Goal: Task Accomplishment & Management: Manage account settings

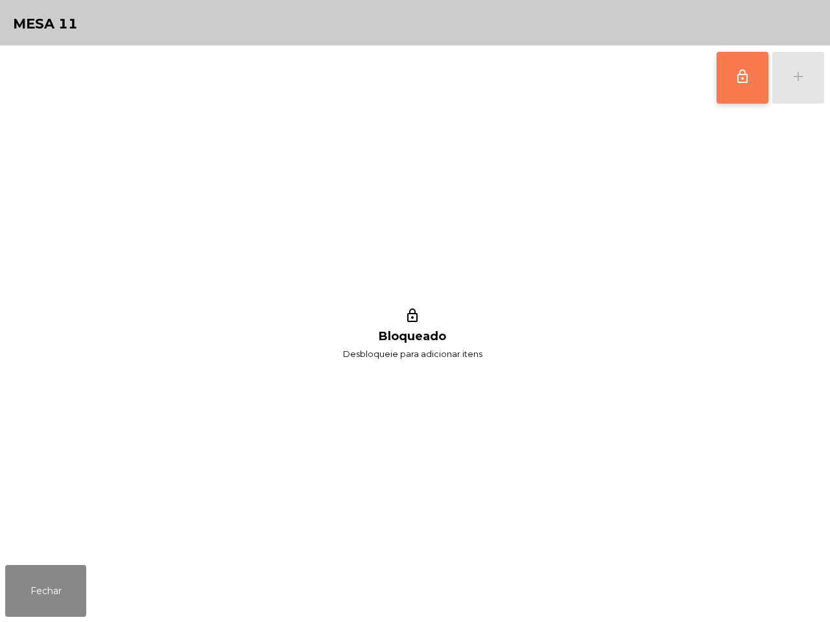
click at [748, 73] on span "lock_outline" at bounding box center [743, 77] width 16 height 16
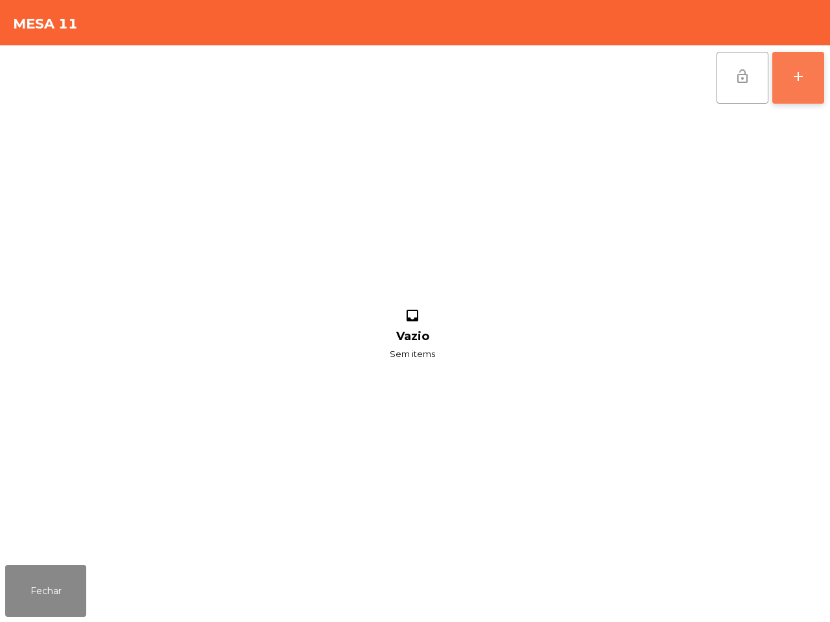
click at [788, 73] on button "add" at bounding box center [798, 78] width 52 height 52
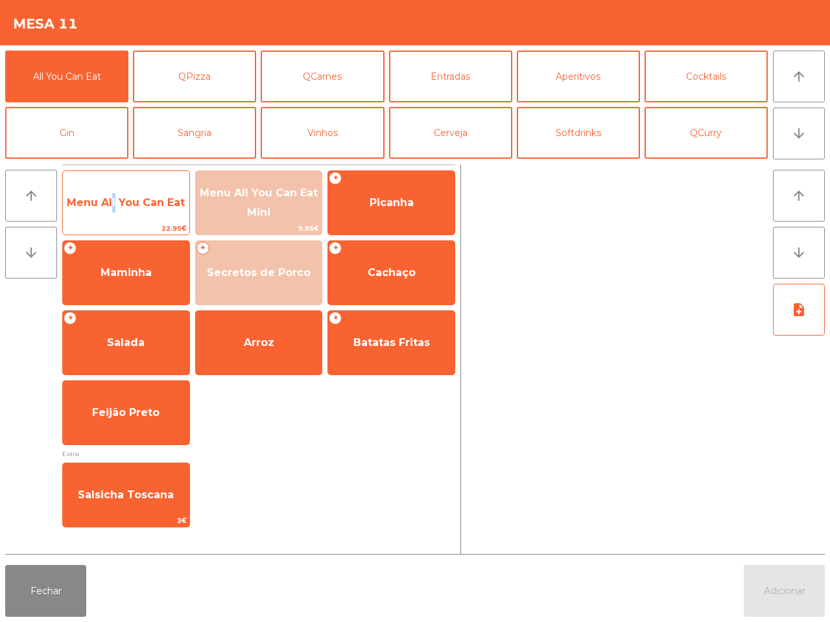
click at [111, 204] on span "Menu All You Can Eat" at bounding box center [126, 202] width 118 height 12
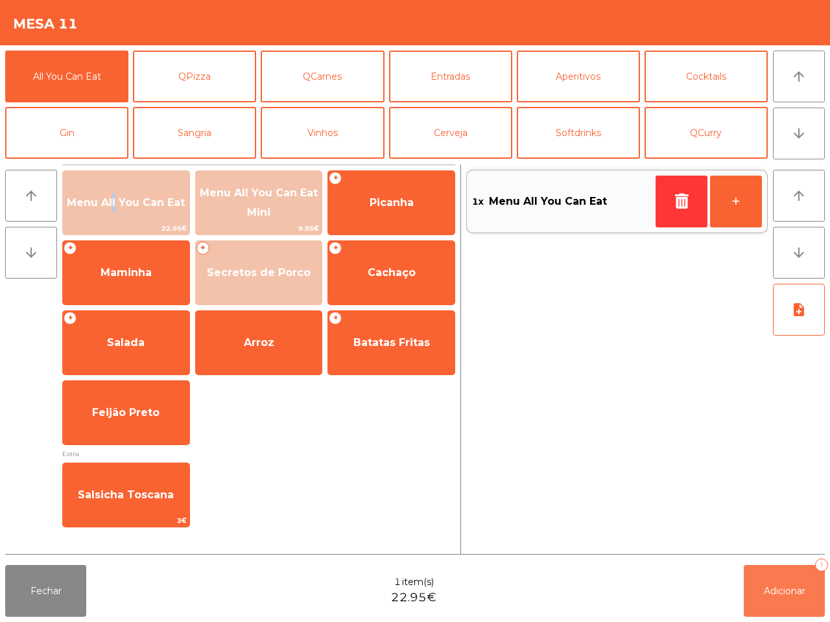
click at [777, 593] on span "Adicionar" at bounding box center [784, 591] width 41 height 12
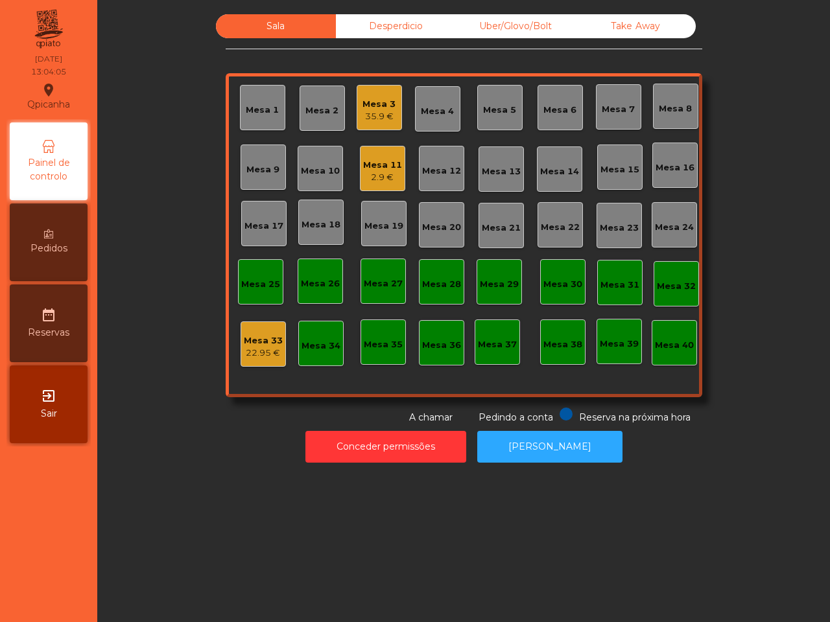
drag, startPoint x: 809, startPoint y: 589, endPoint x: 799, endPoint y: 416, distance: 172.7
click at [805, 519] on div "Sala Desperdicio Uber/Glovo/Bolt Take Away Mesa 1 Mesa 2 Mesa 3 35.9 € Mesa 4 M…" at bounding box center [463, 311] width 733 height 622
click at [486, 25] on div "Uber/Glovo/Bolt" at bounding box center [516, 26] width 120 height 24
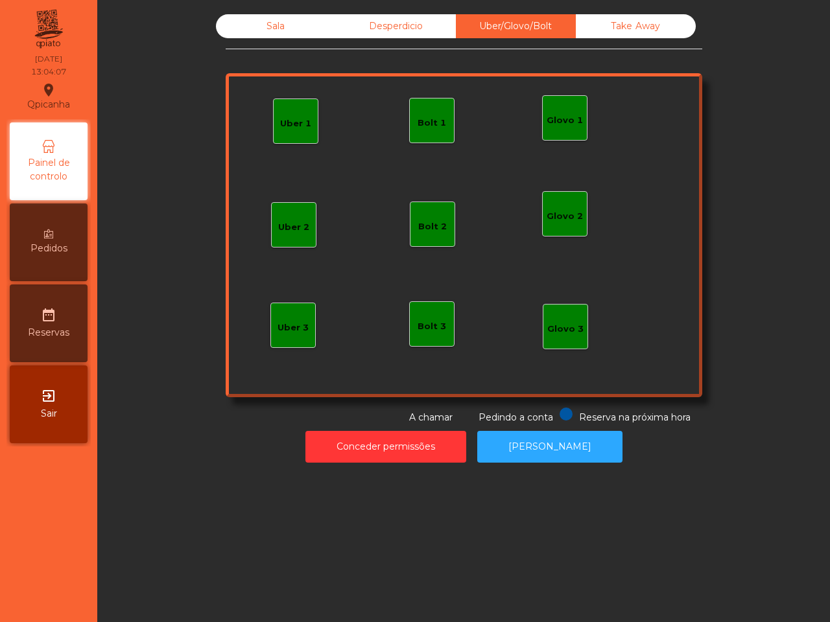
click at [294, 117] on div "Uber 1" at bounding box center [295, 121] width 31 height 18
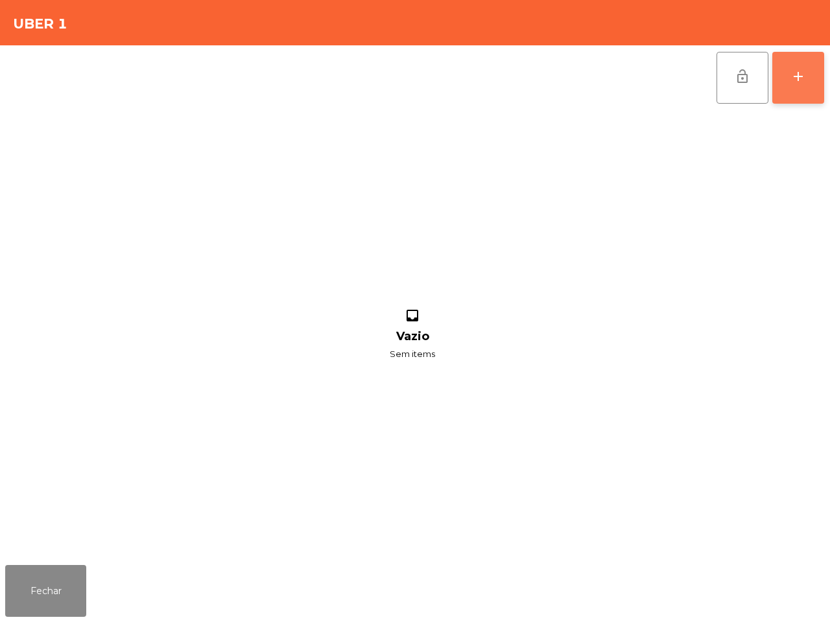
click at [783, 77] on button "add" at bounding box center [798, 78] width 52 height 52
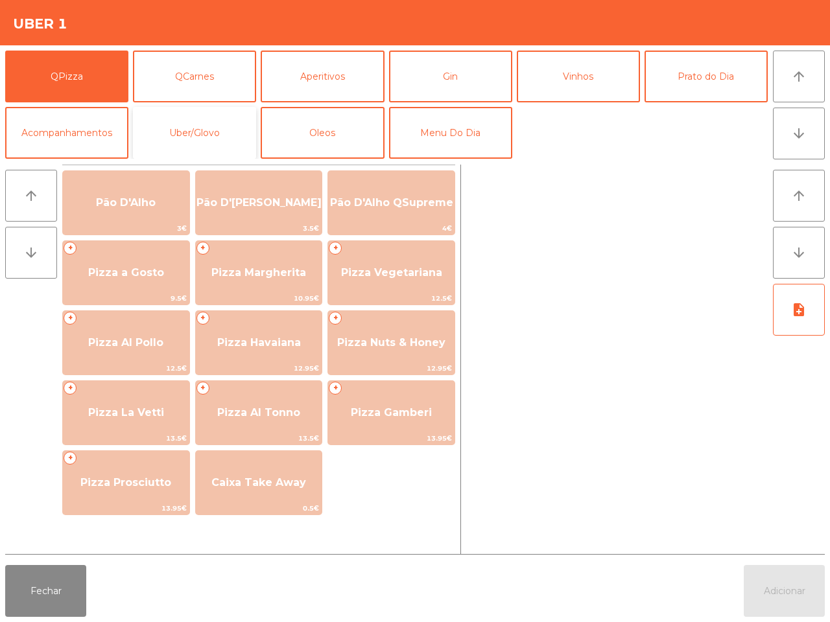
drag, startPoint x: 218, startPoint y: 134, endPoint x: 200, endPoint y: 133, distance: 18.8
click at [219, 134] on button "Uber/Glovo" at bounding box center [194, 133] width 123 height 52
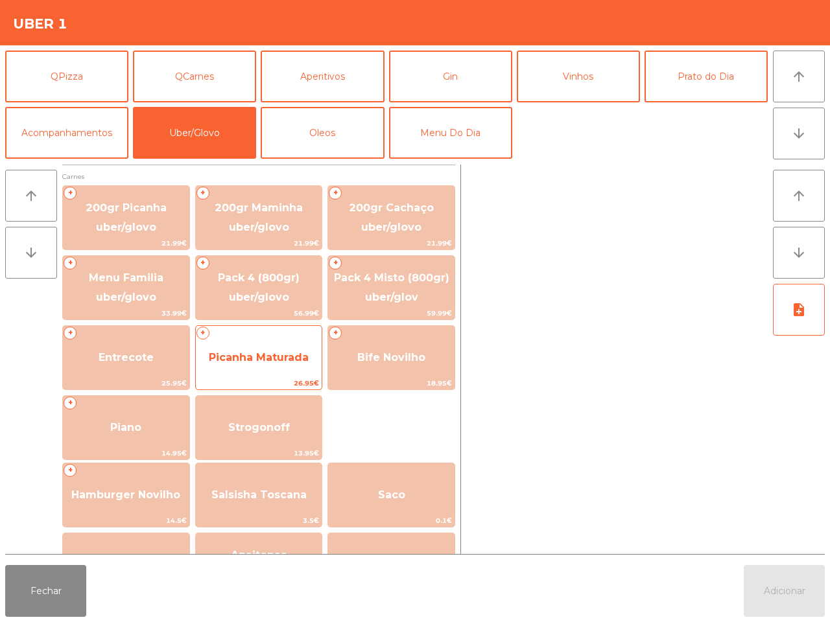
scroll to position [81, 0]
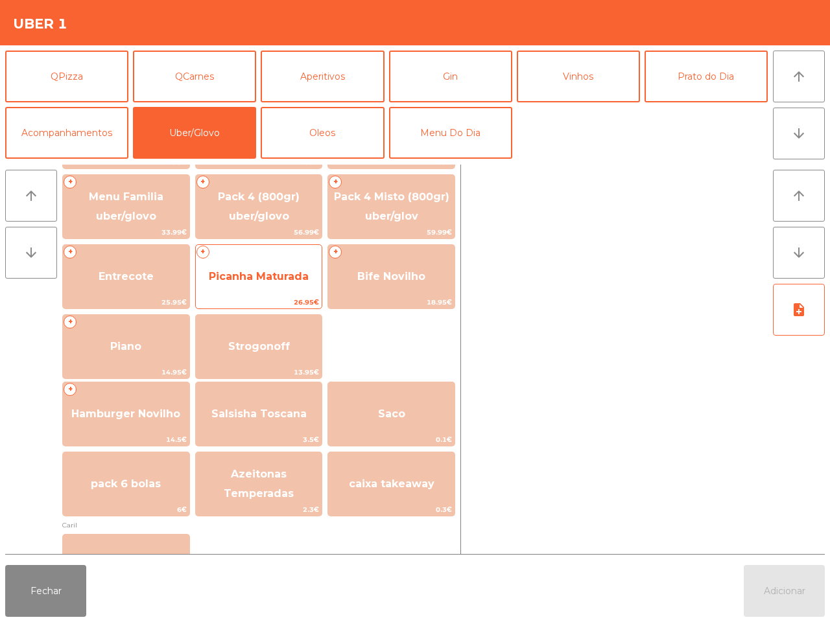
click at [254, 280] on span "Picanha Maturada" at bounding box center [259, 276] width 100 height 12
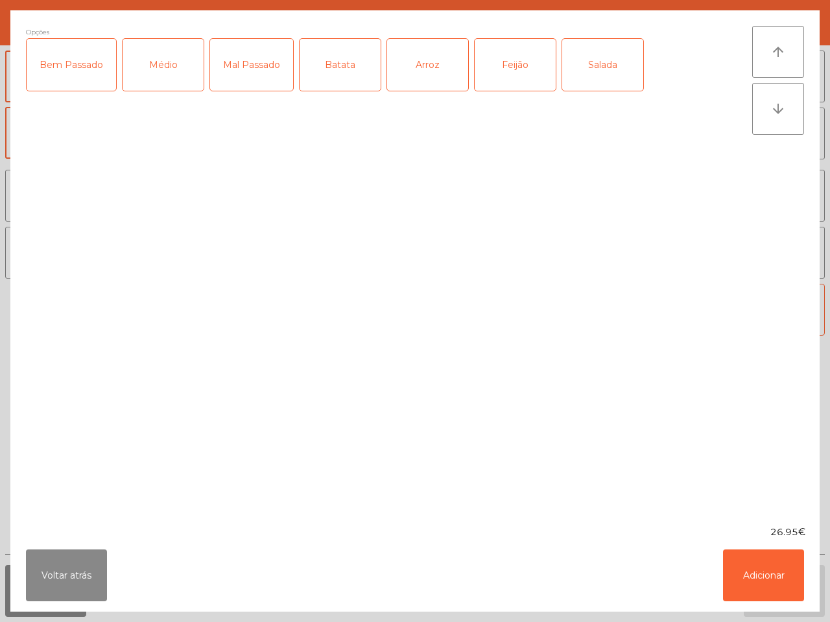
click at [174, 77] on div "Médio" at bounding box center [163, 65] width 81 height 52
click at [480, 69] on div "Feijão" at bounding box center [515, 65] width 81 height 52
click at [749, 565] on button "Adicionar" at bounding box center [763, 576] width 81 height 52
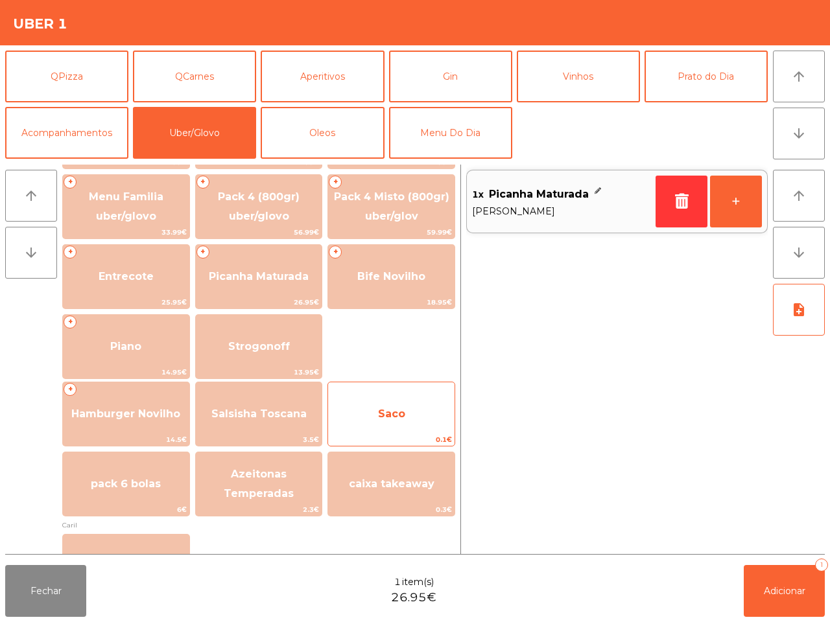
click at [409, 416] on span "Saco" at bounding box center [391, 414] width 126 height 35
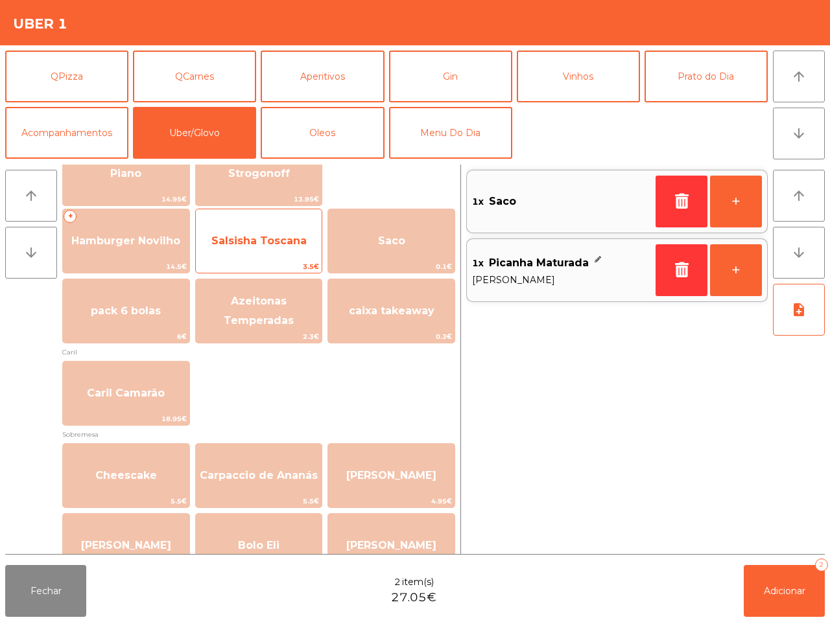
scroll to position [243, 0]
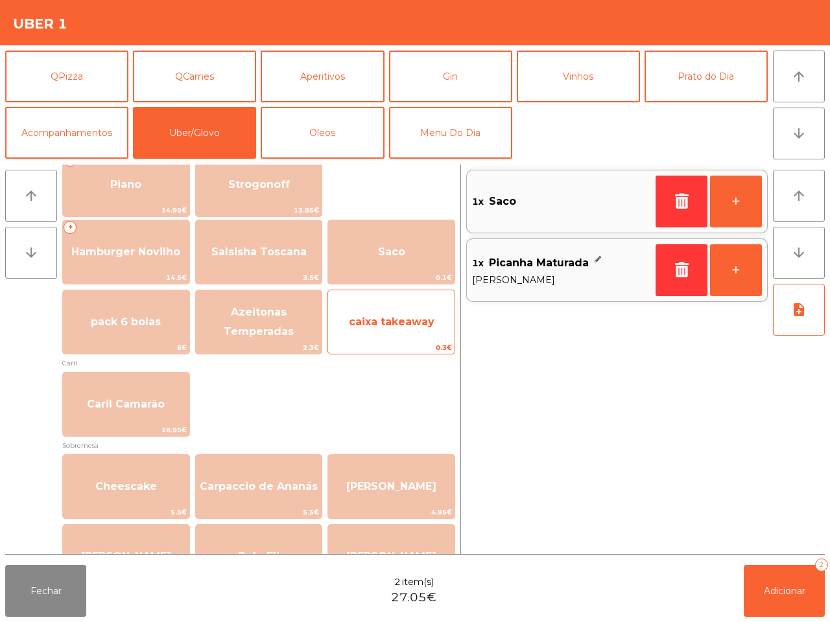
click at [396, 334] on span "caixa takeaway" at bounding box center [391, 322] width 126 height 35
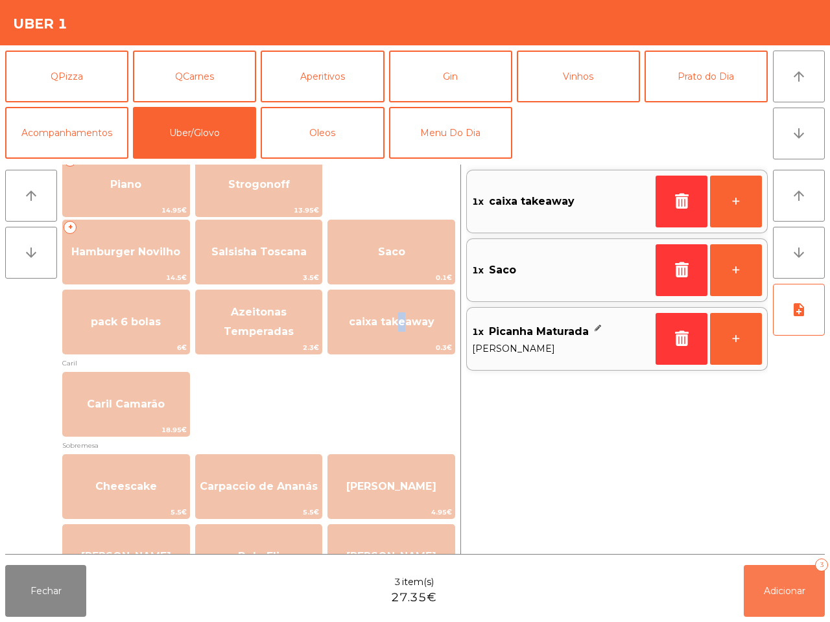
drag, startPoint x: 762, startPoint y: 585, endPoint x: 755, endPoint y: 582, distance: 7.2
click at [759, 584] on button "Adicionar 3" at bounding box center [784, 591] width 81 height 52
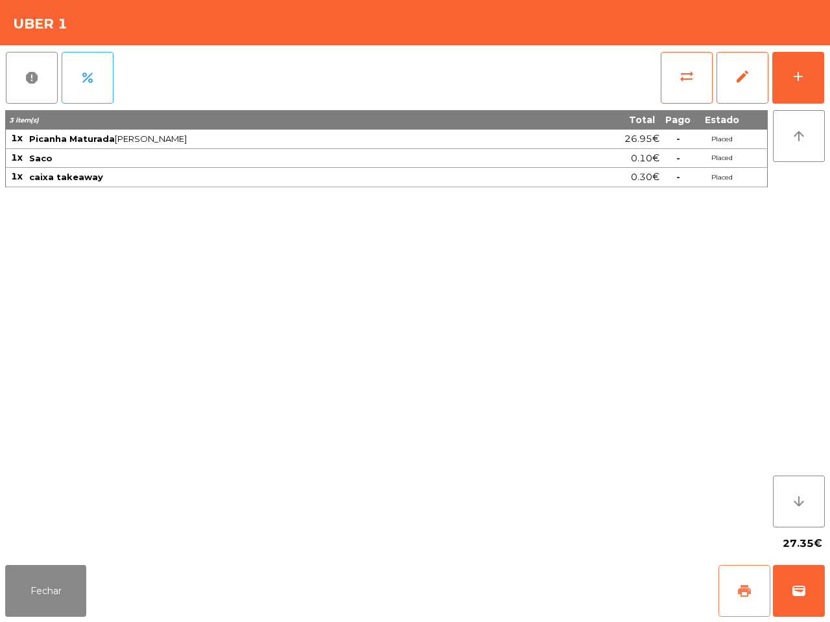
click at [736, 587] on span "print" at bounding box center [744, 591] width 16 height 16
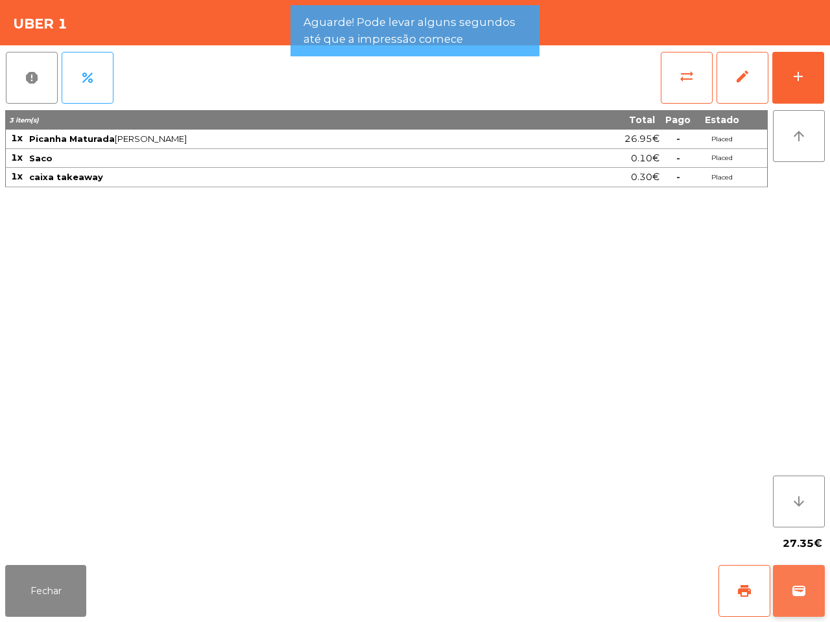
click at [791, 587] on span "wallet" at bounding box center [799, 591] width 16 height 16
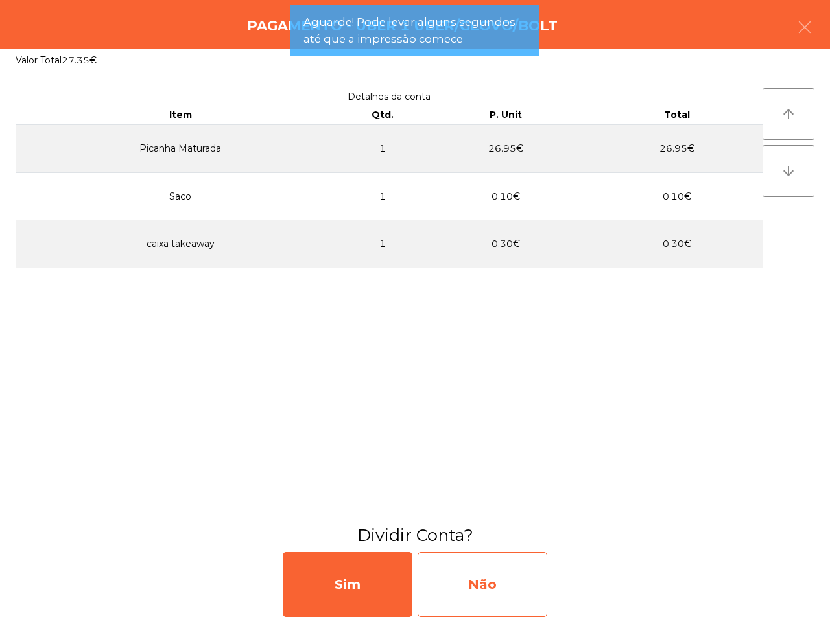
click at [524, 590] on div "Não" at bounding box center [483, 584] width 130 height 65
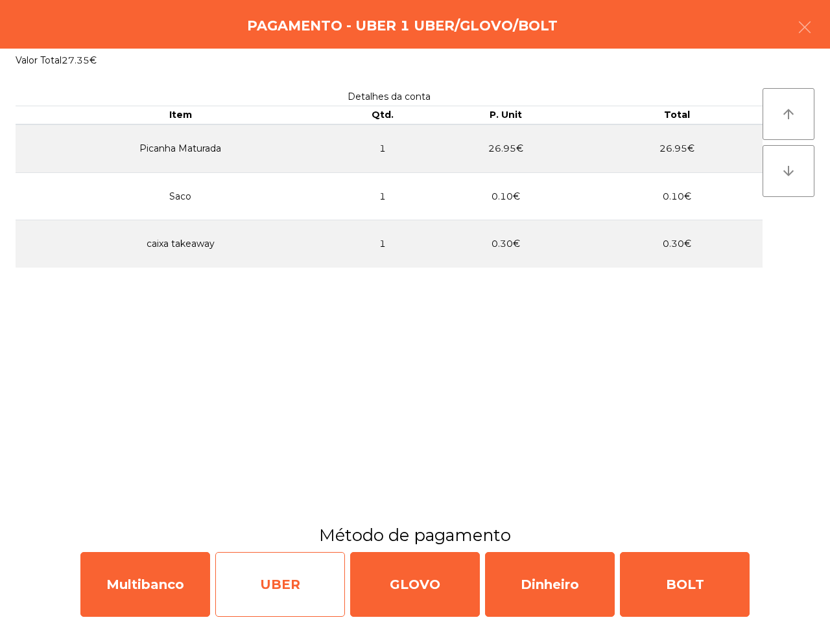
click at [268, 592] on div "UBER" at bounding box center [280, 584] width 130 height 65
select select "**"
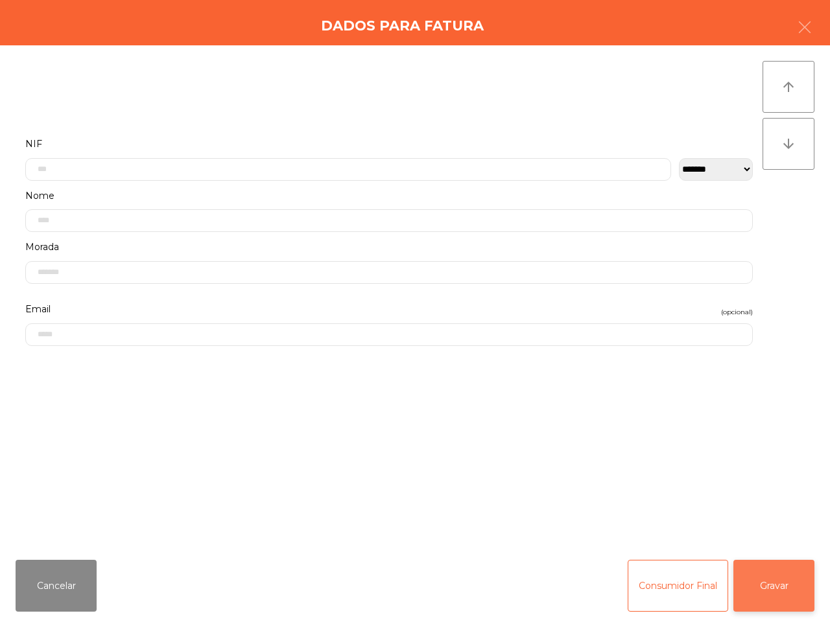
click at [778, 580] on button "Gravar" at bounding box center [773, 586] width 81 height 52
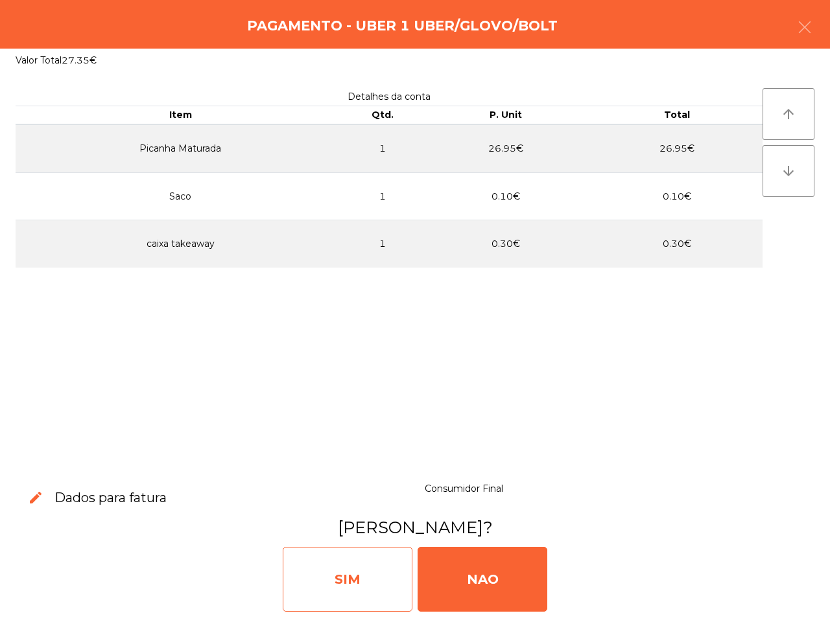
drag, startPoint x: 350, startPoint y: 565, endPoint x: 360, endPoint y: 567, distance: 9.9
click at [357, 568] on div "SIM" at bounding box center [348, 579] width 130 height 65
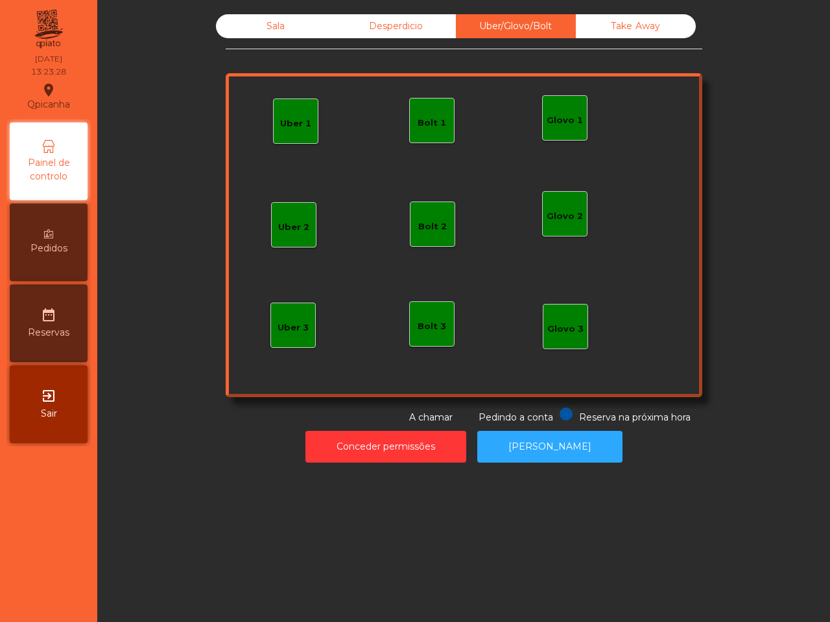
click at [273, 21] on div "Sala" at bounding box center [276, 26] width 120 height 24
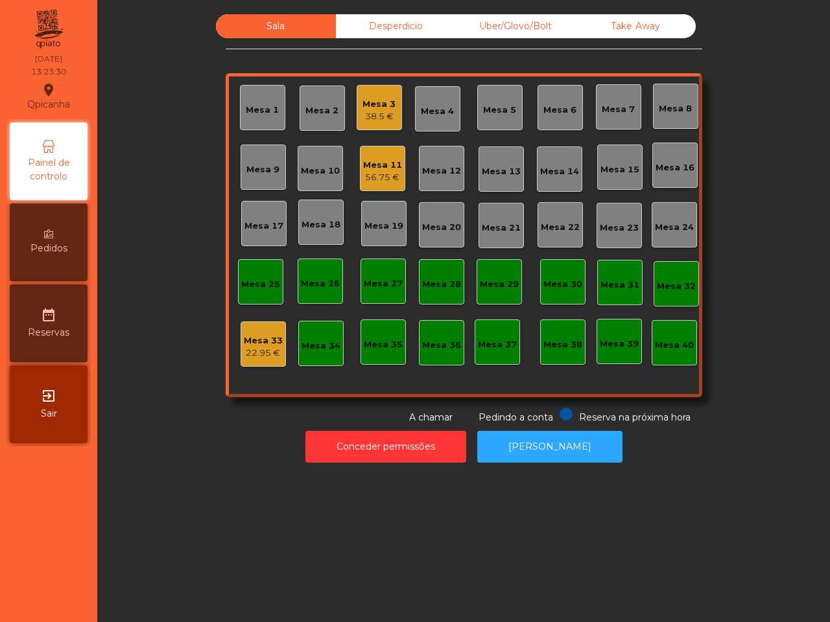
click at [378, 224] on div "Mesa 19" at bounding box center [383, 226] width 39 height 13
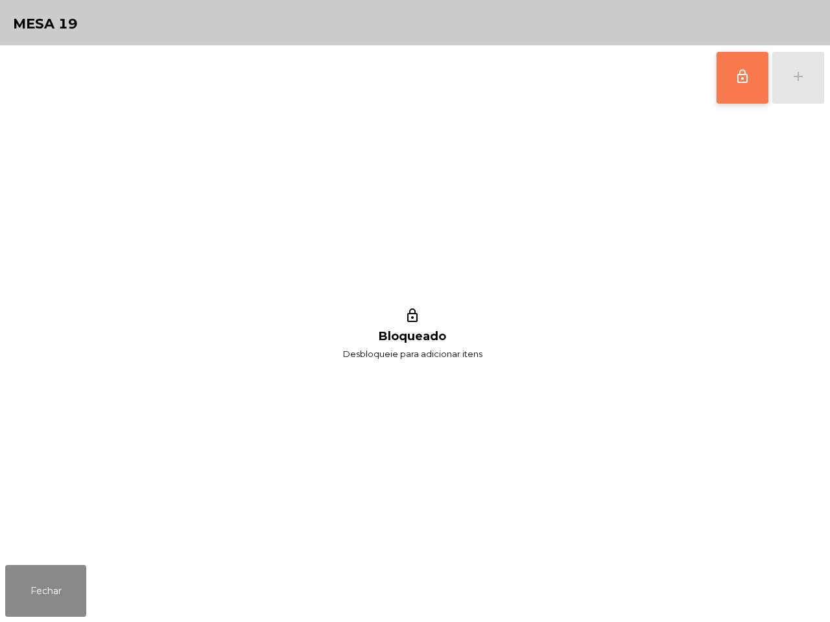
click at [741, 71] on span "lock_outline" at bounding box center [743, 77] width 16 height 16
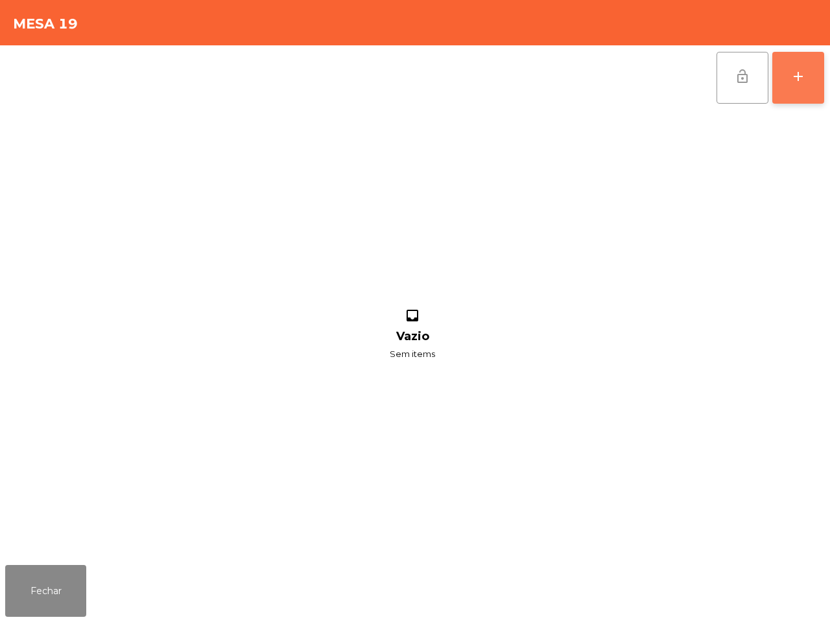
click at [801, 69] on div "add" at bounding box center [798, 77] width 16 height 16
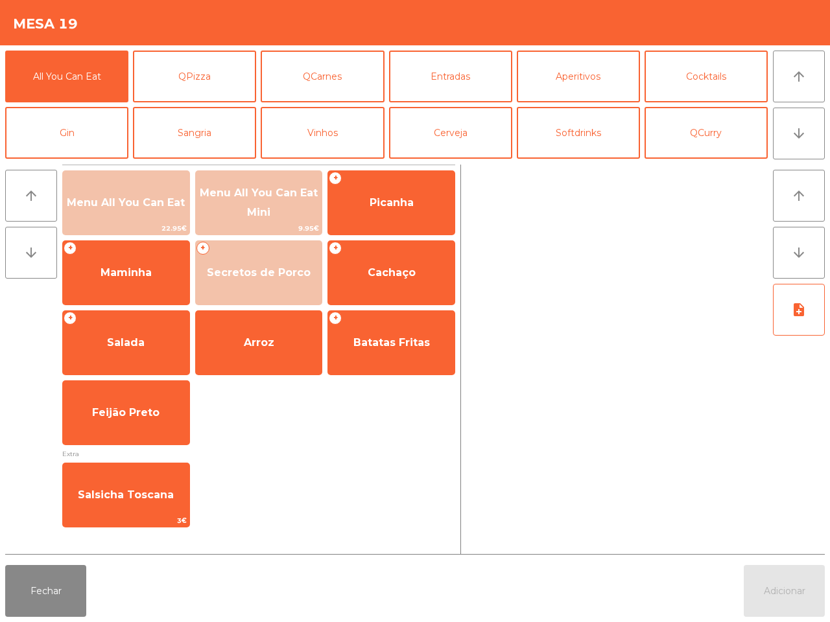
scroll to position [81, 0]
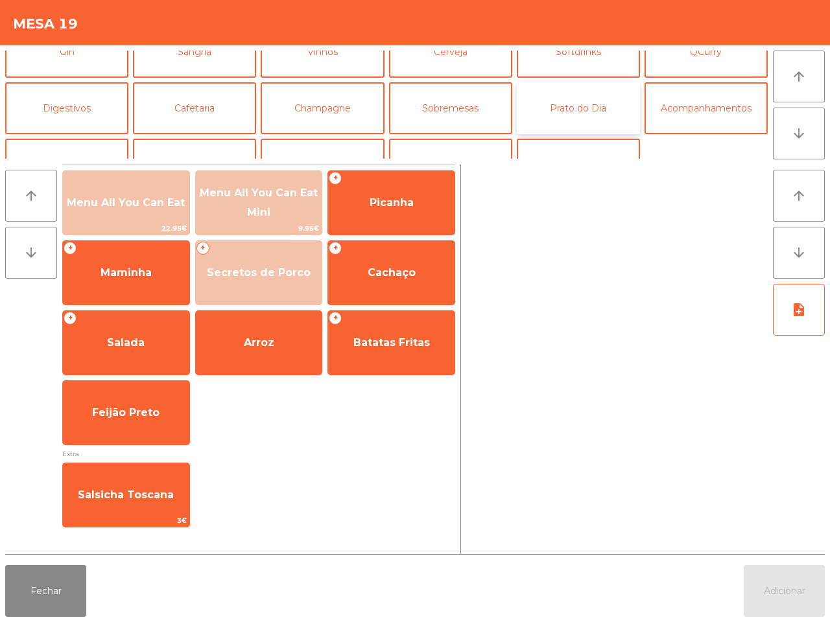
click at [552, 104] on button "Prato do Dia" at bounding box center [578, 108] width 123 height 52
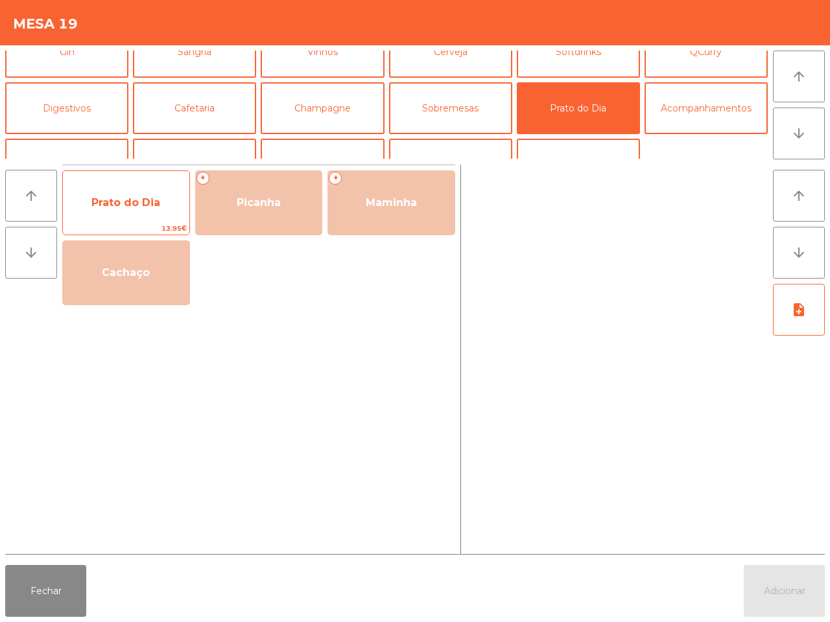
click at [115, 198] on span "Prato do Dia" at bounding box center [125, 202] width 69 height 12
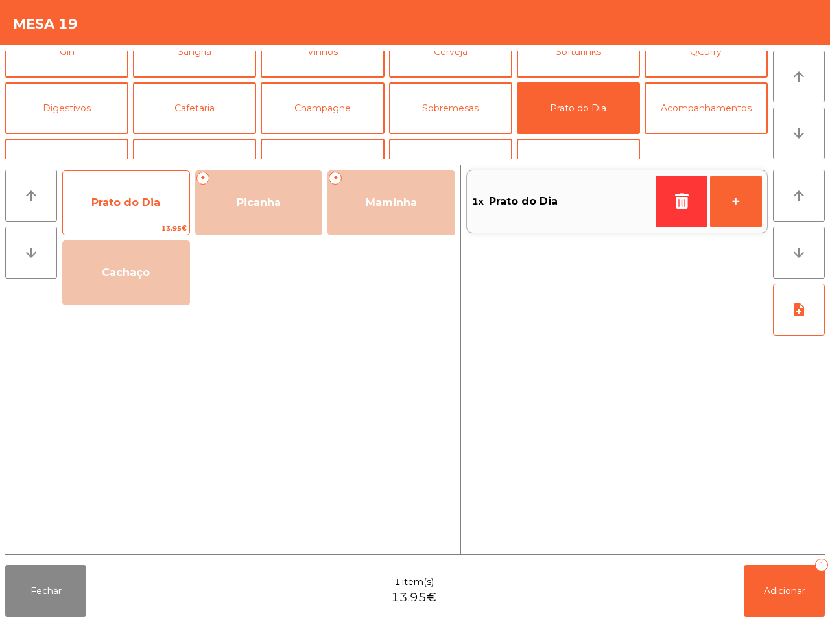
click at [115, 196] on span "Prato do Dia" at bounding box center [126, 202] width 126 height 35
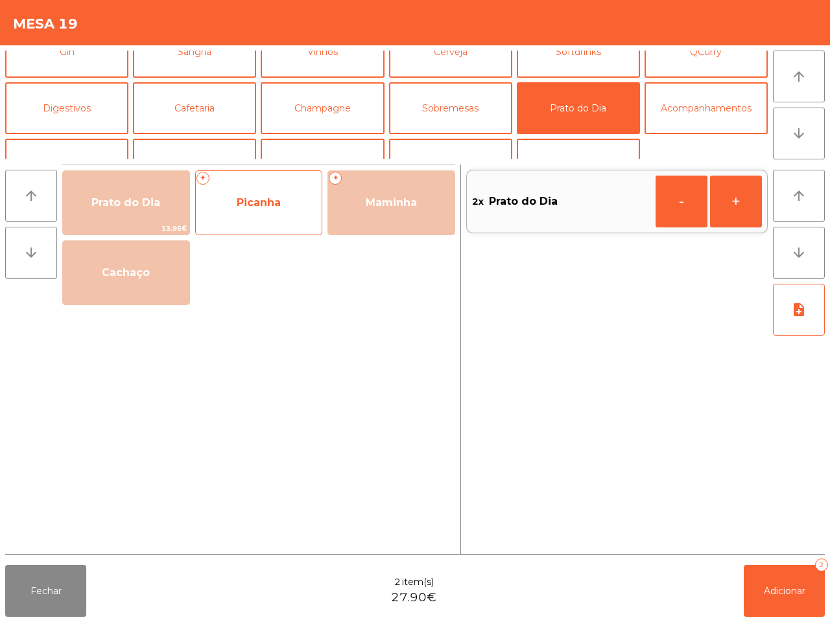
click at [239, 218] on span "Picanha" at bounding box center [259, 202] width 126 height 35
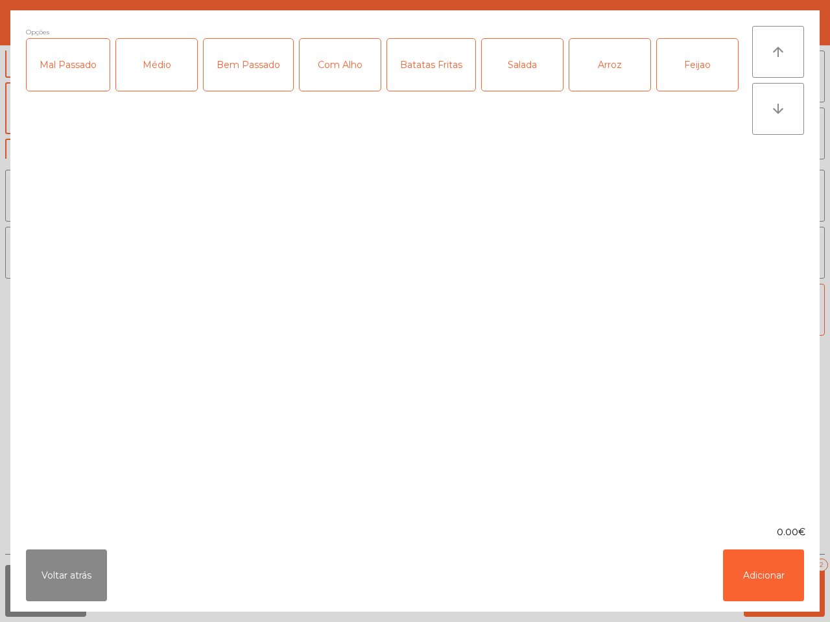
drag, startPoint x: 166, startPoint y: 78, endPoint x: 220, endPoint y: 81, distance: 54.5
click at [171, 79] on div "Médio" at bounding box center [156, 65] width 81 height 52
drag, startPoint x: 314, startPoint y: 80, endPoint x: 350, endPoint y: 73, distance: 36.4
click at [320, 80] on div "Com Alho" at bounding box center [340, 65] width 81 height 52
click at [403, 66] on div "Batatas Fritas" at bounding box center [431, 65] width 88 height 52
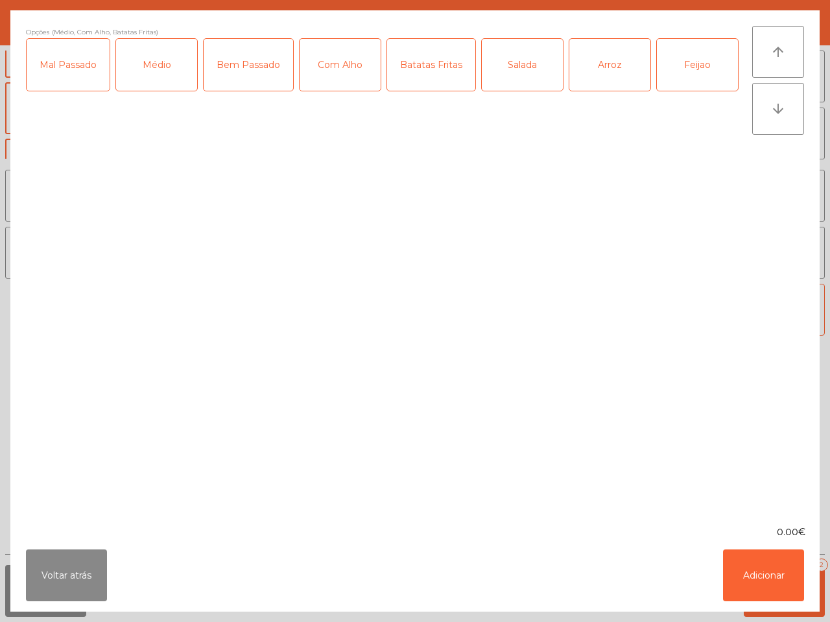
click at [603, 53] on div "Arroz" at bounding box center [609, 65] width 81 height 52
click at [663, 53] on div "Feijao" at bounding box center [697, 65] width 81 height 52
drag, startPoint x: 757, startPoint y: 569, endPoint x: 592, endPoint y: 459, distance: 198.2
click at [753, 567] on button "Adicionar" at bounding box center [763, 576] width 81 height 52
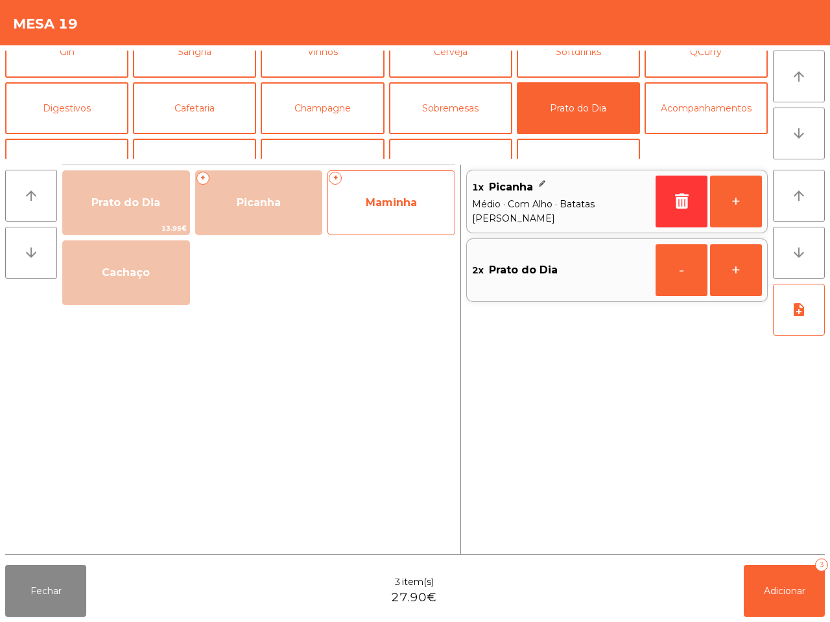
click at [395, 196] on span "Maminha" at bounding box center [391, 202] width 51 height 12
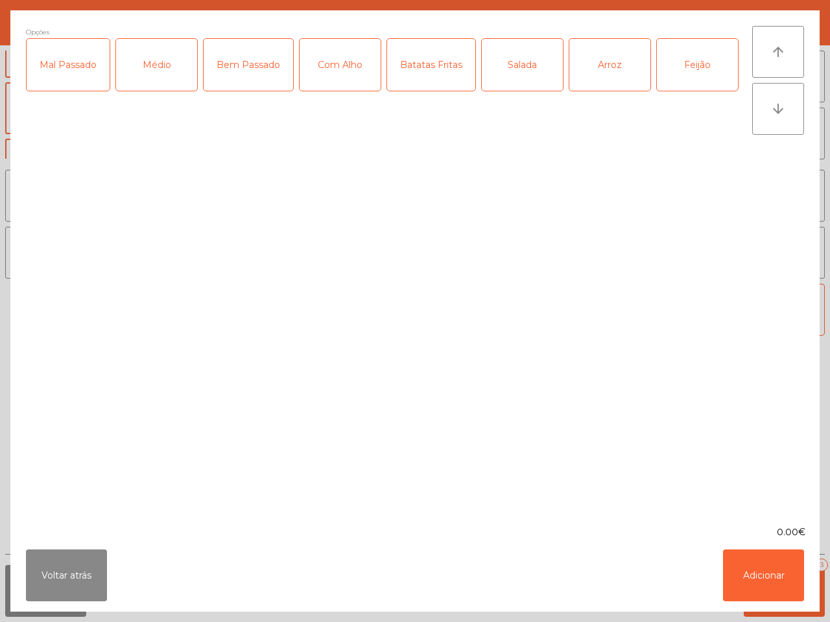
click at [167, 56] on div "Médio" at bounding box center [156, 65] width 81 height 52
click at [324, 75] on div "Com Alho" at bounding box center [340, 65] width 81 height 52
click at [435, 82] on div "Batatas Fritas" at bounding box center [431, 65] width 88 height 52
click at [609, 78] on div "Arroz" at bounding box center [609, 65] width 81 height 52
click at [683, 75] on div "Feijão" at bounding box center [697, 65] width 81 height 52
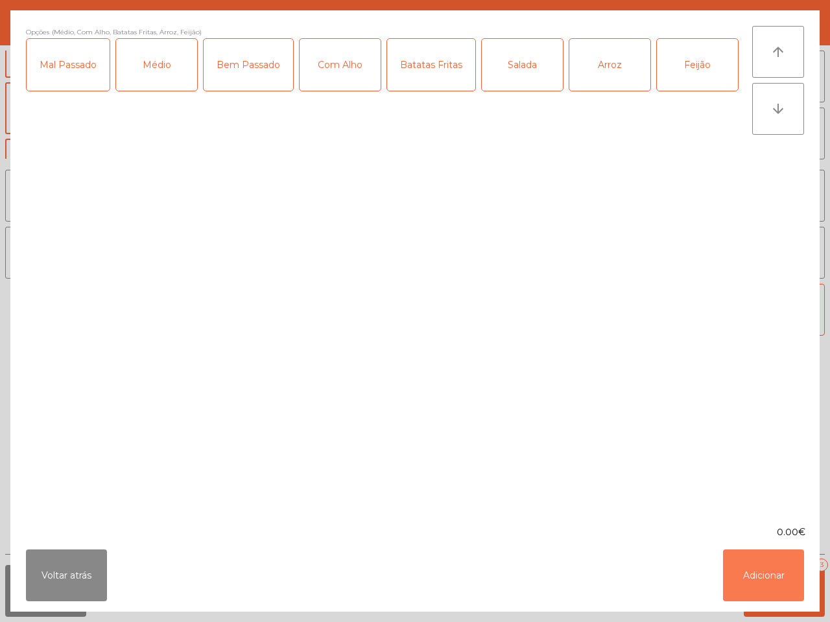
drag, startPoint x: 765, startPoint y: 561, endPoint x: 757, endPoint y: 552, distance: 11.5
click at [763, 559] on button "Adicionar" at bounding box center [763, 576] width 81 height 52
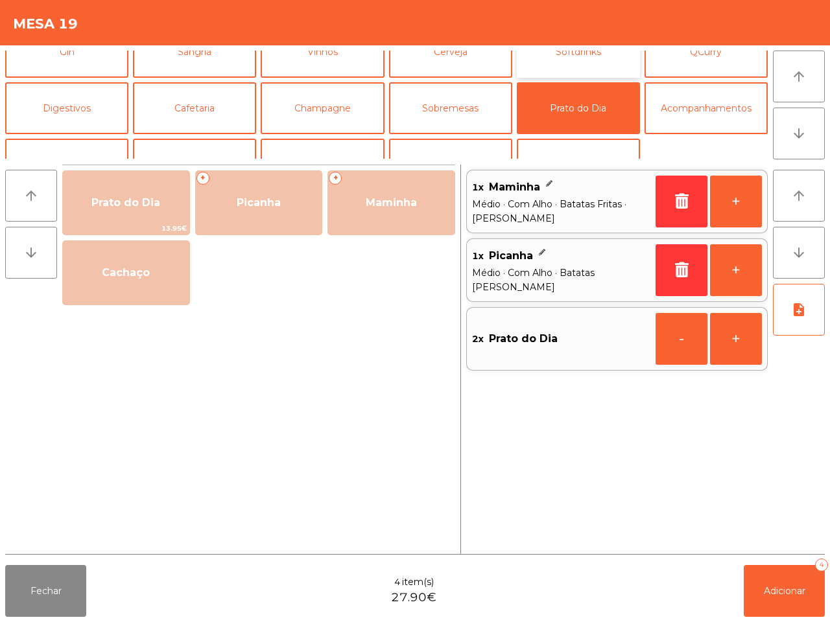
click at [565, 56] on button "Softdrinks" at bounding box center [578, 52] width 123 height 52
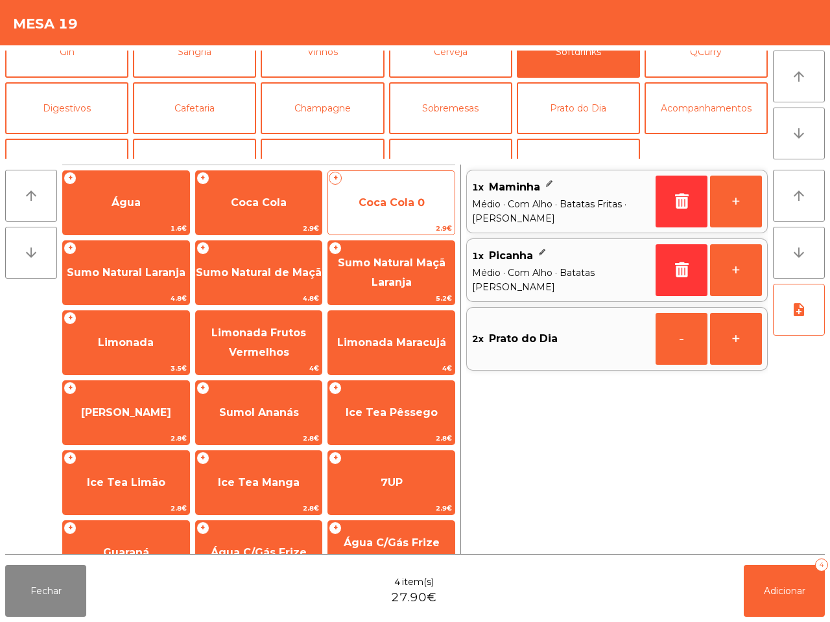
click at [365, 202] on span "Coca Cola 0" at bounding box center [392, 202] width 66 height 12
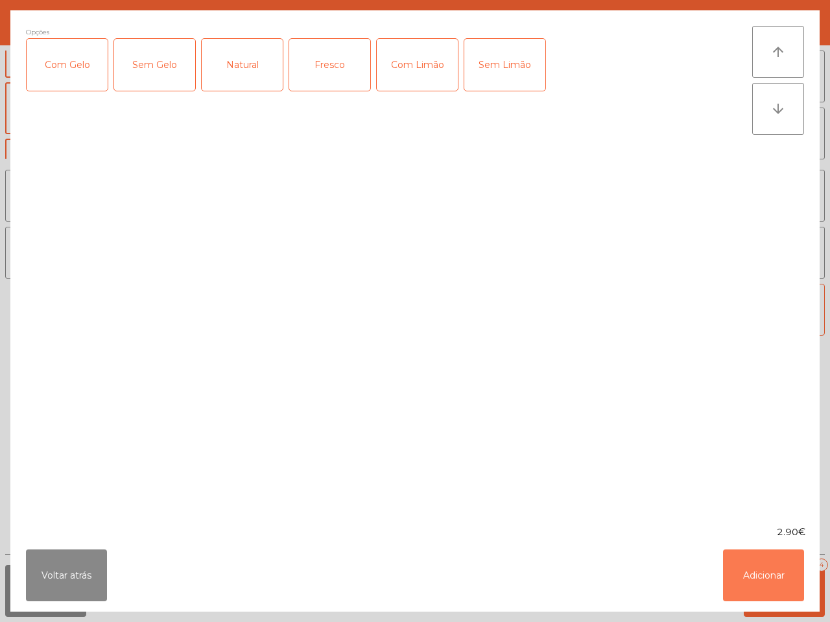
drag, startPoint x: 763, startPoint y: 575, endPoint x: 639, endPoint y: 500, distance: 144.9
click at [760, 571] on button "Adicionar" at bounding box center [763, 576] width 81 height 52
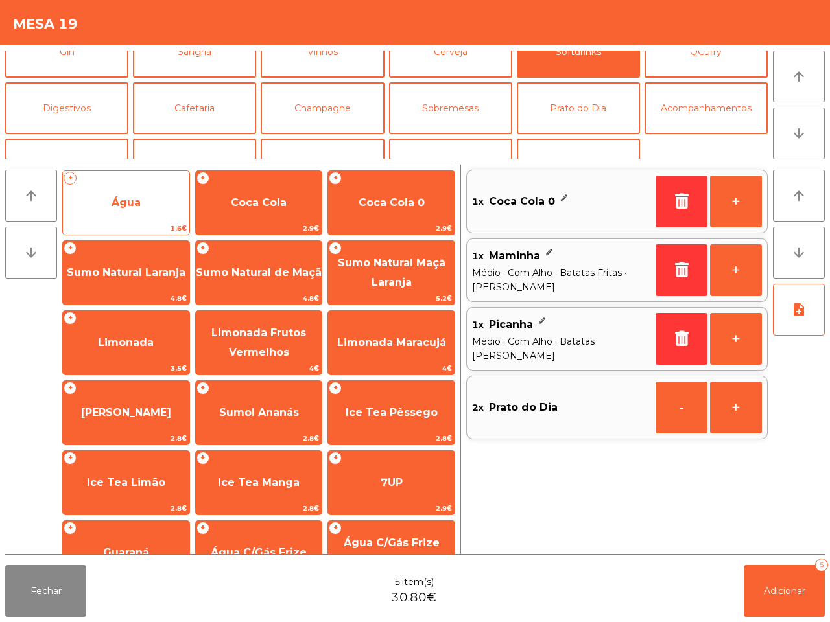
click at [167, 176] on div "+ Água 1.6€" at bounding box center [126, 203] width 128 height 65
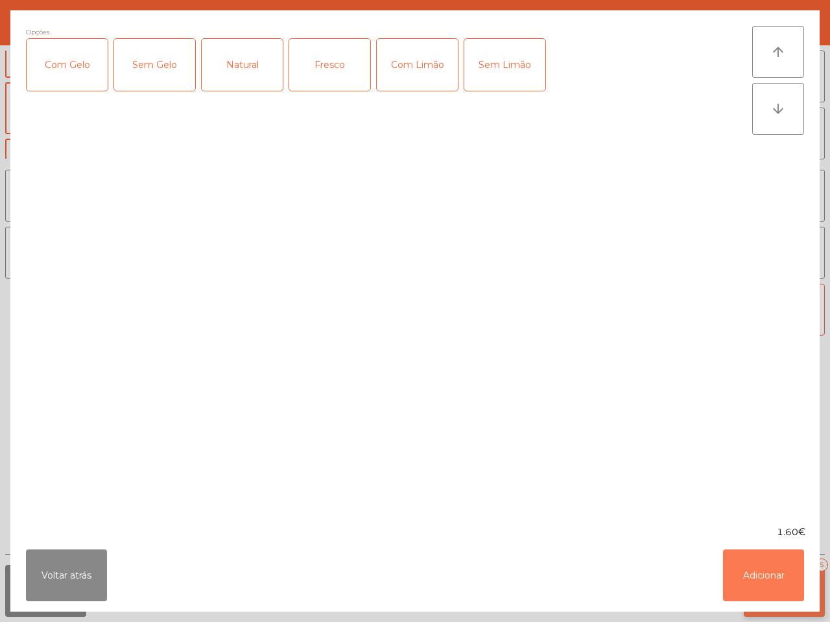
drag, startPoint x: 757, startPoint y: 572, endPoint x: 749, endPoint y: 569, distance: 8.4
click at [755, 571] on button "Adicionar" at bounding box center [763, 576] width 81 height 52
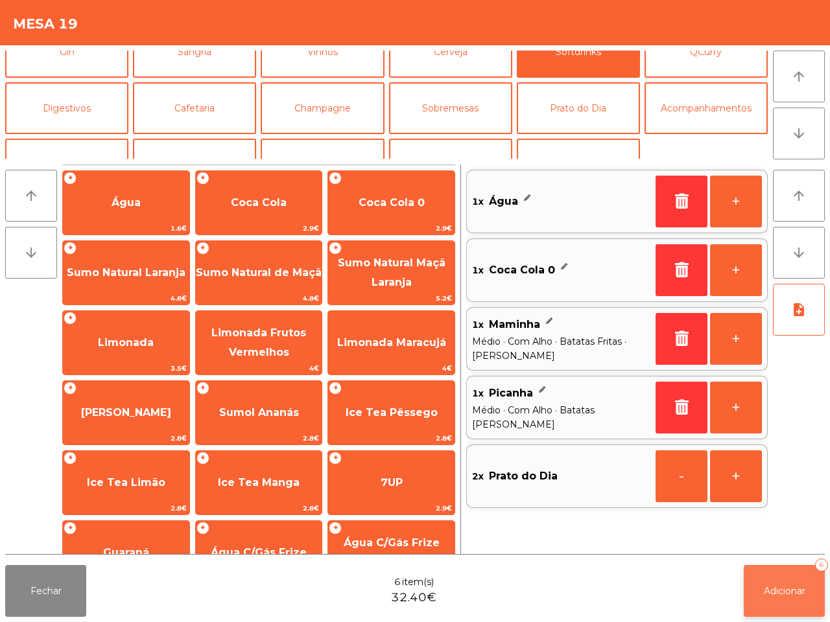
click at [769, 580] on button "Adicionar 6" at bounding box center [784, 591] width 81 height 52
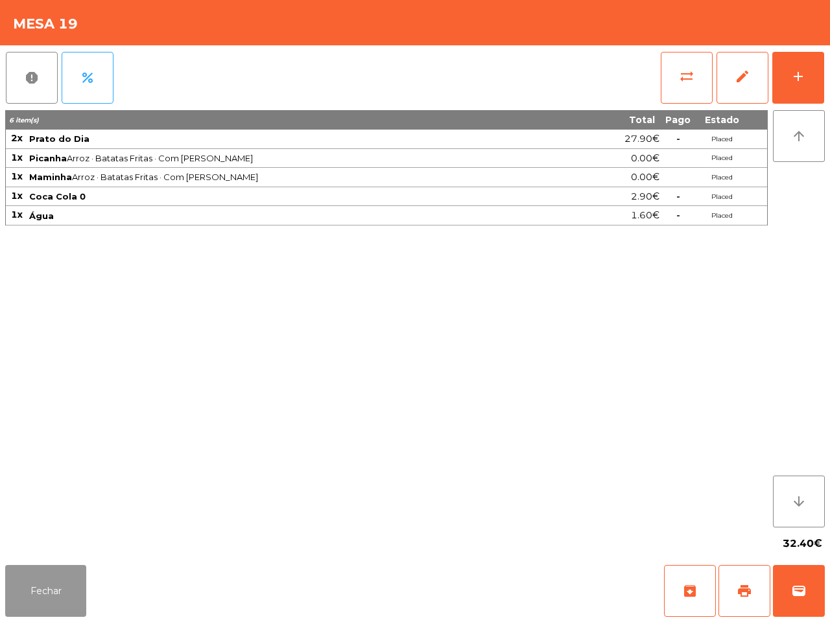
click at [49, 594] on button "Fechar" at bounding box center [45, 591] width 81 height 52
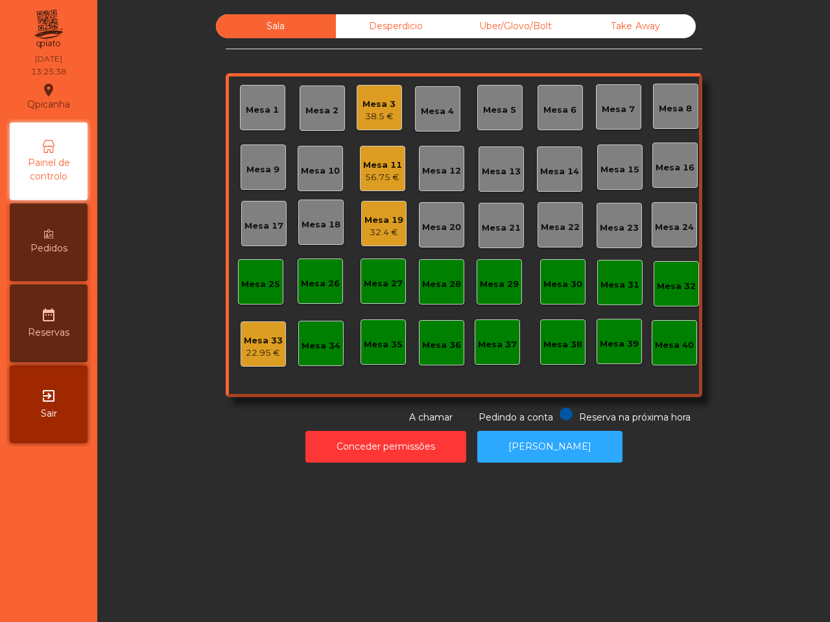
click at [371, 174] on div "56.75 €" at bounding box center [382, 177] width 39 height 13
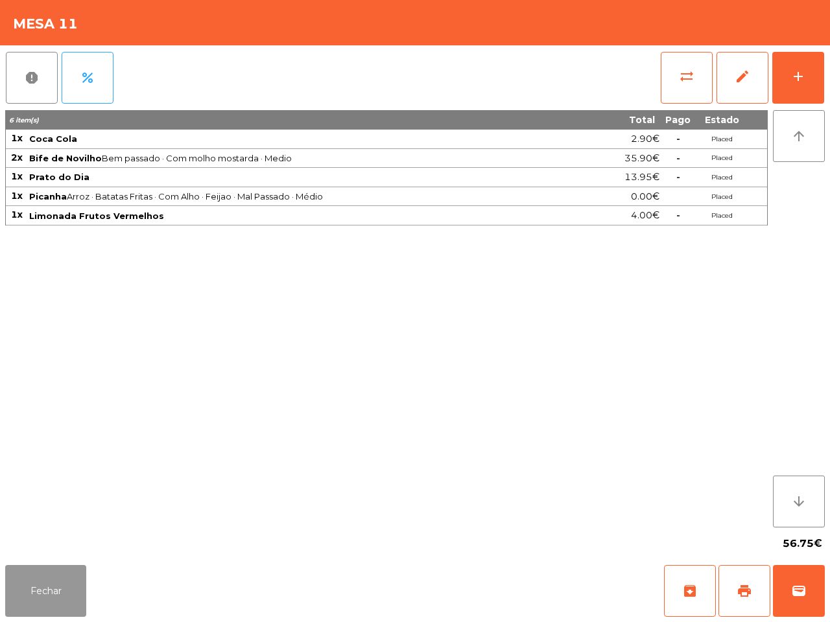
click at [65, 574] on button "Fechar" at bounding box center [45, 591] width 81 height 52
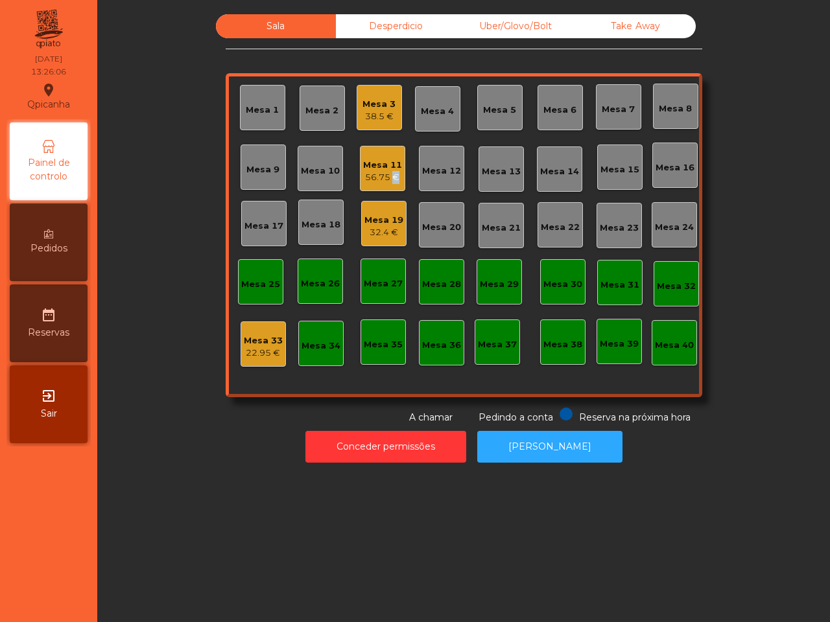
click at [386, 172] on div "56.75 €" at bounding box center [382, 177] width 39 height 13
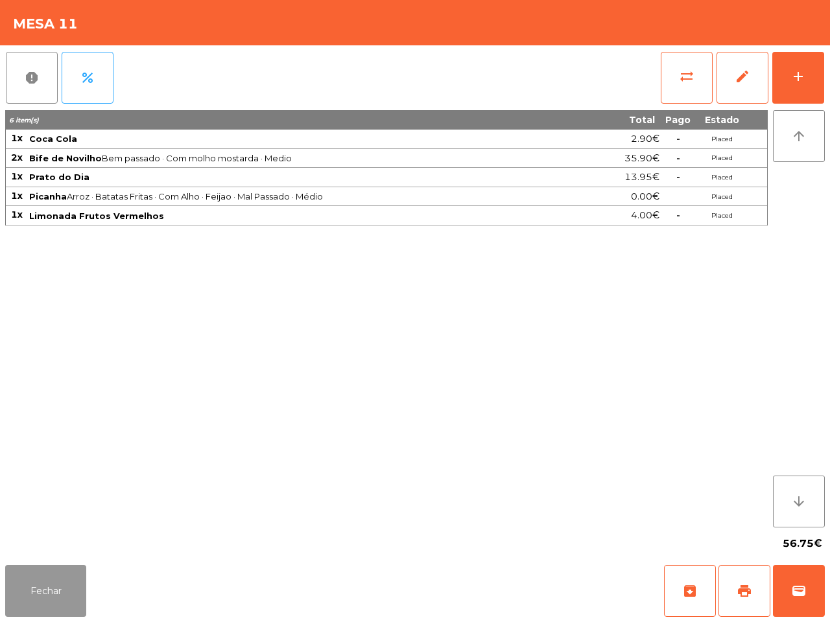
click at [63, 591] on button "Fechar" at bounding box center [45, 591] width 81 height 52
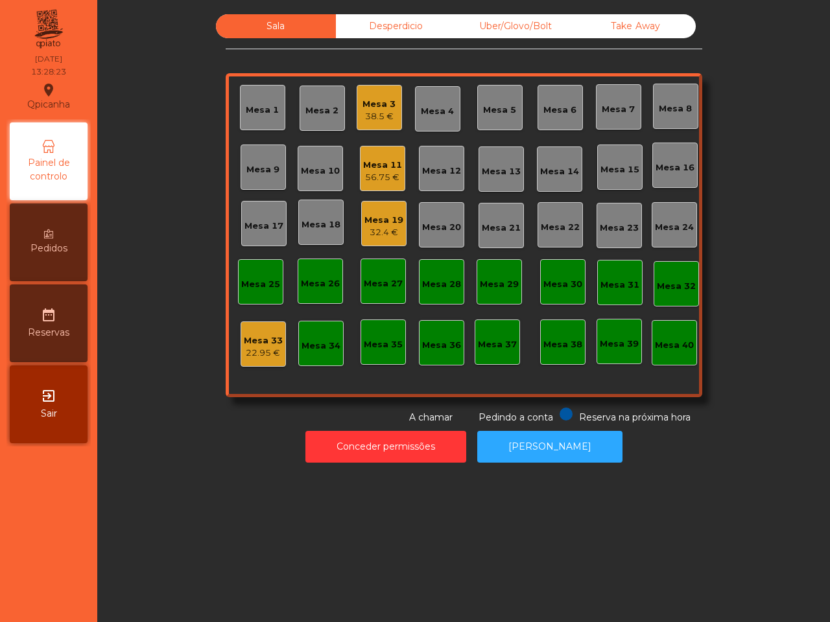
click at [367, 167] on div "Mesa 11" at bounding box center [382, 165] width 39 height 13
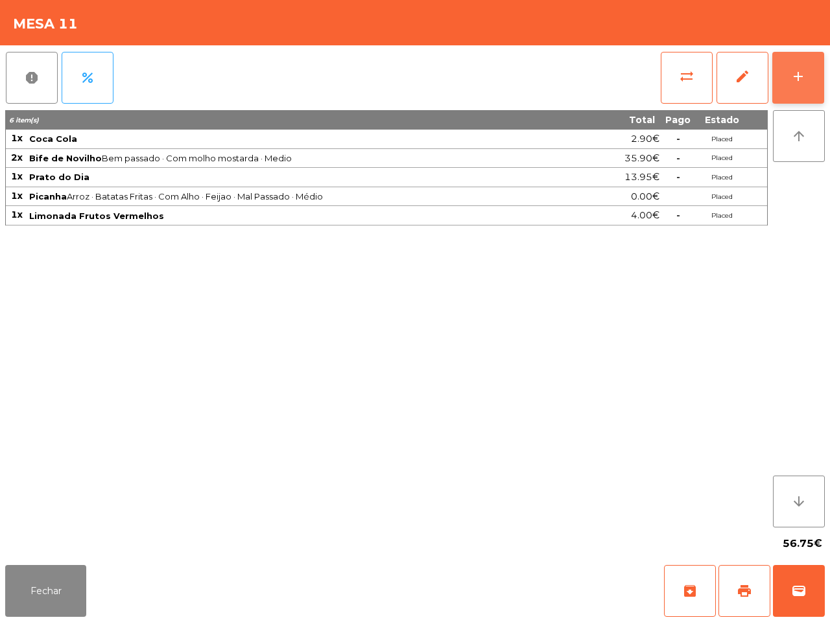
click at [786, 75] on button "add" at bounding box center [798, 78] width 52 height 52
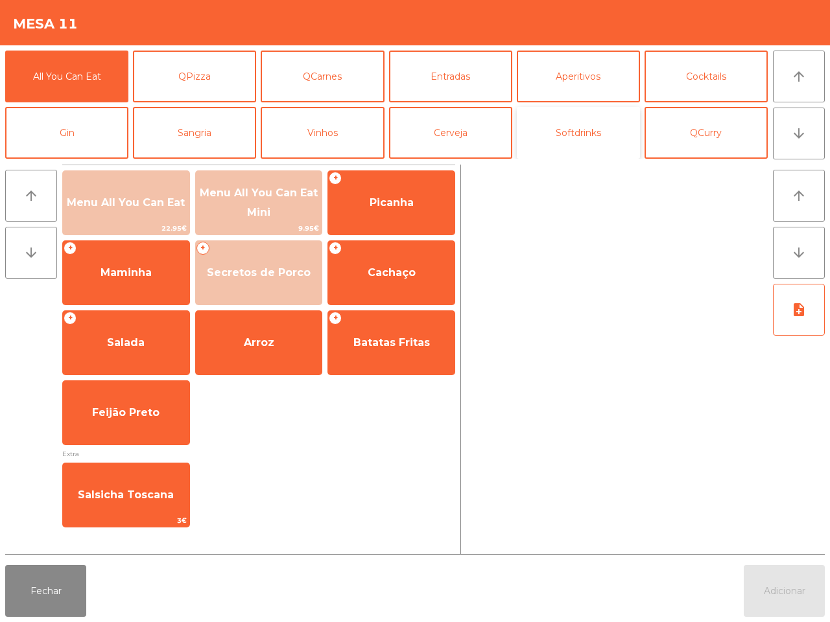
click at [580, 131] on button "Softdrinks" at bounding box center [578, 133] width 123 height 52
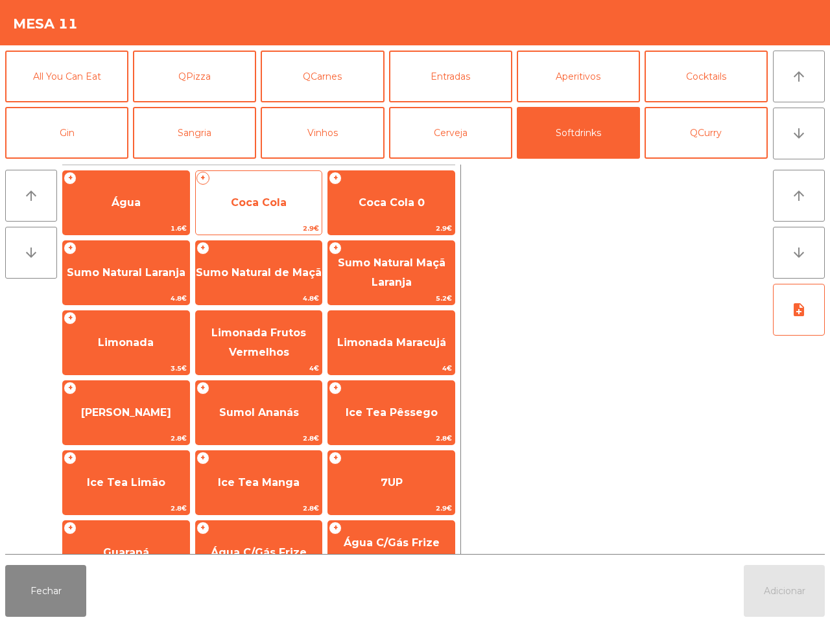
click at [287, 204] on span "Coca Cola" at bounding box center [259, 202] width 56 height 12
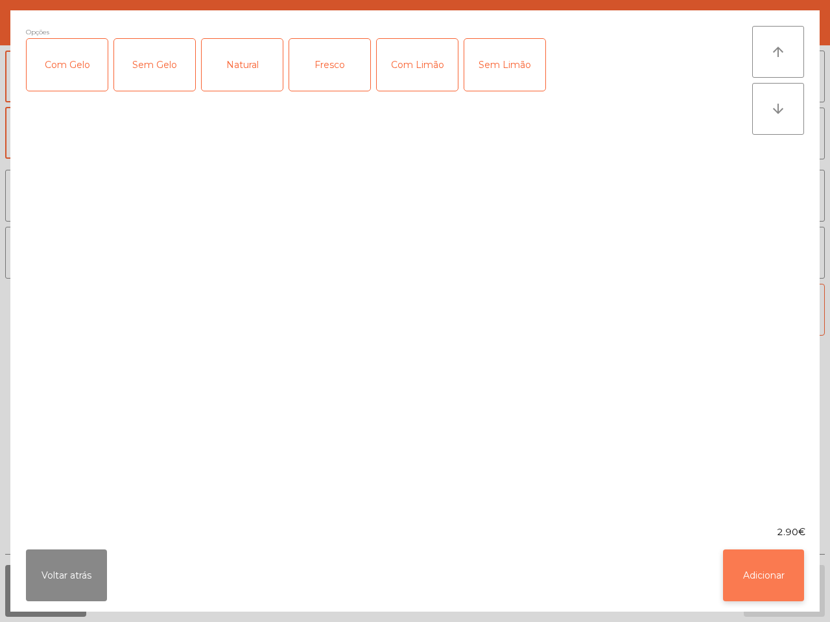
click at [726, 565] on button "Adicionar" at bounding box center [763, 576] width 81 height 52
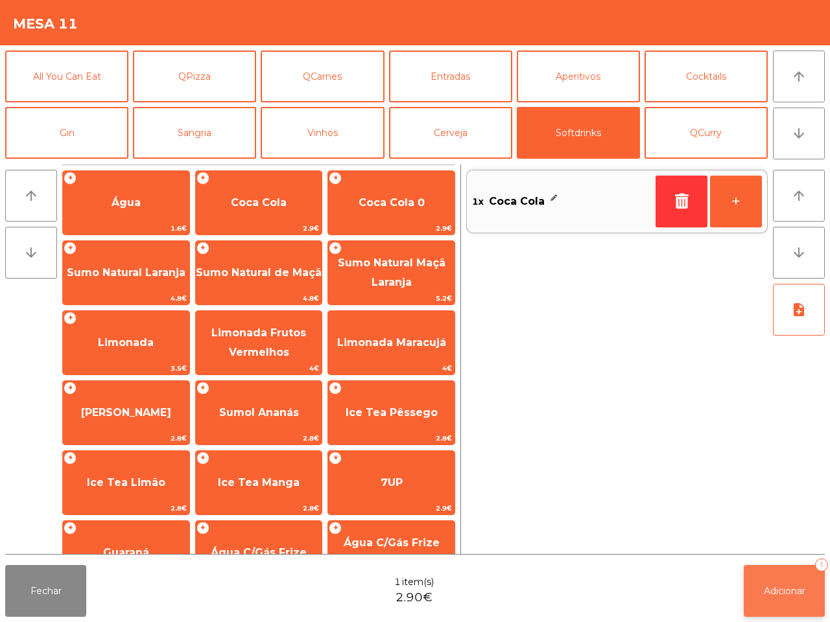
click at [795, 590] on span "Adicionar" at bounding box center [784, 591] width 41 height 12
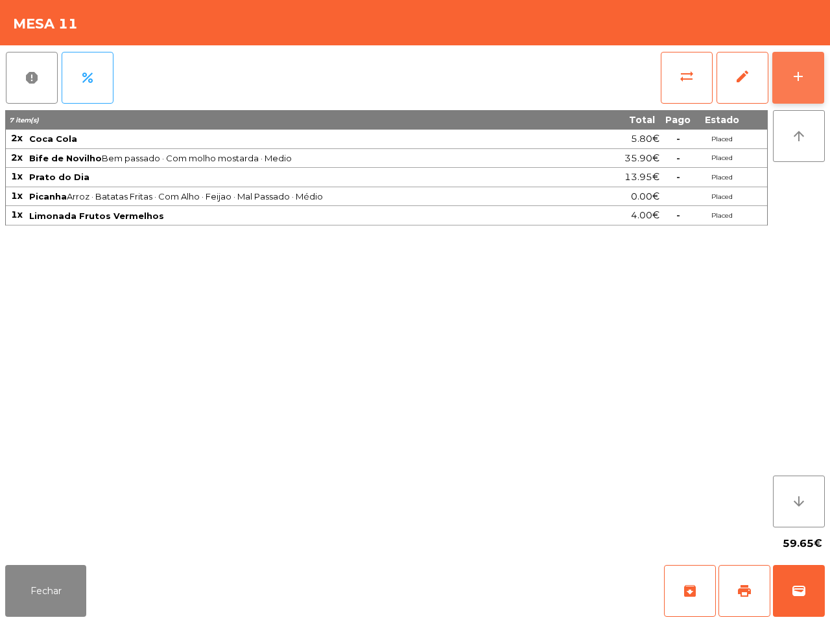
click at [789, 65] on button "add" at bounding box center [798, 78] width 52 height 52
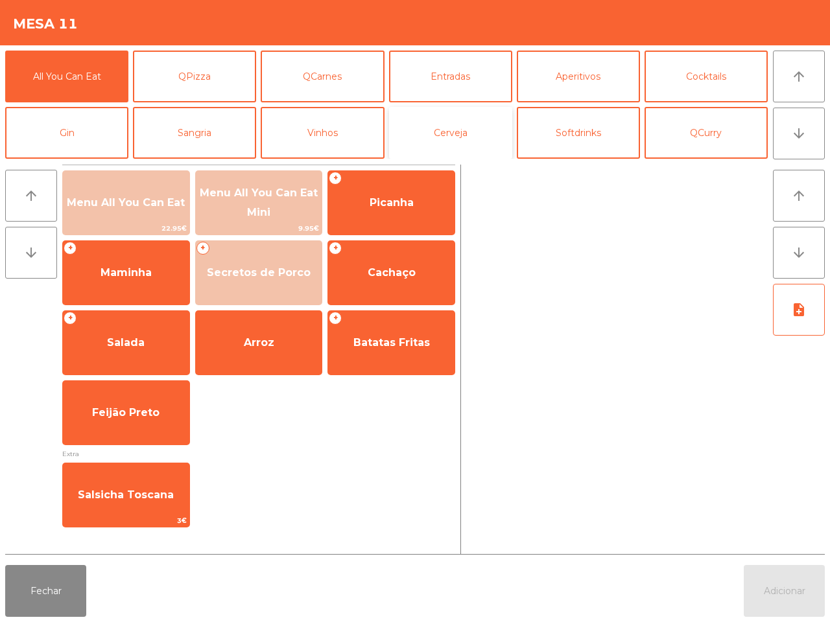
drag, startPoint x: 470, startPoint y: 134, endPoint x: 412, endPoint y: 139, distance: 58.6
click at [470, 133] on button "Cerveja" at bounding box center [450, 133] width 123 height 52
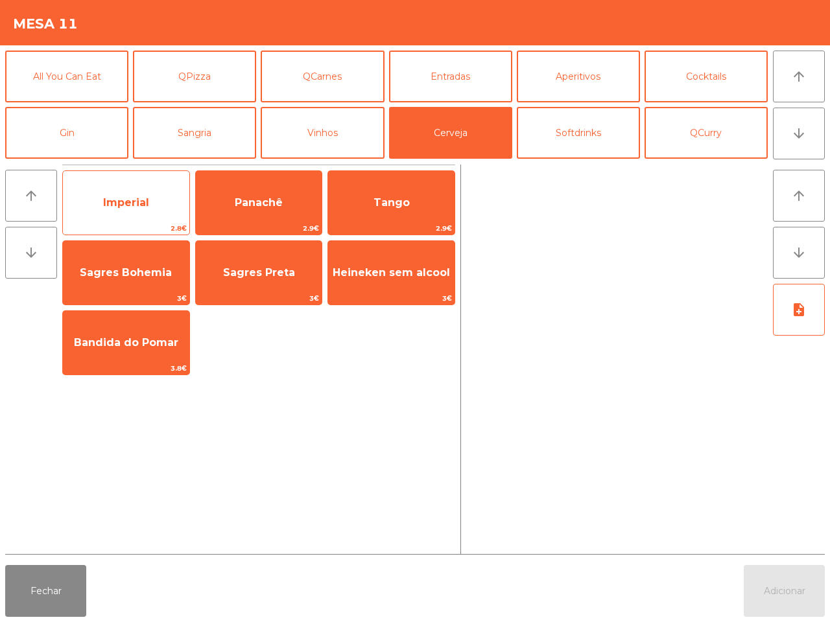
click at [127, 202] on span "Imperial" at bounding box center [126, 202] width 46 height 12
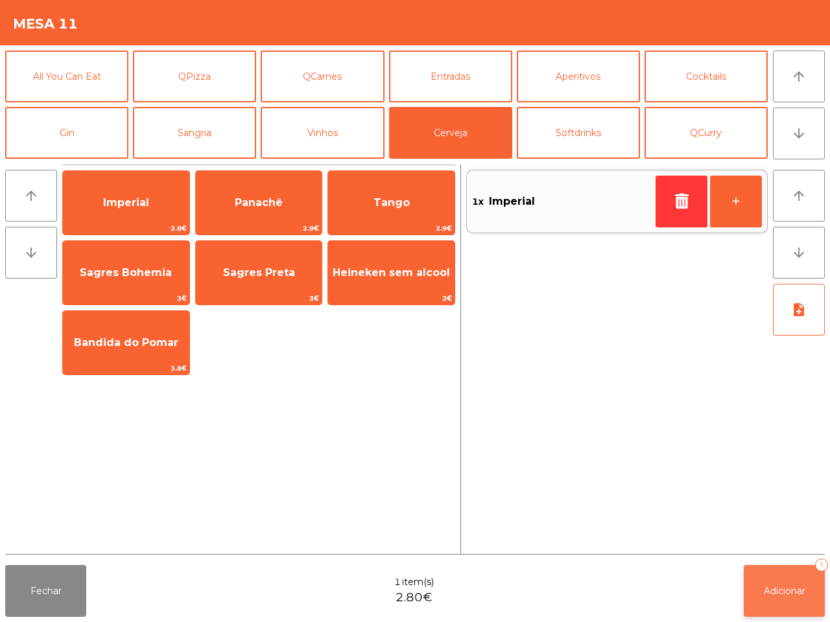
click at [781, 595] on span "Adicionar" at bounding box center [784, 591] width 41 height 12
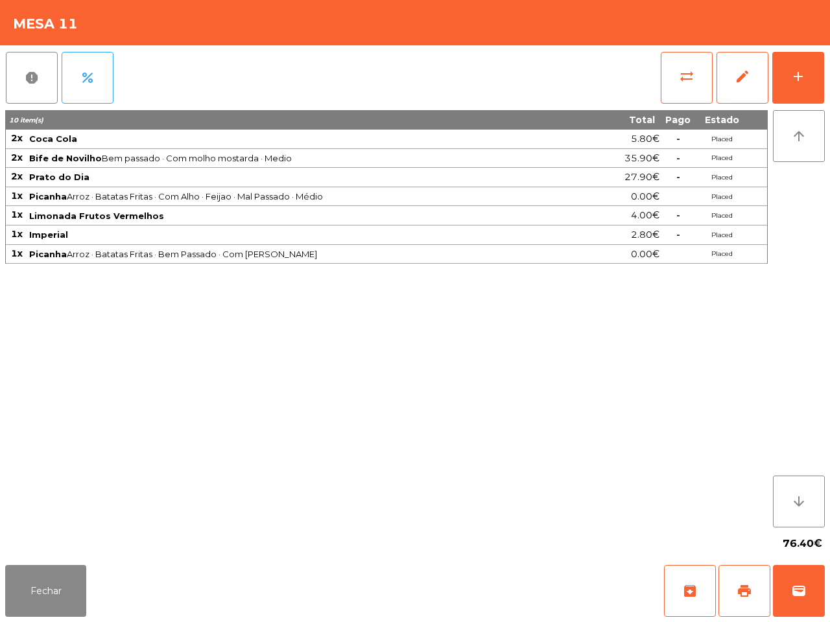
drag, startPoint x: 611, startPoint y: 611, endPoint x: 459, endPoint y: 576, distance: 156.5
click at [581, 604] on div "Fechar archive print wallet" at bounding box center [415, 591] width 830 height 62
click at [23, 592] on button "Fechar" at bounding box center [45, 591] width 81 height 52
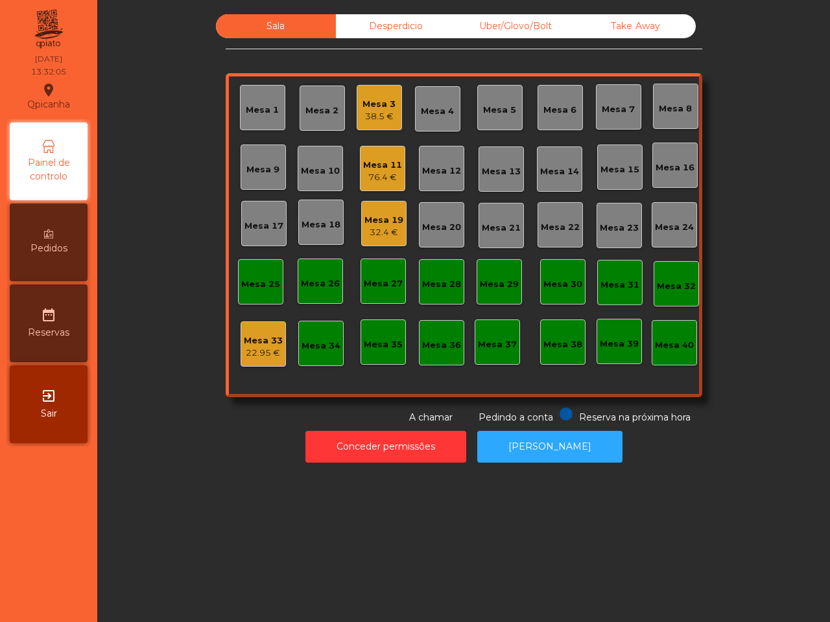
click at [314, 345] on div "Mesa 34" at bounding box center [320, 346] width 39 height 13
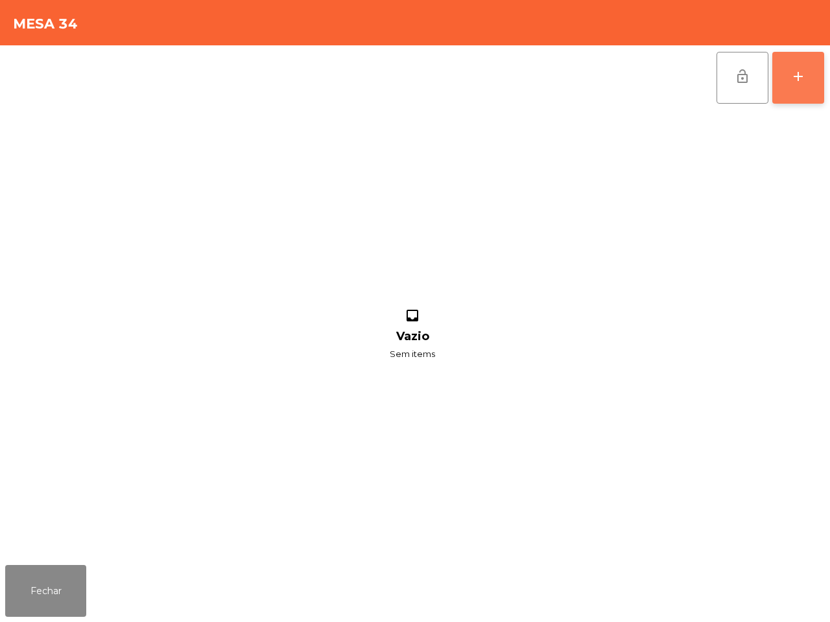
click at [785, 69] on button "add" at bounding box center [798, 78] width 52 height 52
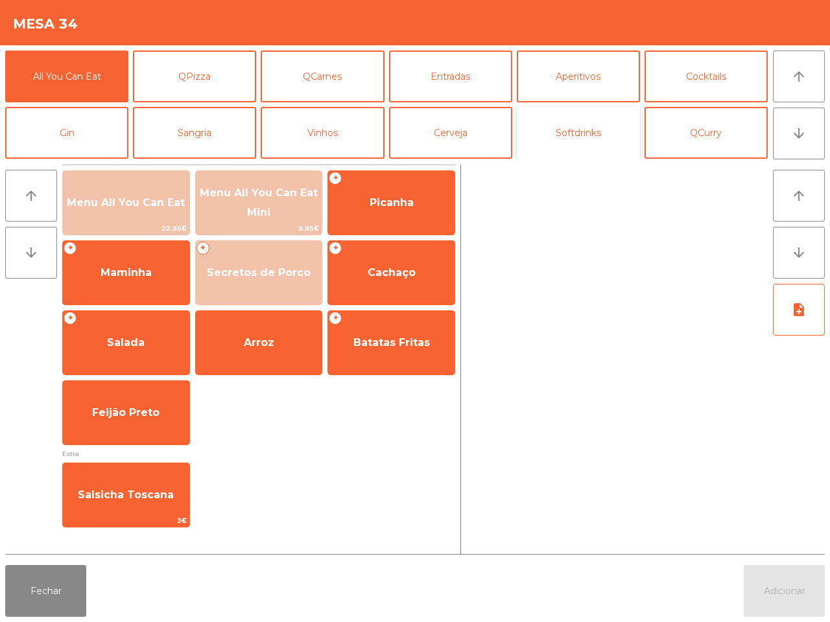
click at [581, 128] on button "Softdrinks" at bounding box center [578, 133] width 123 height 52
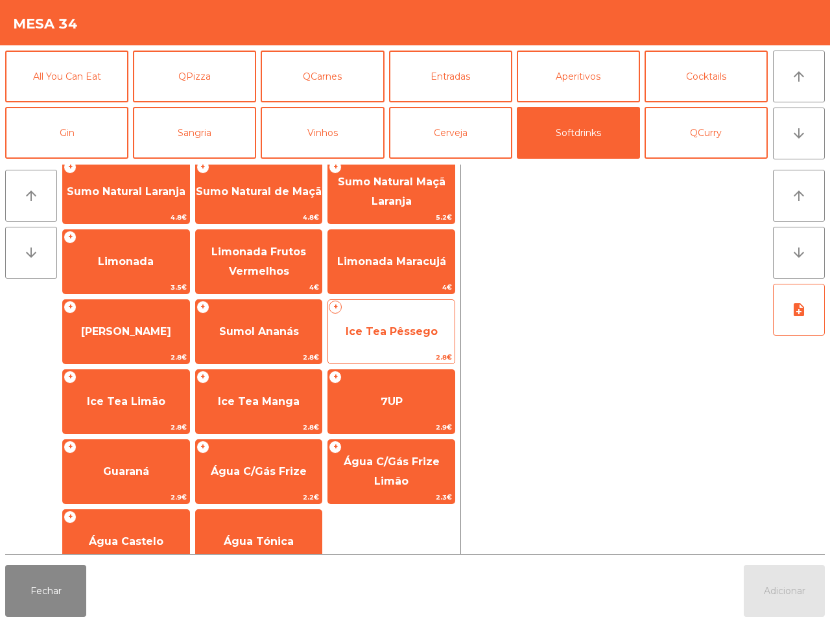
click at [375, 342] on span "Ice Tea Pêssego" at bounding box center [391, 331] width 126 height 35
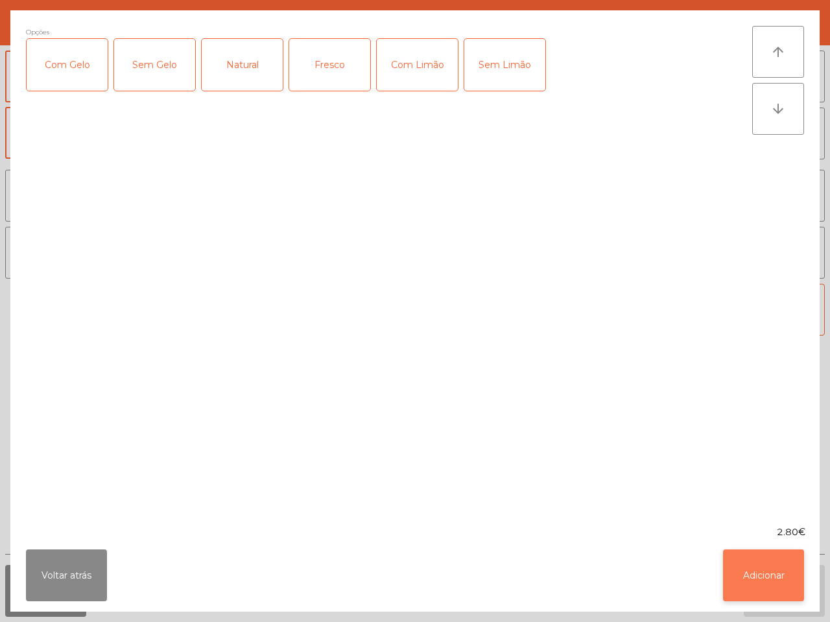
click at [757, 575] on button "Adicionar" at bounding box center [763, 576] width 81 height 52
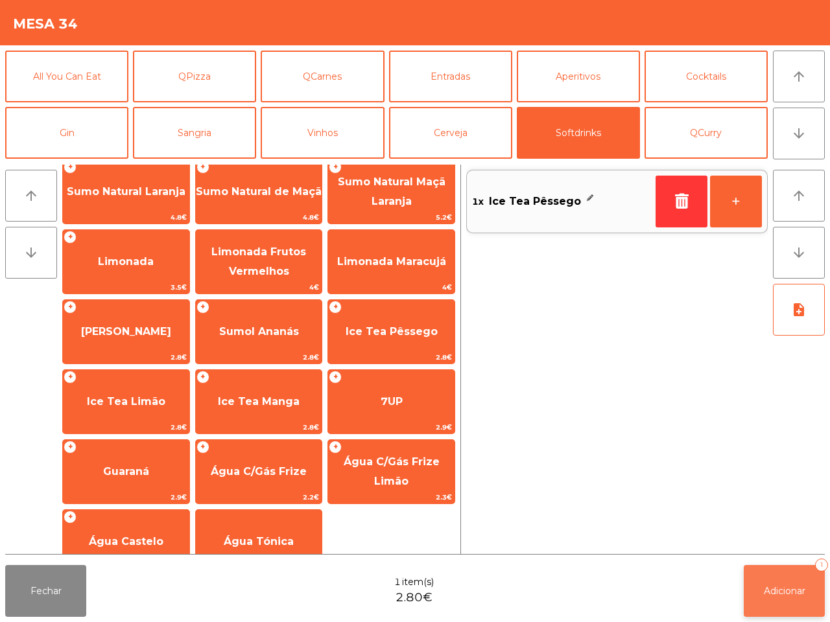
click at [772, 597] on button "Adicionar 1" at bounding box center [784, 591] width 81 height 52
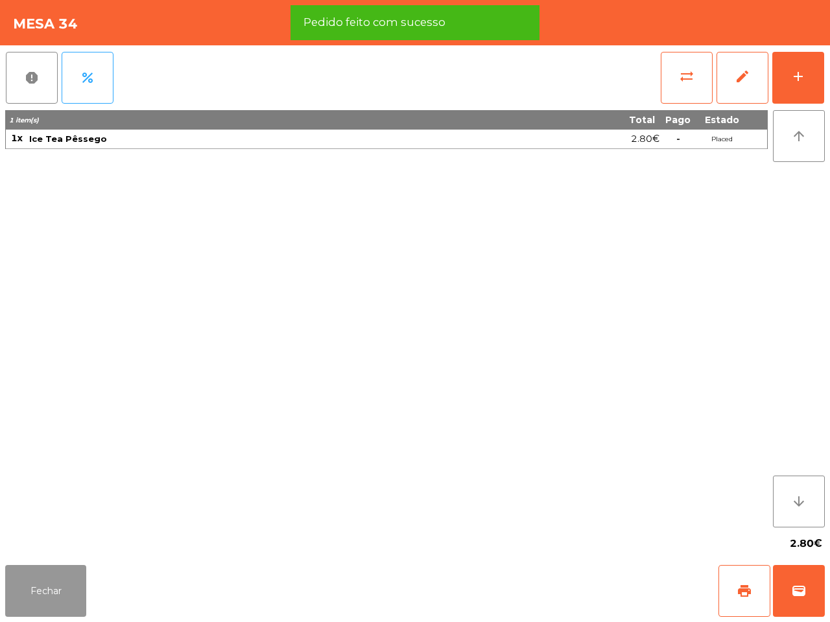
click at [56, 584] on button "Fechar" at bounding box center [45, 591] width 81 height 52
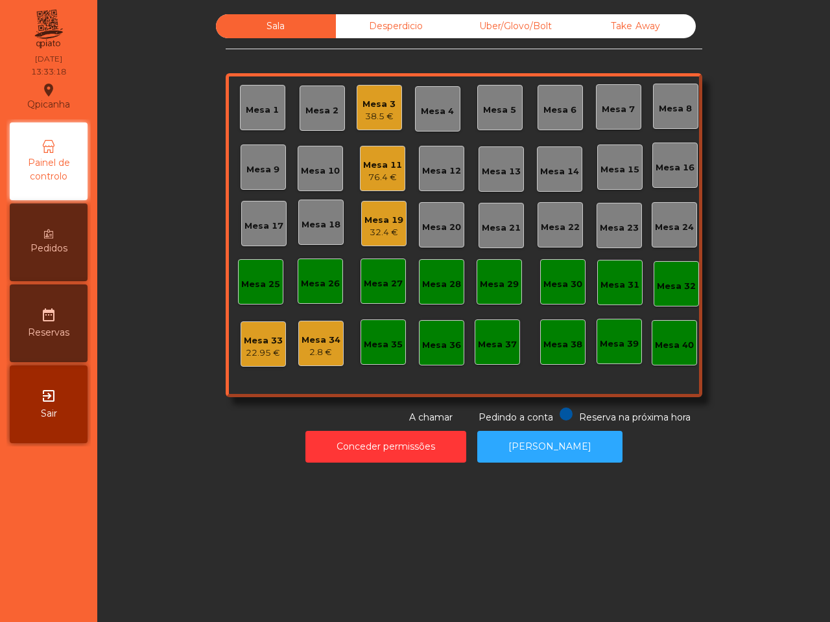
click at [315, 344] on div "Mesa 34" at bounding box center [320, 340] width 39 height 13
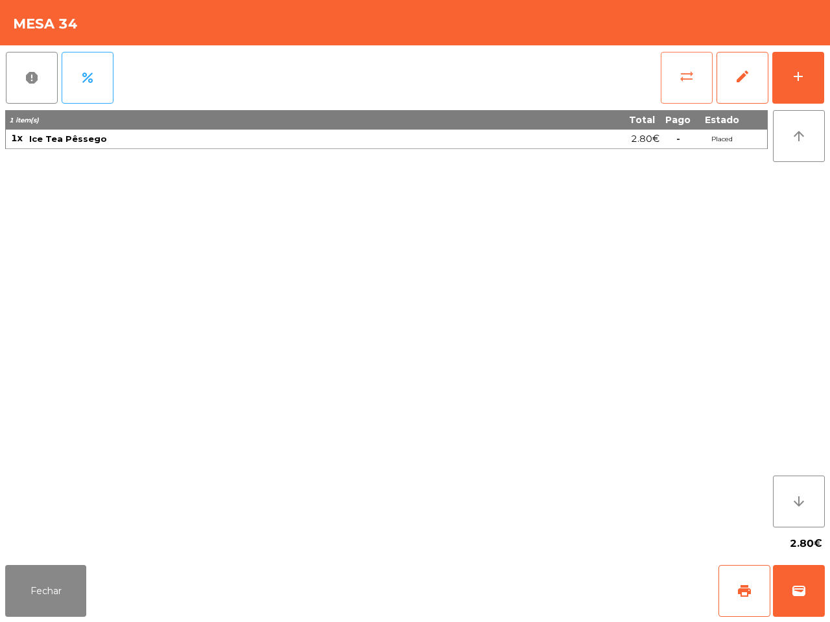
click at [681, 78] on button "sync_alt" at bounding box center [687, 78] width 52 height 52
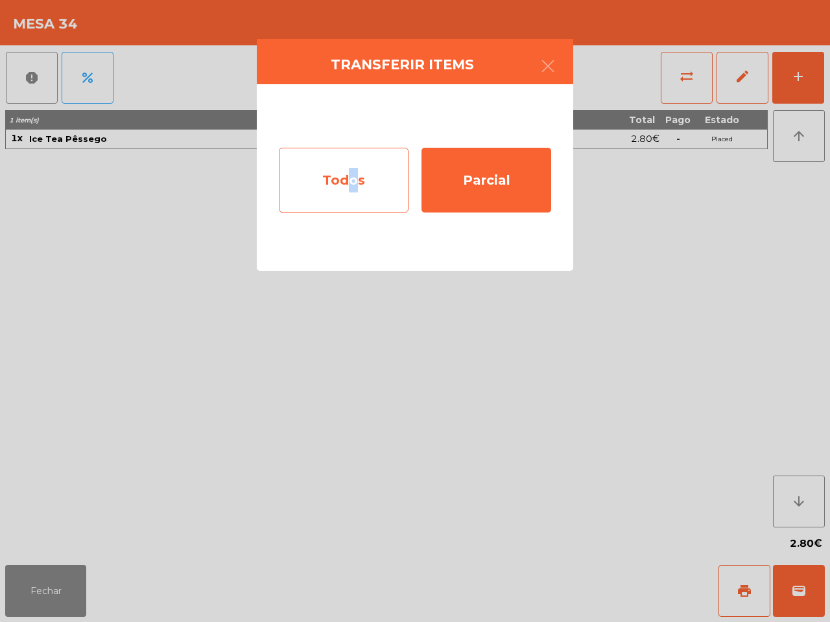
click at [349, 198] on div "Todos" at bounding box center [344, 180] width 130 height 65
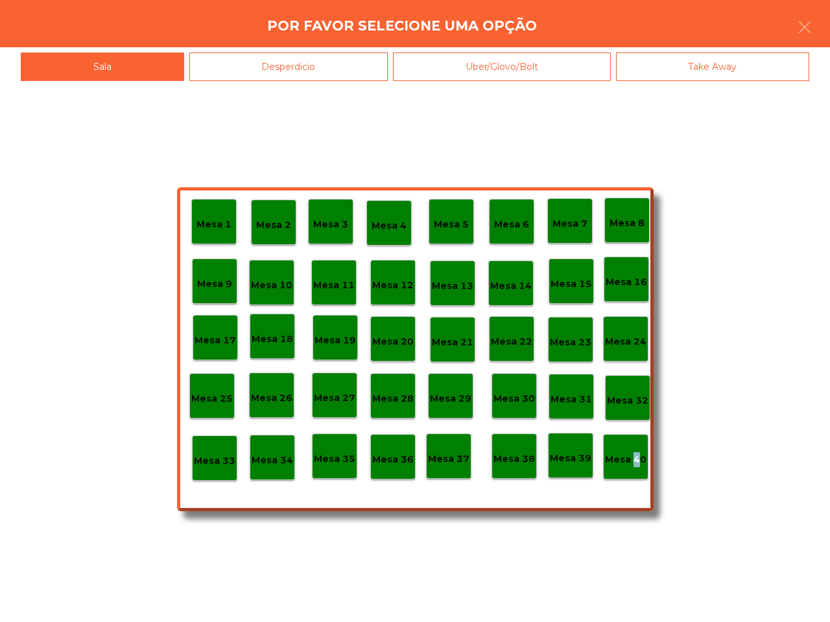
click at [637, 458] on p "Mesa 40" at bounding box center [625, 460] width 41 height 15
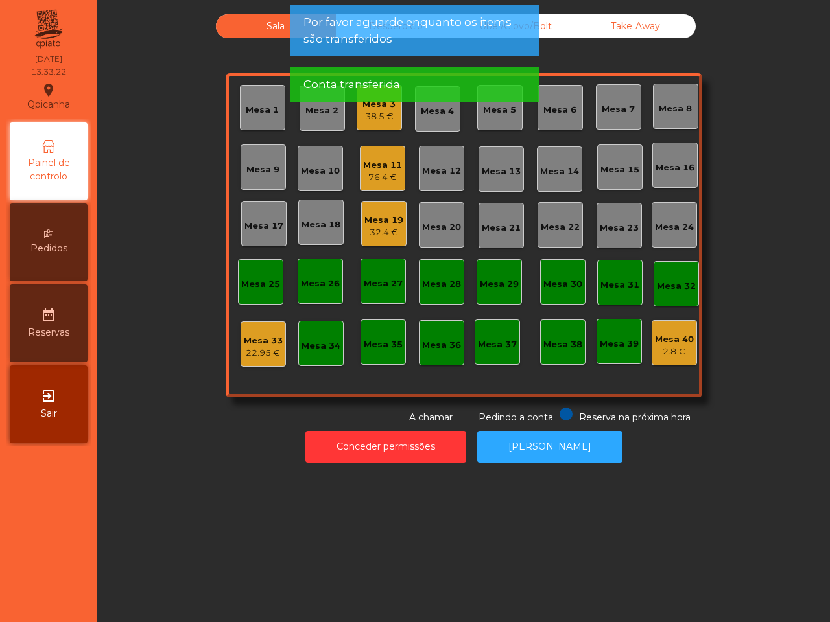
click at [365, 113] on div "38.5 €" at bounding box center [378, 116] width 33 height 13
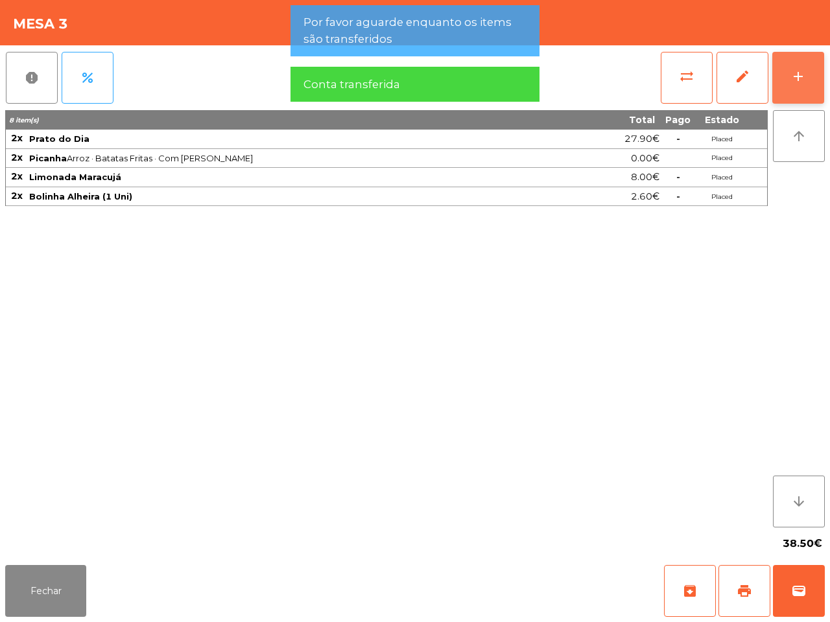
click at [797, 71] on div "add" at bounding box center [798, 77] width 16 height 16
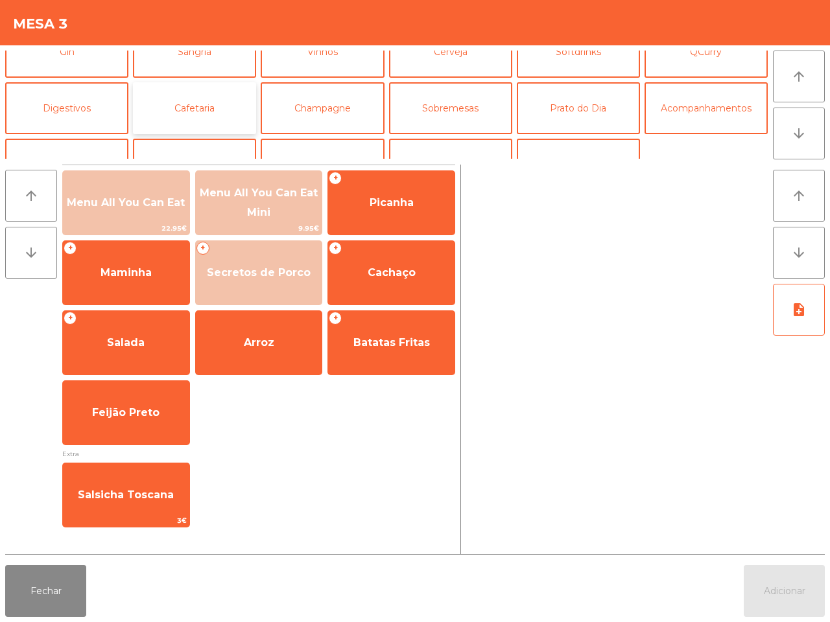
drag, startPoint x: 180, startPoint y: 104, endPoint x: 172, endPoint y: 107, distance: 7.6
click at [182, 104] on button "Cafetaria" at bounding box center [194, 108] width 123 height 52
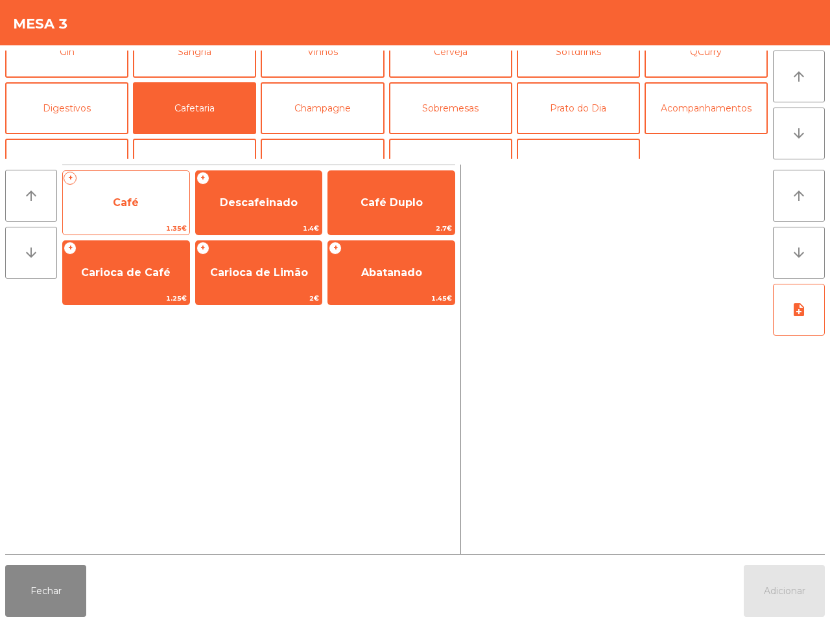
click at [141, 208] on span "Café" at bounding box center [126, 202] width 126 height 35
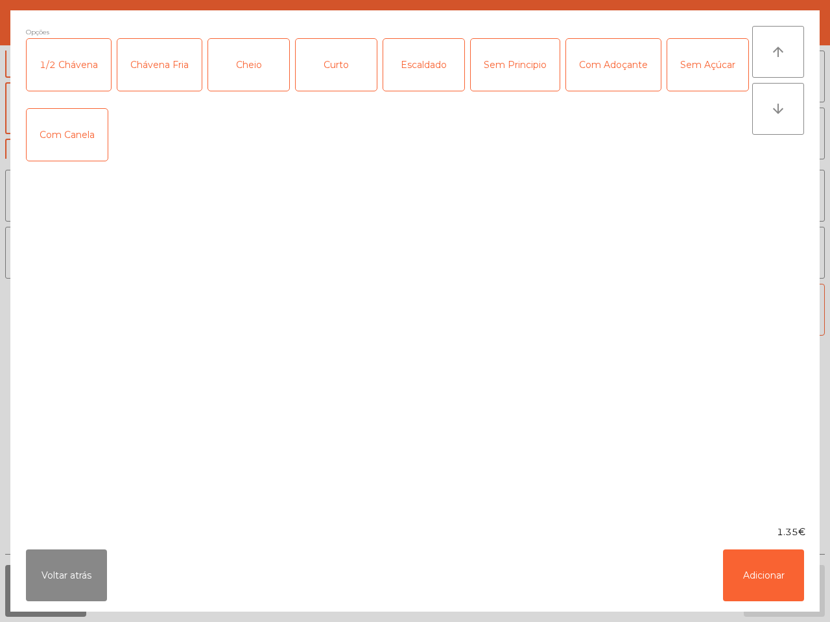
click at [144, 208] on div "Opções 1/2 Chávena Chávena Fria Cheio Curto Escaldado Sem Principio Com Adoçant…" at bounding box center [389, 268] width 726 height 484
click at [757, 567] on button "Adicionar" at bounding box center [763, 576] width 81 height 52
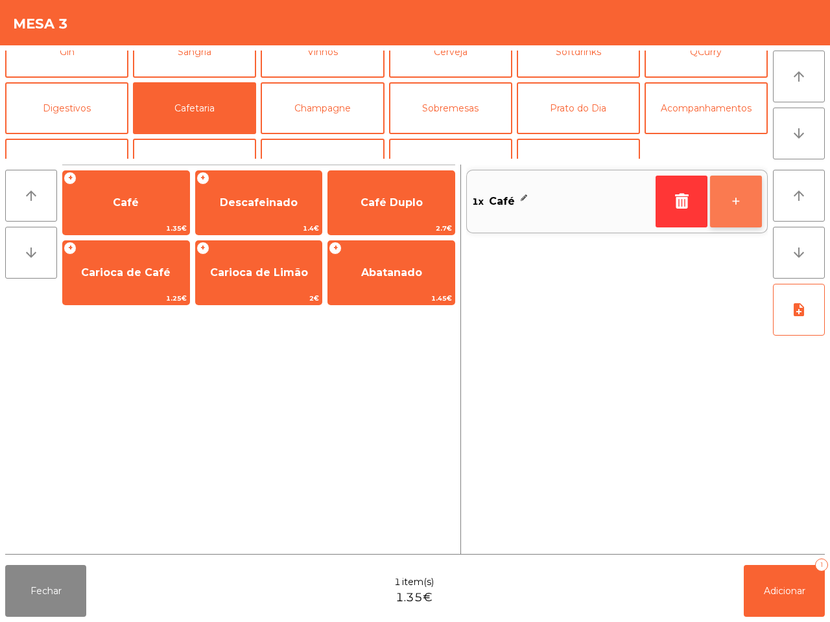
click at [743, 206] on button "+" at bounding box center [736, 202] width 52 height 52
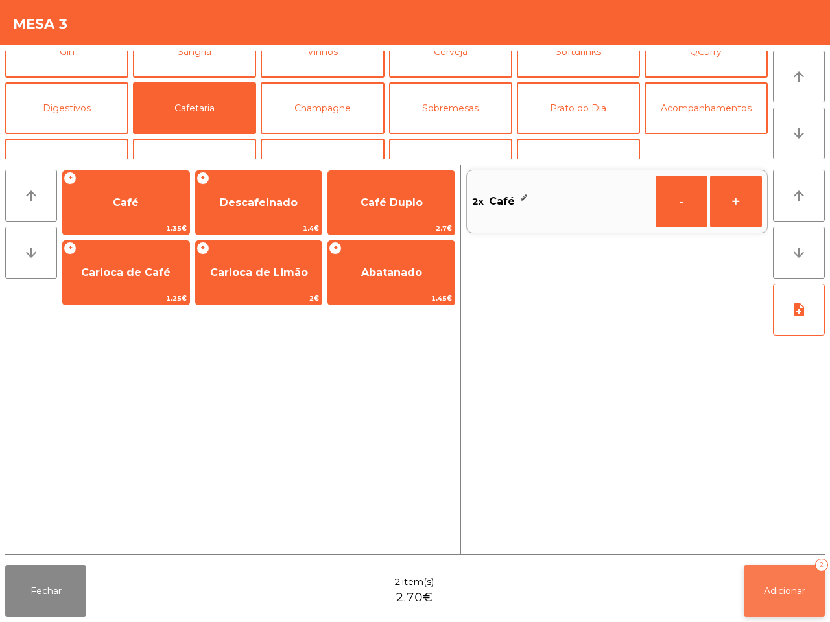
click at [780, 580] on button "Adicionar 2" at bounding box center [784, 591] width 81 height 52
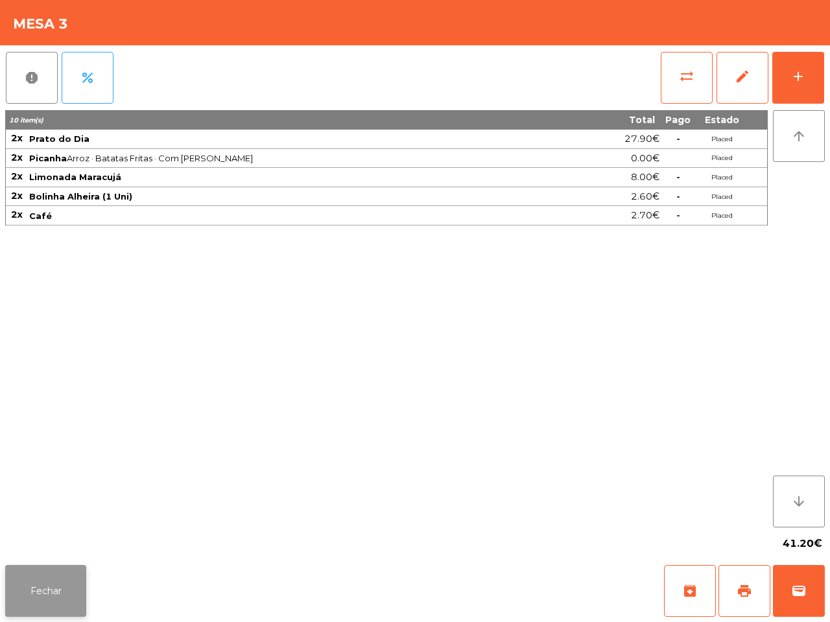
click at [59, 587] on button "Fechar" at bounding box center [45, 591] width 81 height 52
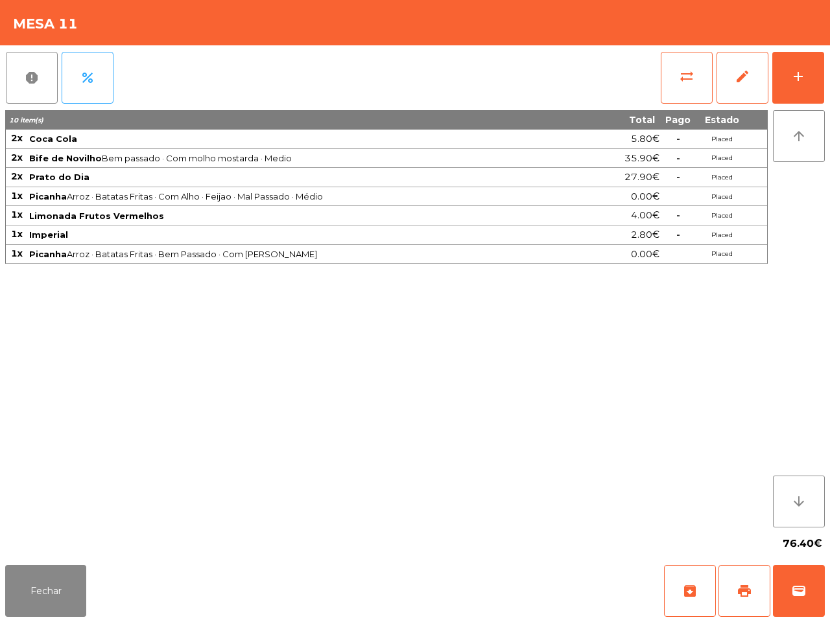
drag, startPoint x: 191, startPoint y: 198, endPoint x: 118, endPoint y: 159, distance: 82.9
click at [189, 196] on span "Picanha Arroz · Batatas Fritas · Com Alho · Feijao · Mal Passado · Médio" at bounding box center [309, 196] width 561 height 10
drag, startPoint x: 43, startPoint y: 592, endPoint x: 37, endPoint y: 581, distance: 12.8
click at [44, 593] on button "Fechar" at bounding box center [45, 591] width 81 height 52
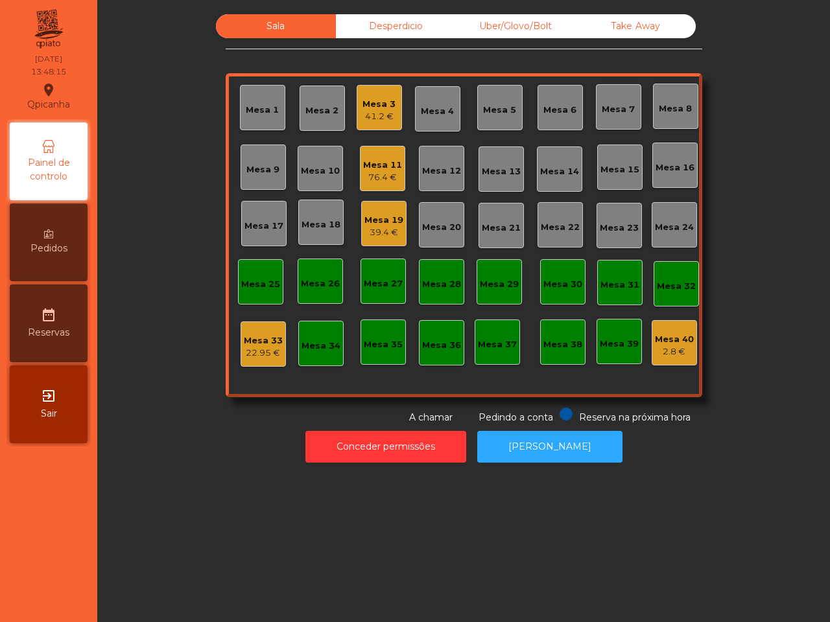
click at [376, 228] on div "39.4 €" at bounding box center [383, 232] width 39 height 13
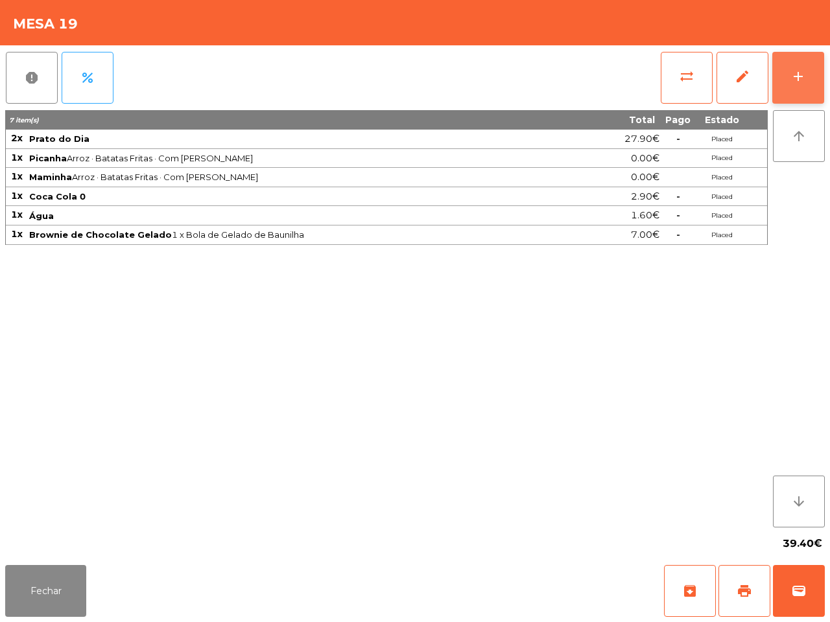
click at [781, 79] on button "add" at bounding box center [798, 78] width 52 height 52
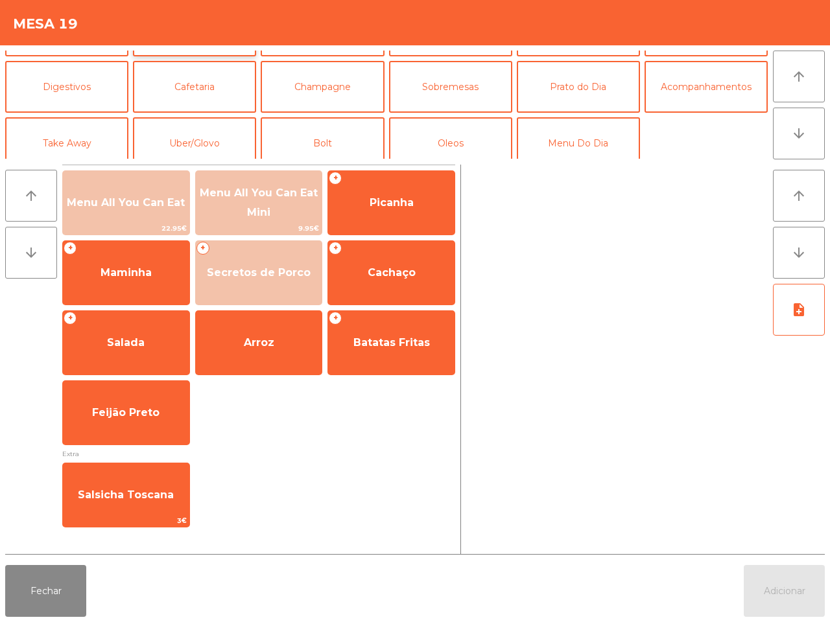
scroll to position [112, 0]
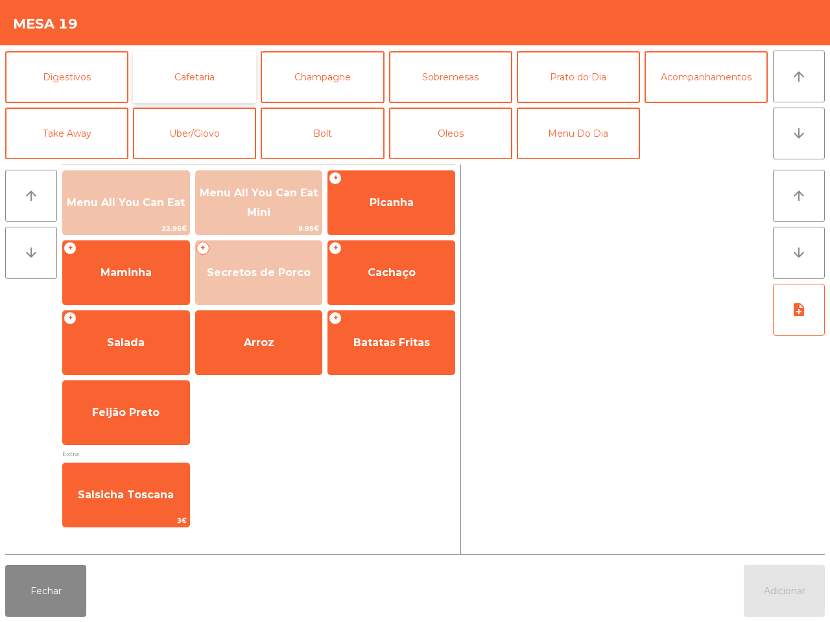
click at [189, 77] on button "Cafetaria" at bounding box center [194, 77] width 123 height 52
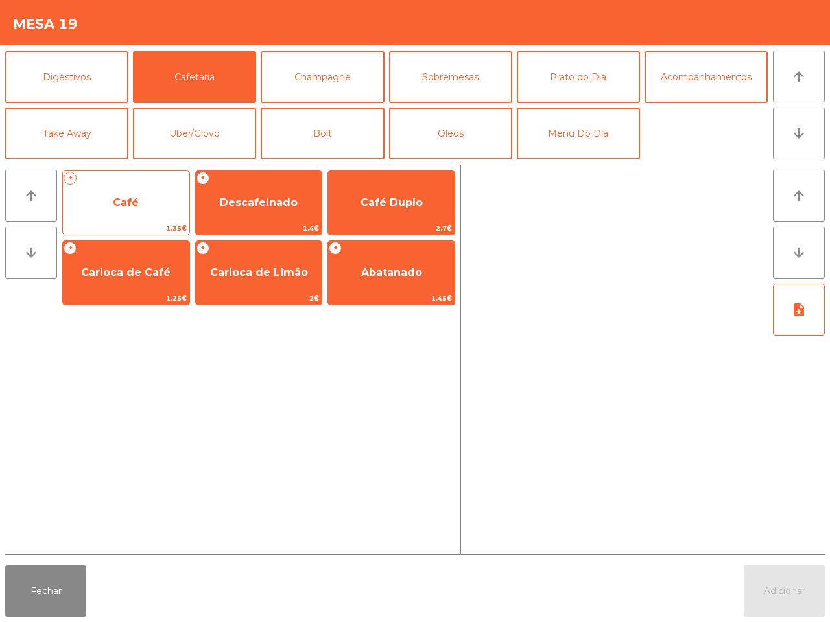
click at [134, 198] on span "Café" at bounding box center [126, 202] width 26 height 12
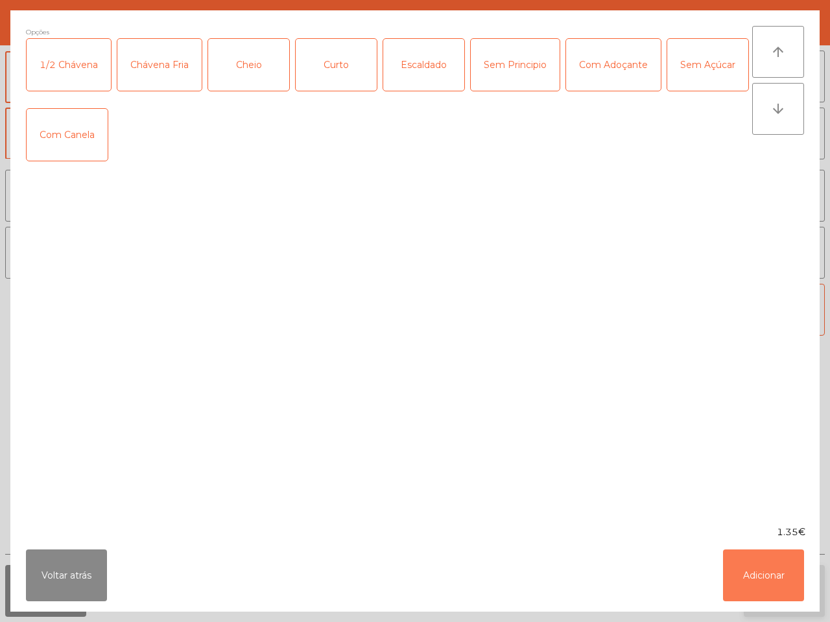
click at [746, 576] on button "Adicionar" at bounding box center [763, 576] width 81 height 52
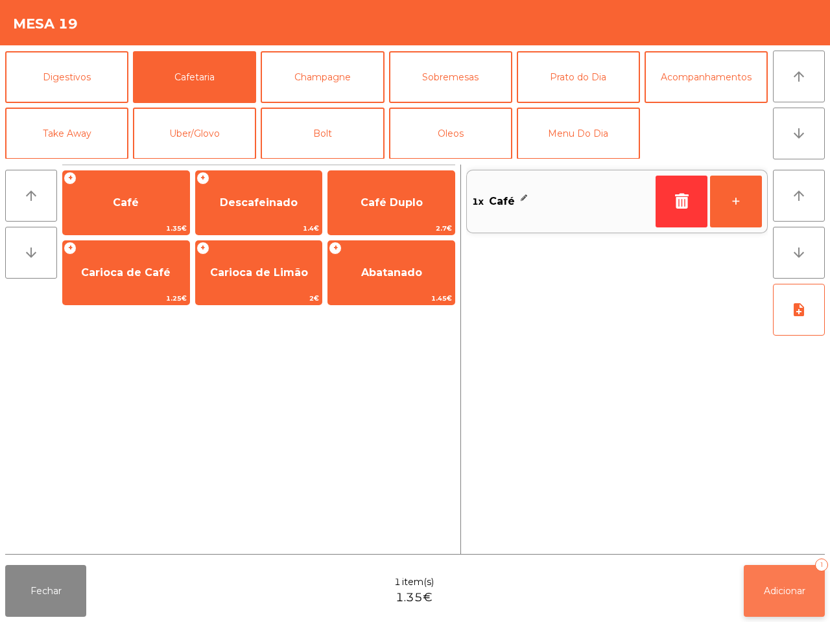
click at [781, 589] on span "Adicionar" at bounding box center [784, 591] width 41 height 12
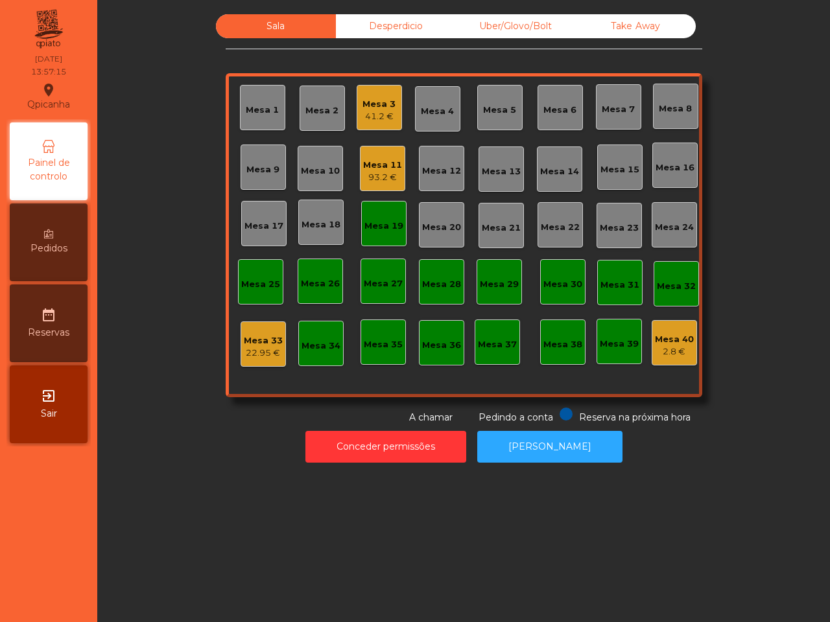
drag, startPoint x: 102, startPoint y: 193, endPoint x: 238, endPoint y: 124, distance: 151.6
click at [125, 150] on div "Sala Desperdicio Uber/Glovo/Bolt Take Away Mesa 1 Mesa 2 Mesa 3 41.2 € Mesa 4 M…" at bounding box center [463, 311] width 733 height 622
click at [365, 110] on div "41.2 €" at bounding box center [378, 116] width 33 height 13
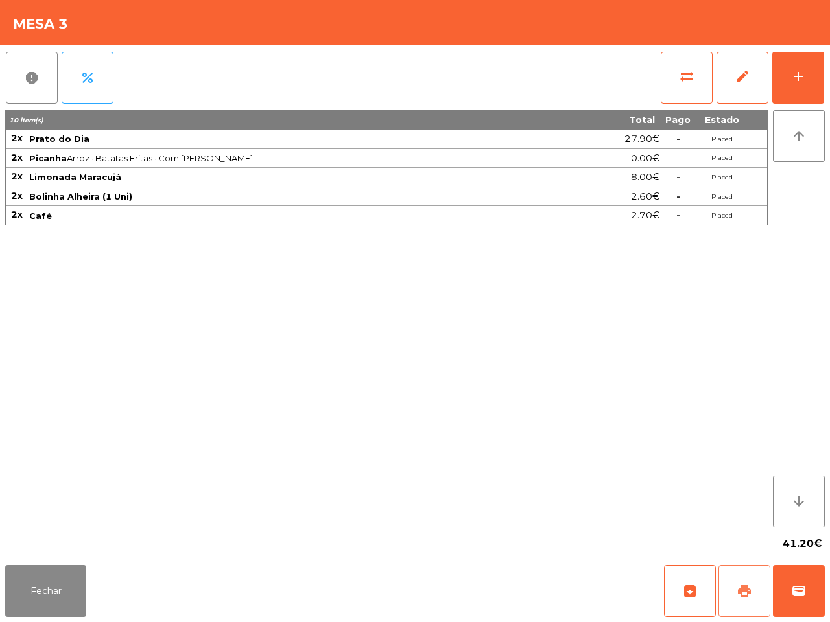
click at [740, 585] on span "print" at bounding box center [744, 591] width 16 height 16
drag, startPoint x: 695, startPoint y: 400, endPoint x: 678, endPoint y: 392, distance: 18.6
click at [684, 401] on div "10 item(s) Total Pago Estado 2x Prato do Dia 27.90€ - Placed 2x Picanha Arroz ·…" at bounding box center [386, 319] width 762 height 418
click at [663, 78] on button "sync_alt" at bounding box center [687, 78] width 52 height 52
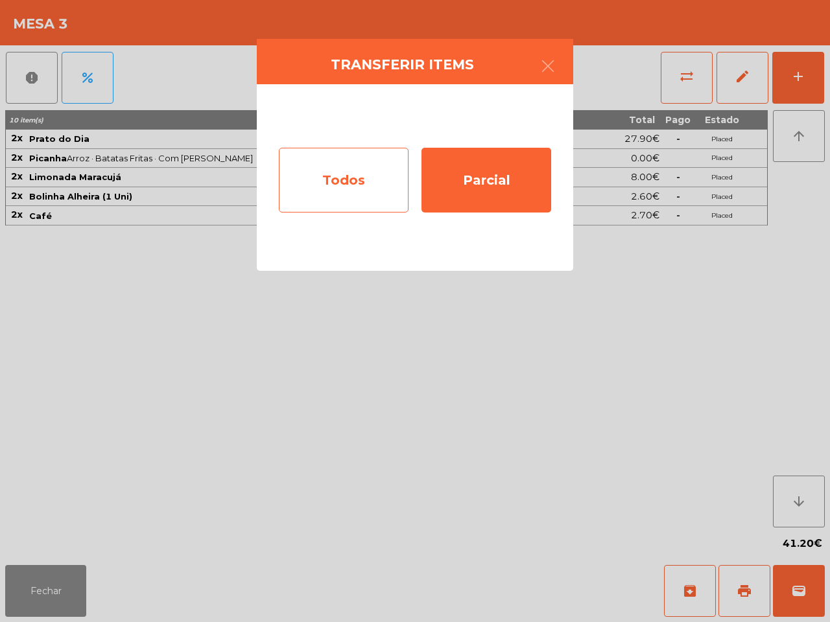
click at [357, 190] on div "Todos" at bounding box center [344, 180] width 130 height 65
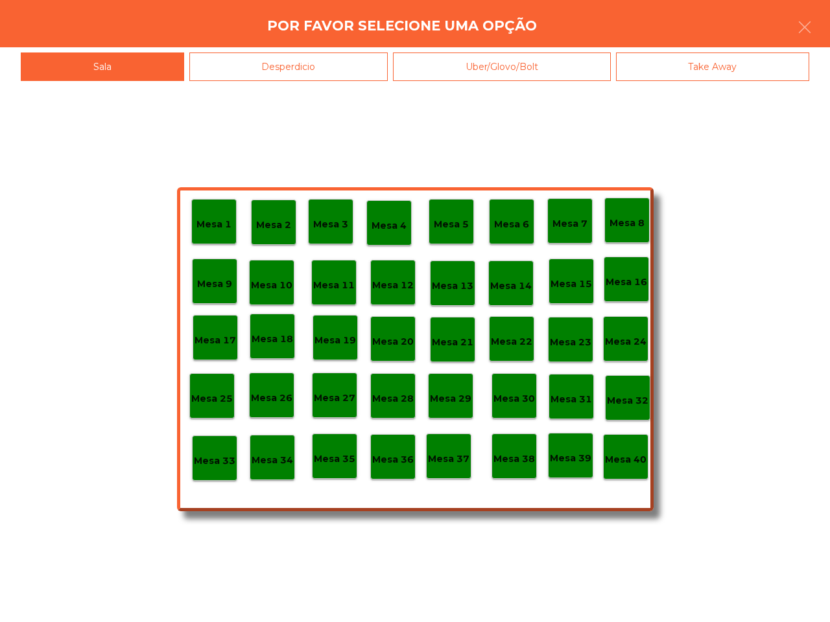
click at [617, 468] on div "Mesa 40" at bounding box center [625, 456] width 45 height 45
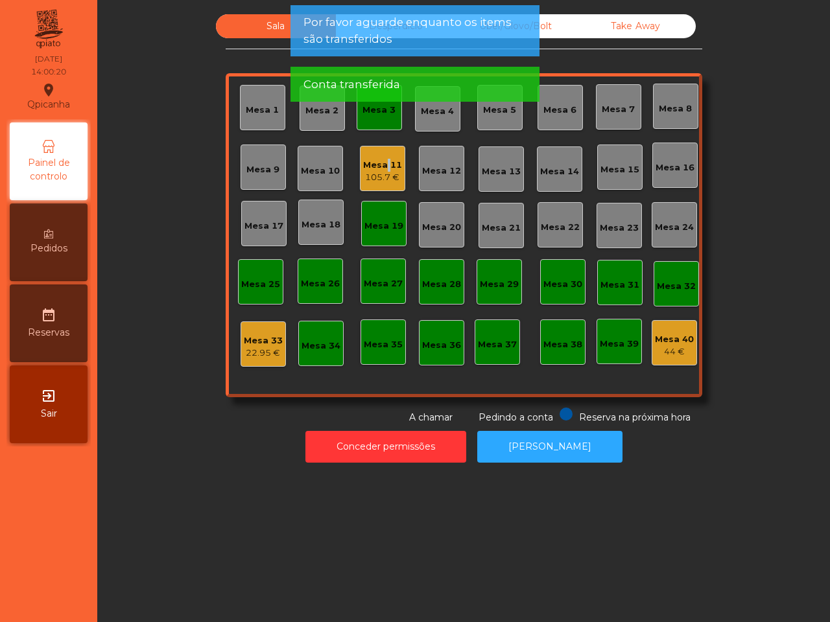
click at [380, 169] on div "Mesa 11" at bounding box center [382, 165] width 39 height 13
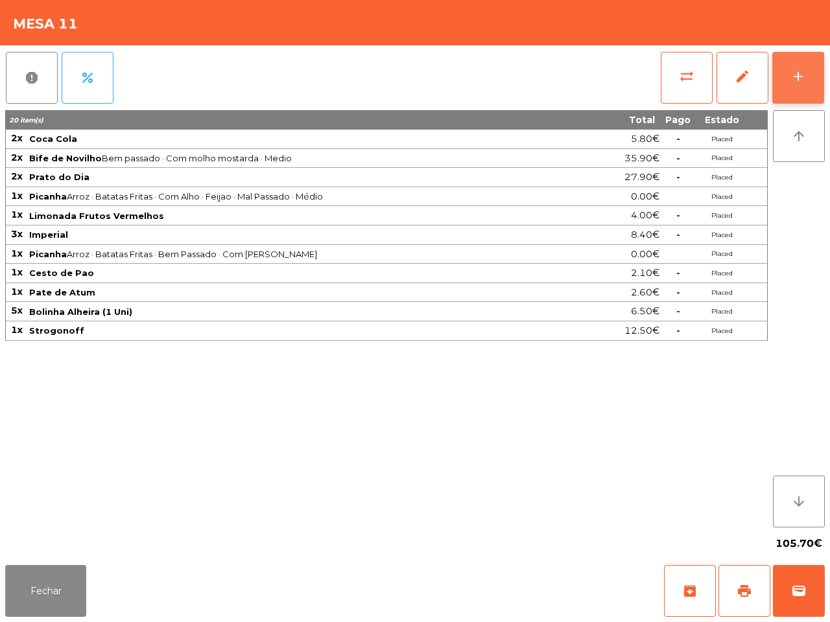
click at [791, 84] on button "add" at bounding box center [798, 78] width 52 height 52
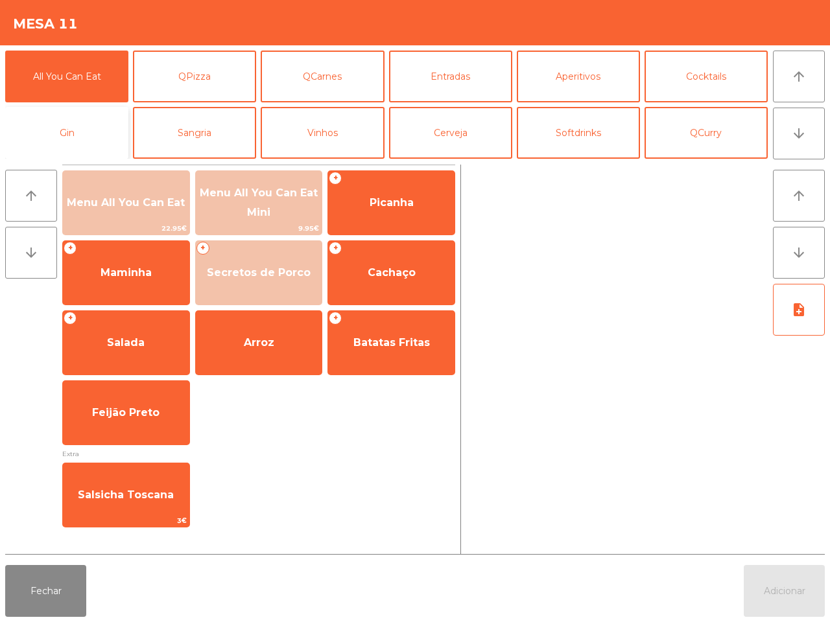
click at [73, 130] on button "Gin" at bounding box center [66, 133] width 123 height 52
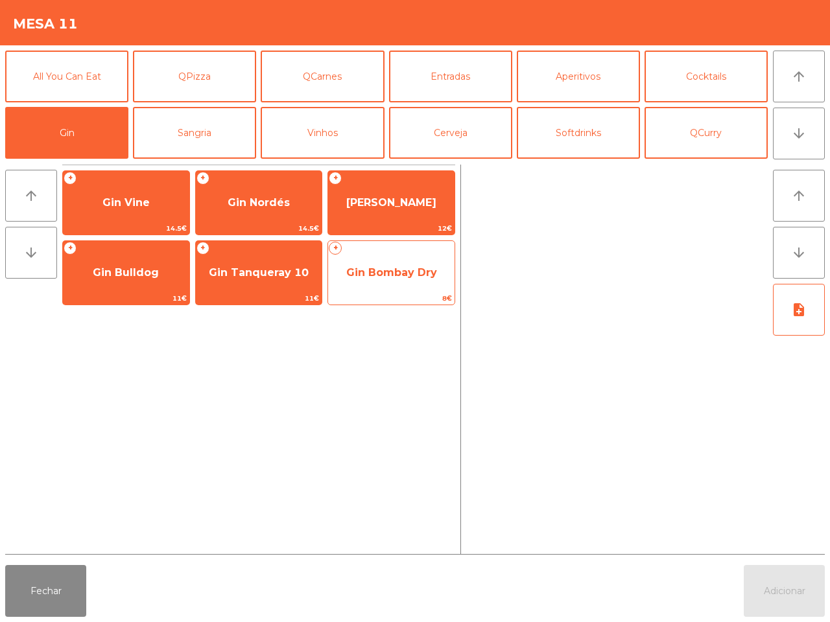
click at [367, 264] on span "Gin Bombay Dry" at bounding box center [391, 272] width 126 height 35
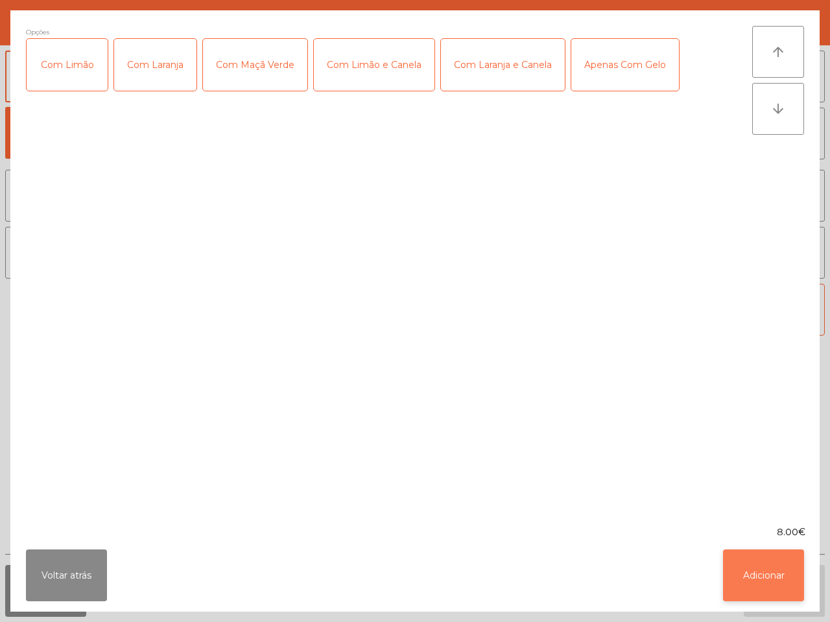
click at [767, 580] on button "Adicionar" at bounding box center [763, 576] width 81 height 52
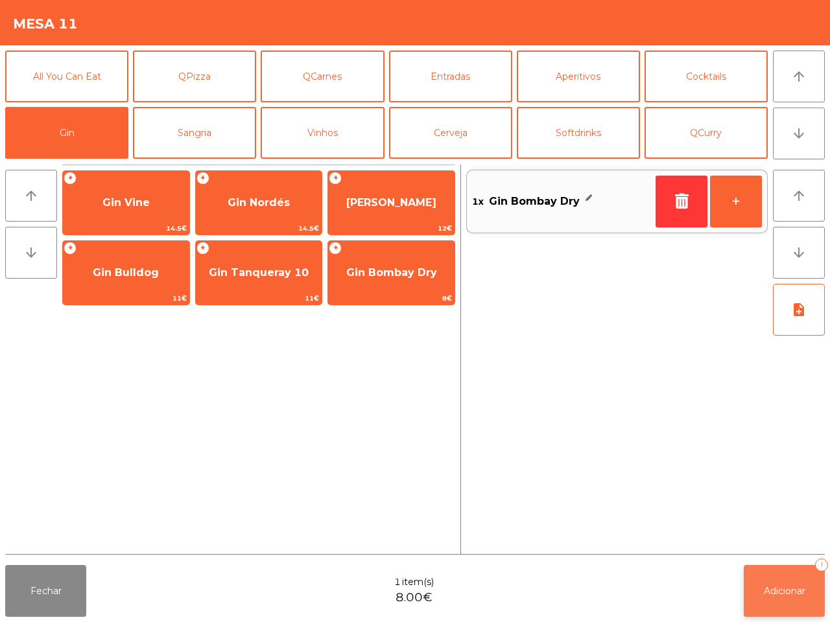
click at [770, 595] on span "Adicionar" at bounding box center [784, 591] width 41 height 12
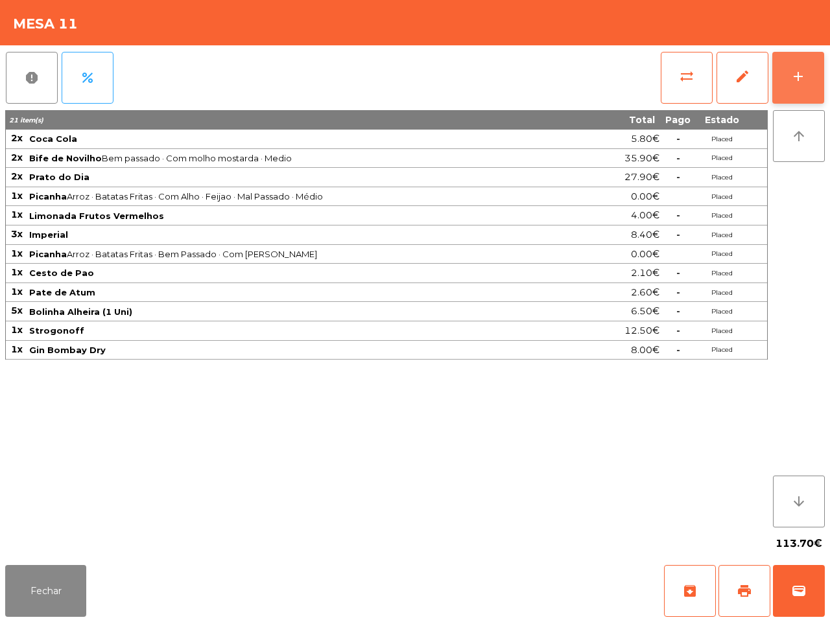
click at [790, 78] on div "add" at bounding box center [798, 77] width 16 height 16
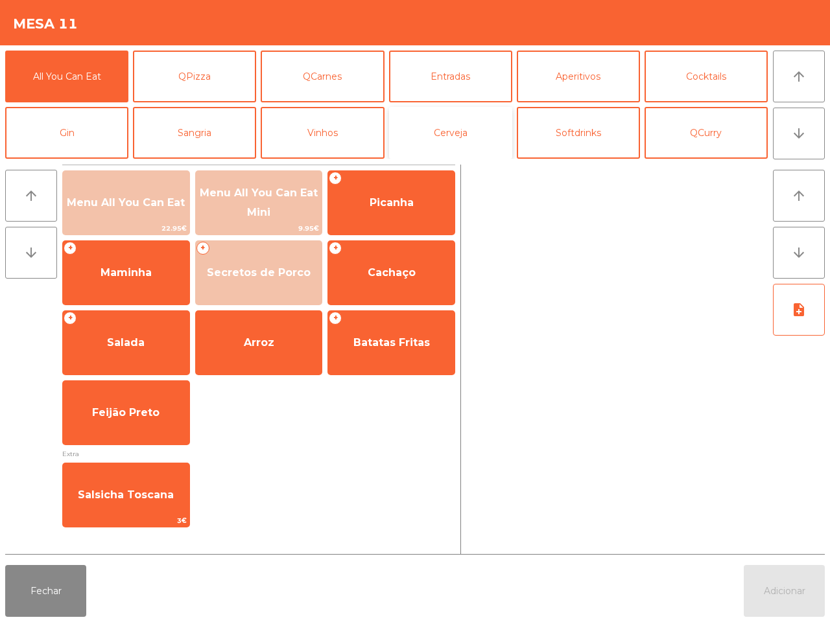
click at [461, 131] on button "Cerveja" at bounding box center [450, 133] width 123 height 52
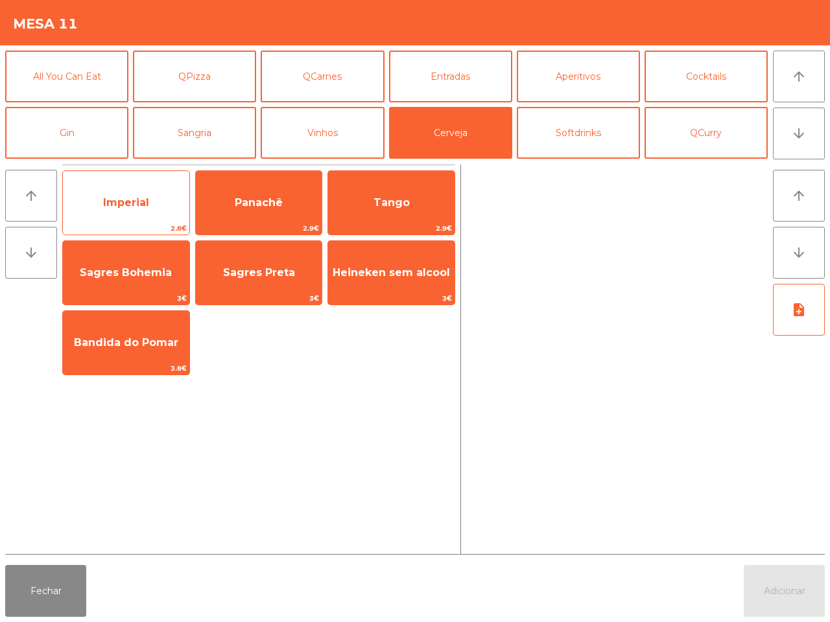
click at [157, 193] on span "Imperial" at bounding box center [126, 202] width 126 height 35
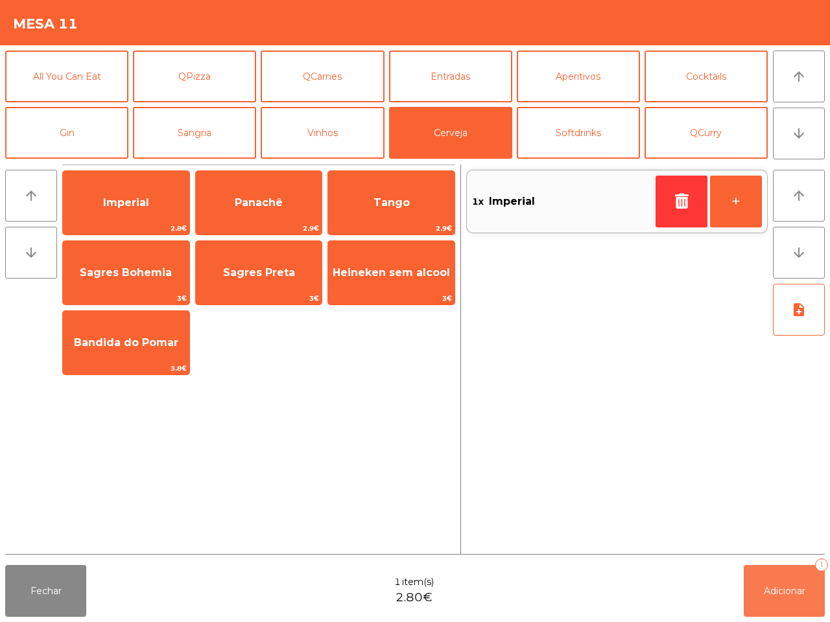
click at [777, 594] on span "Adicionar" at bounding box center [784, 591] width 41 height 12
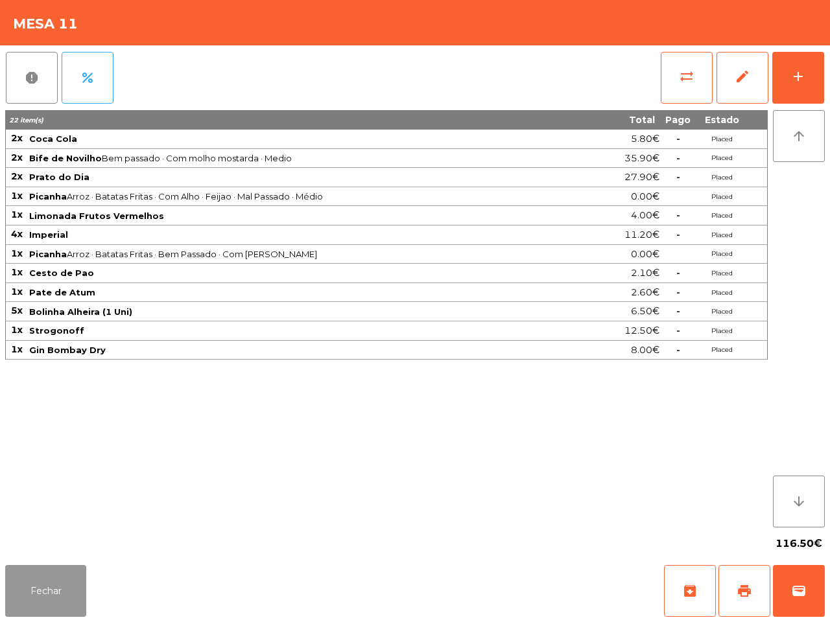
click at [60, 585] on button "Fechar" at bounding box center [45, 591] width 81 height 52
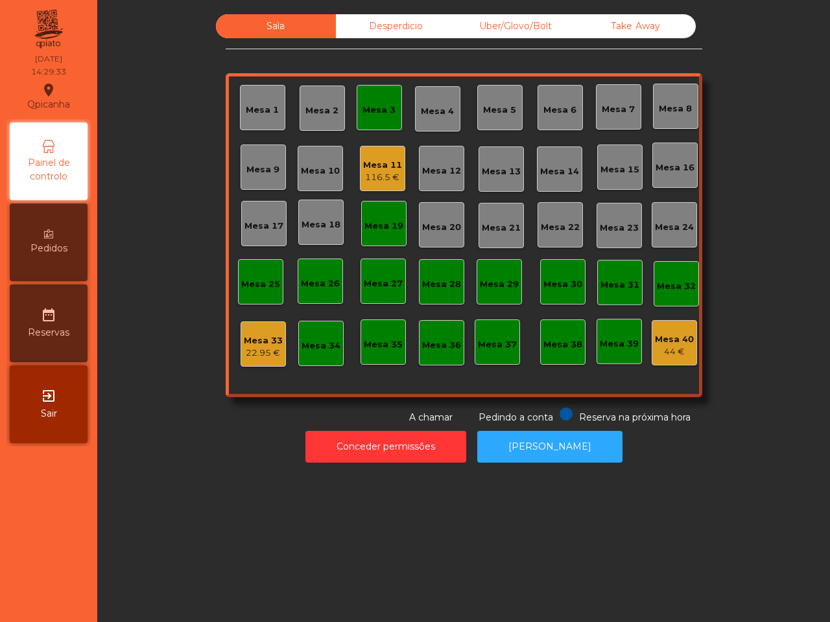
click at [62, 254] on span "Pedidos" at bounding box center [48, 249] width 37 height 14
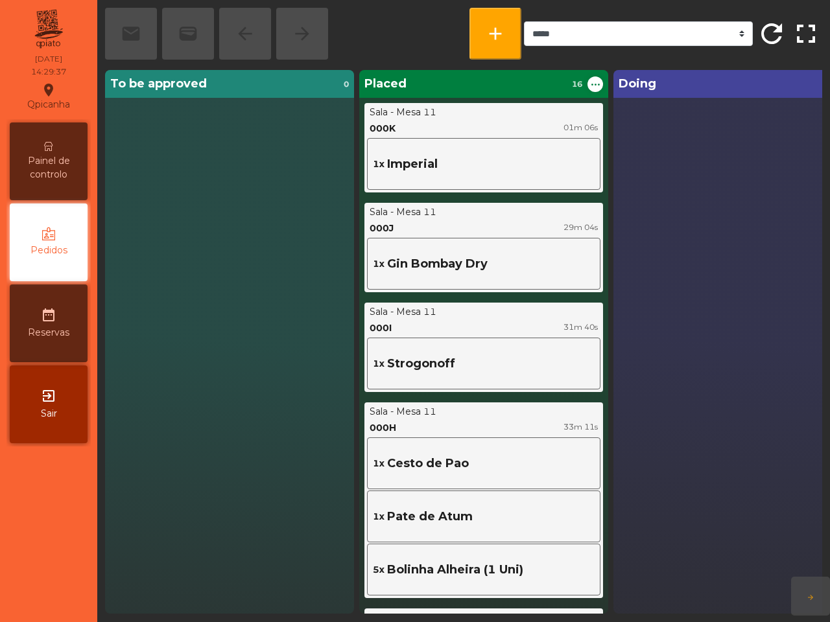
drag, startPoint x: 50, startPoint y: 403, endPoint x: 164, endPoint y: 371, distance: 118.4
click at [50, 403] on icon "exit_to_app" at bounding box center [49, 396] width 16 height 16
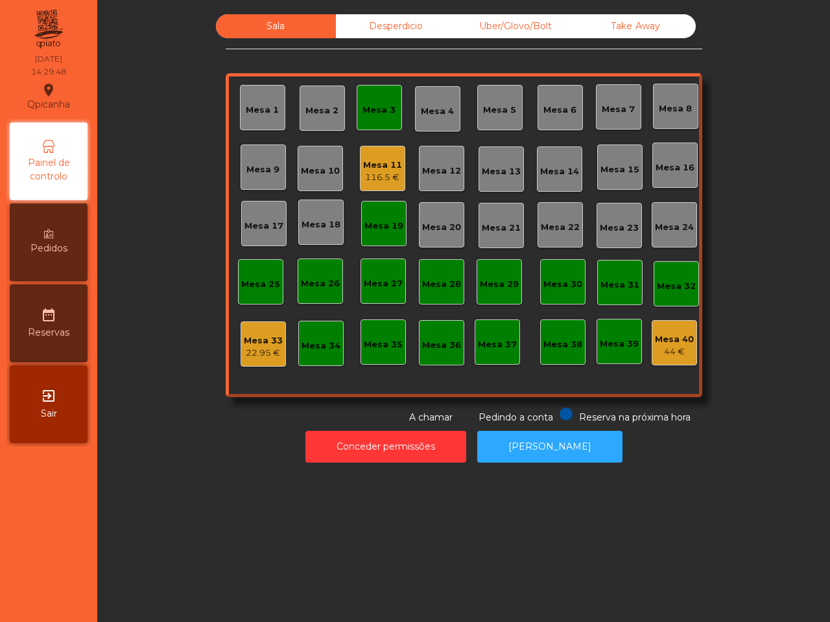
click at [374, 169] on div "Mesa 11" at bounding box center [382, 165] width 39 height 13
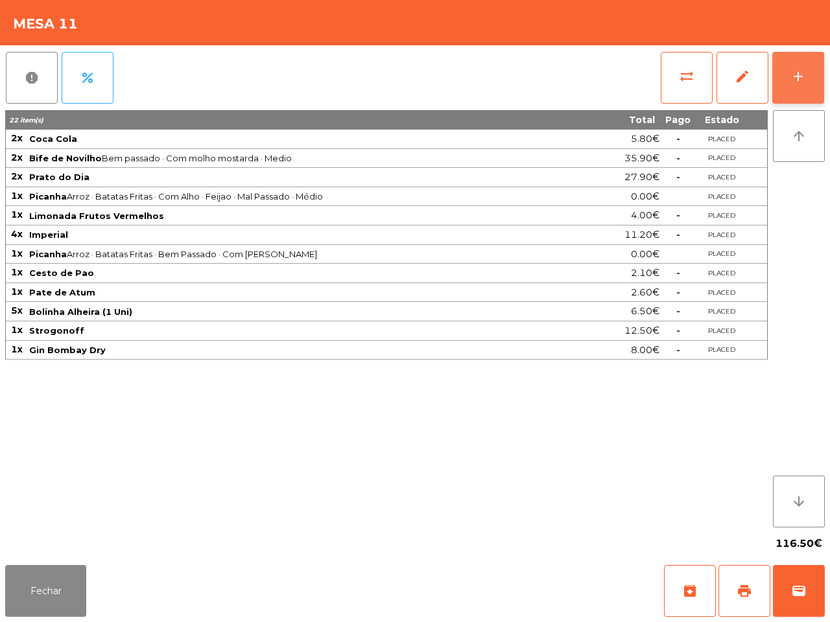
click at [783, 71] on button "add" at bounding box center [798, 78] width 52 height 52
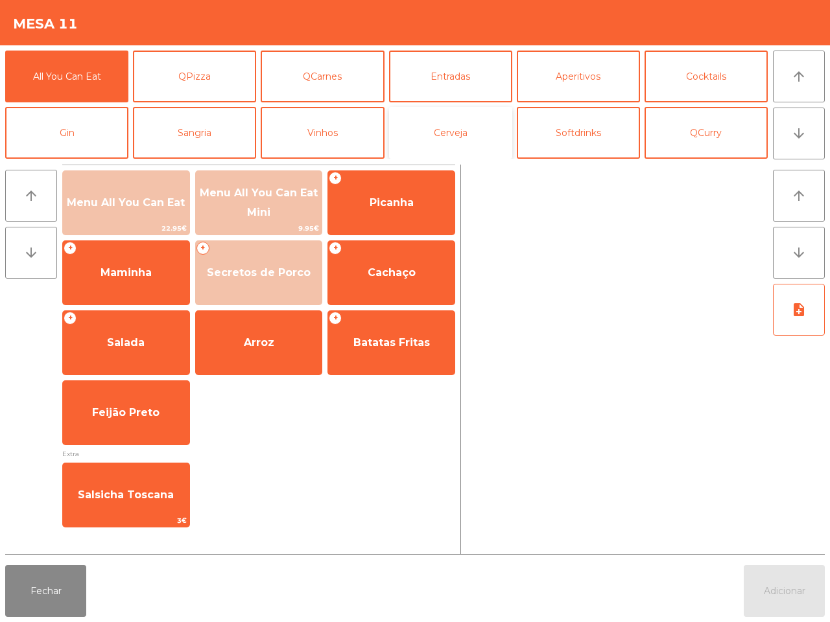
click at [427, 138] on button "Cerveja" at bounding box center [450, 133] width 123 height 52
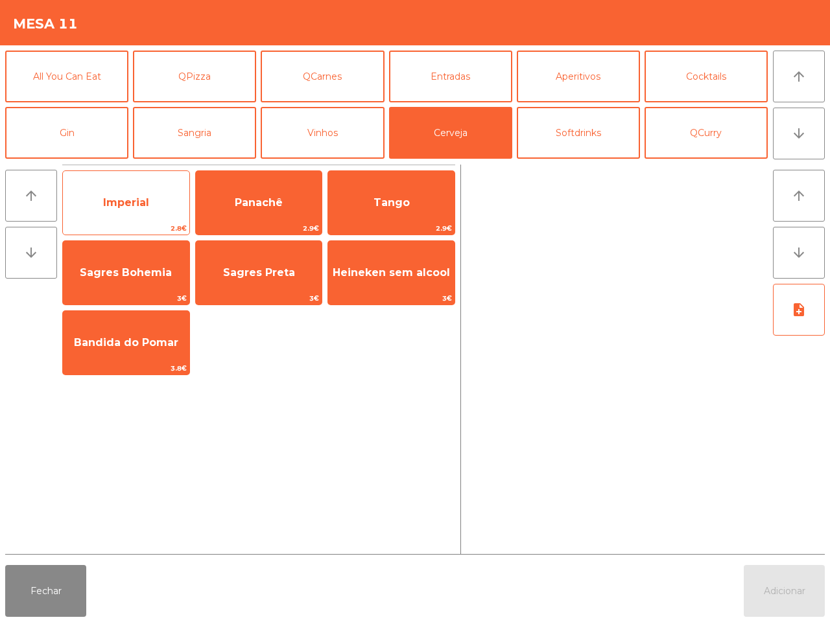
click at [153, 188] on span "Imperial" at bounding box center [126, 202] width 126 height 35
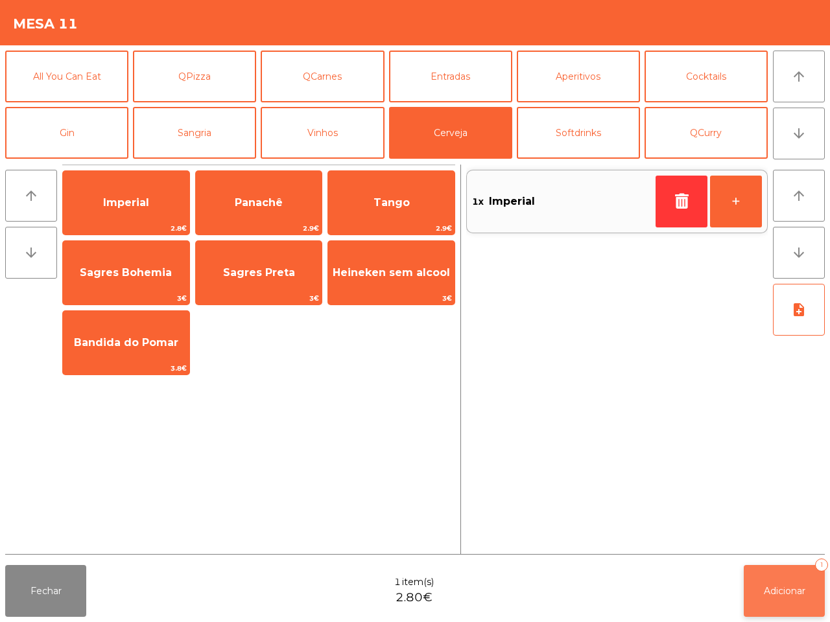
click at [777, 598] on button "Adicionar 1" at bounding box center [784, 591] width 81 height 52
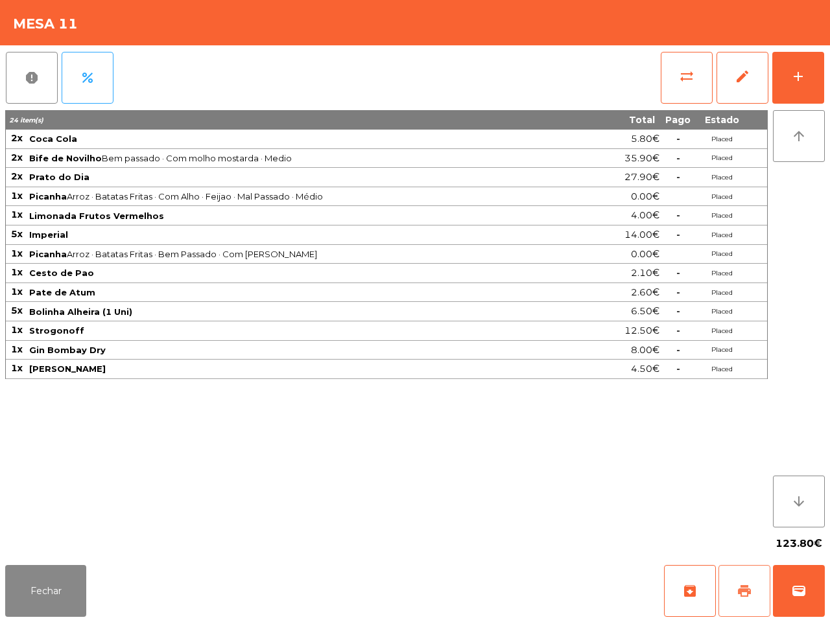
click at [749, 587] on span "print" at bounding box center [744, 591] width 16 height 16
click at [749, 598] on span "print" at bounding box center [744, 591] width 16 height 16
click at [685, 80] on span "sync_alt" at bounding box center [687, 77] width 16 height 16
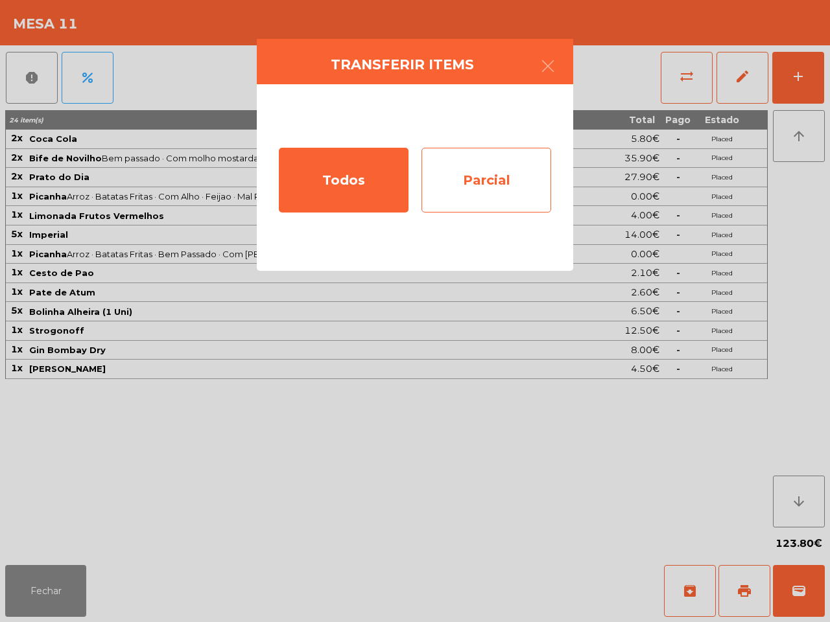
click at [473, 169] on div "Parcial" at bounding box center [486, 180] width 130 height 65
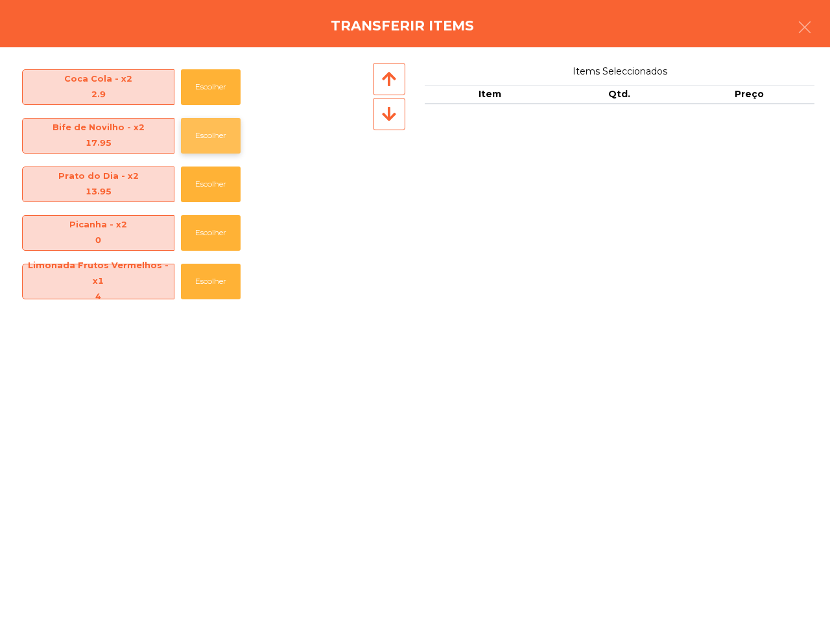
click at [212, 137] on button "Escolher" at bounding box center [211, 136] width 60 height 36
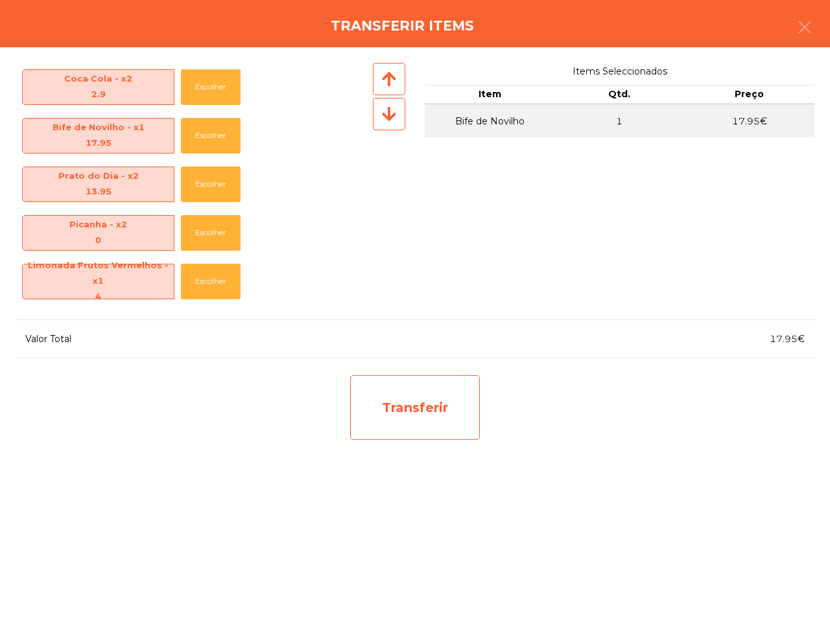
click at [386, 405] on div "Transferir" at bounding box center [415, 407] width 130 height 65
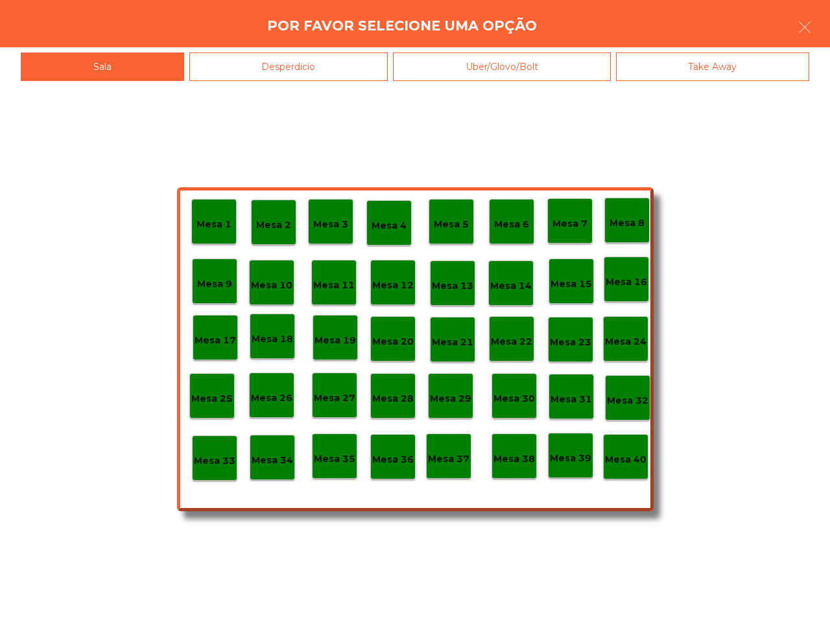
click at [272, 465] on p "Mesa 34" at bounding box center [272, 460] width 41 height 15
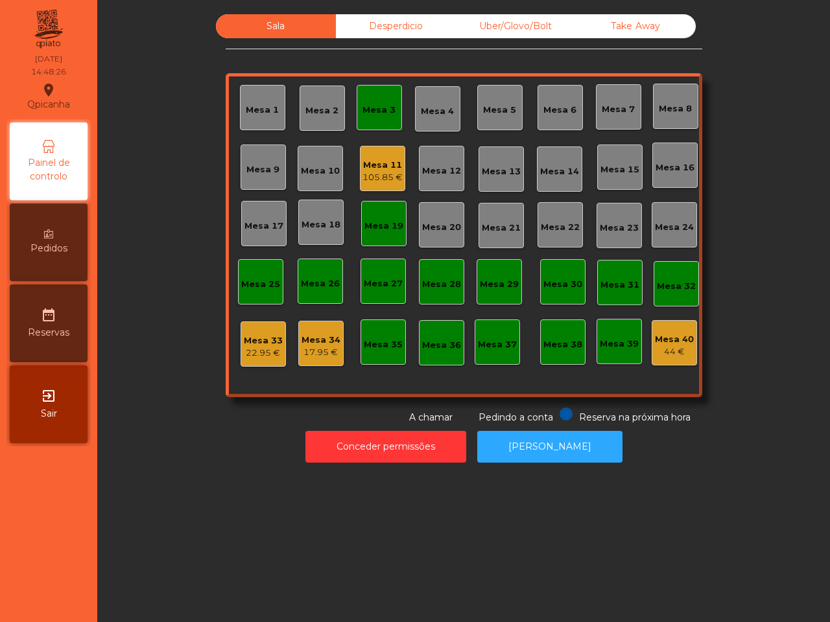
click at [244, 348] on div "22.95 €" at bounding box center [263, 353] width 39 height 13
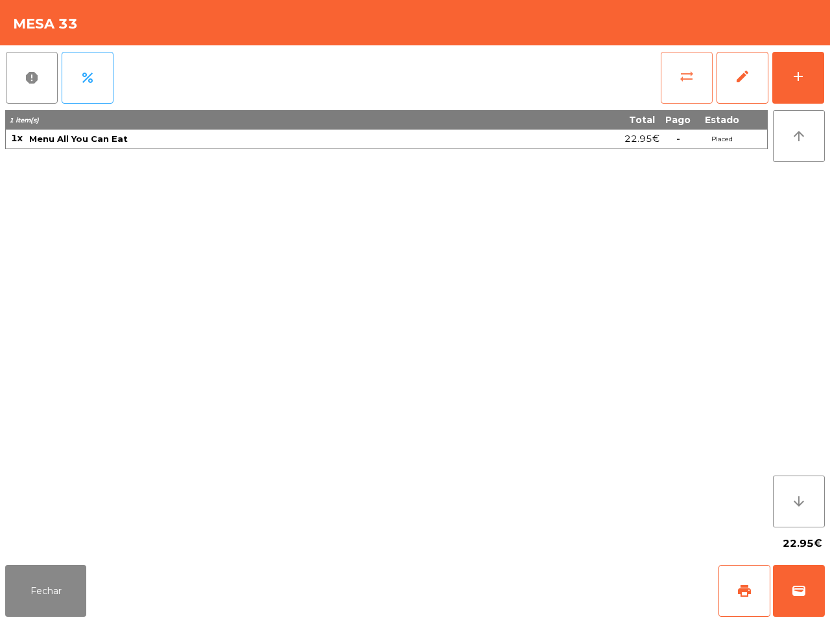
click at [673, 77] on button "sync_alt" at bounding box center [687, 78] width 52 height 52
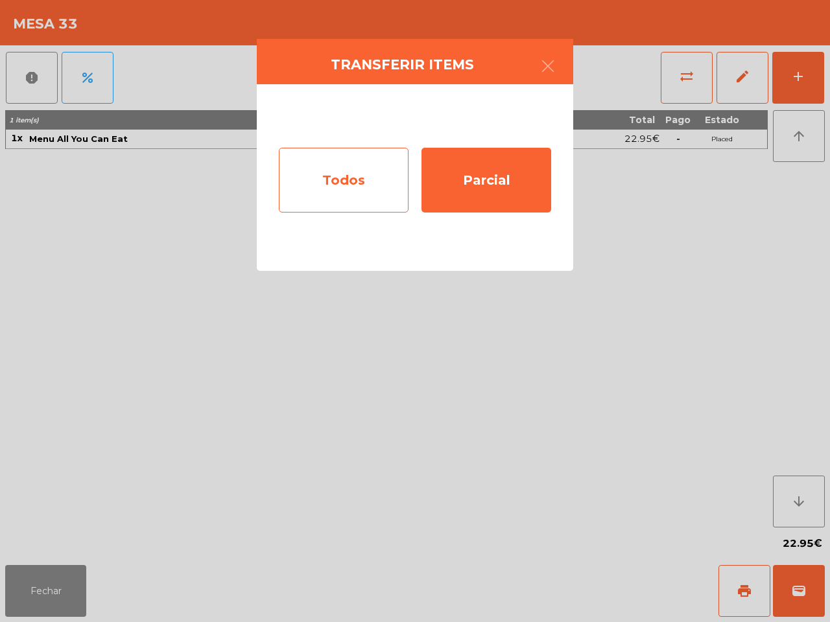
click at [342, 196] on div "Todos" at bounding box center [344, 180] width 130 height 65
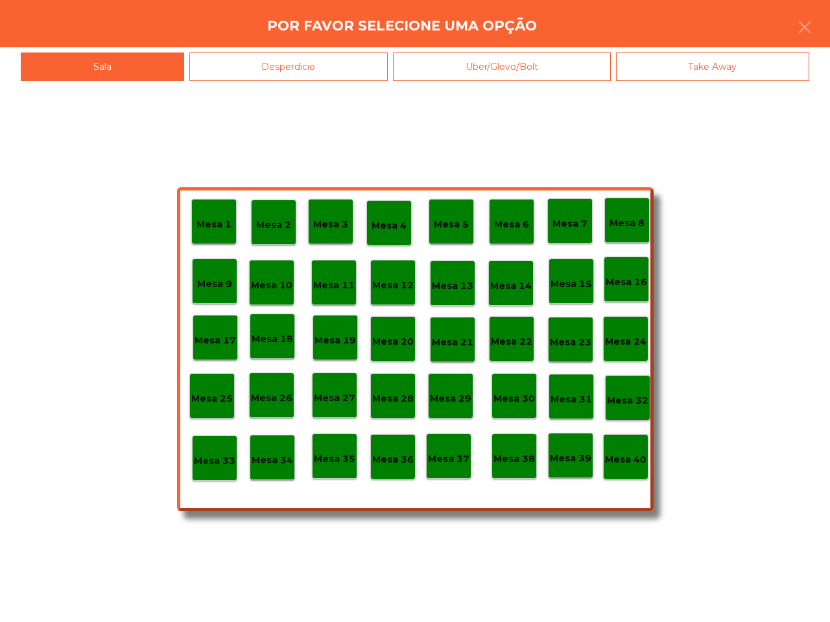
click at [314, 60] on div "Desperdicio" at bounding box center [288, 67] width 199 height 29
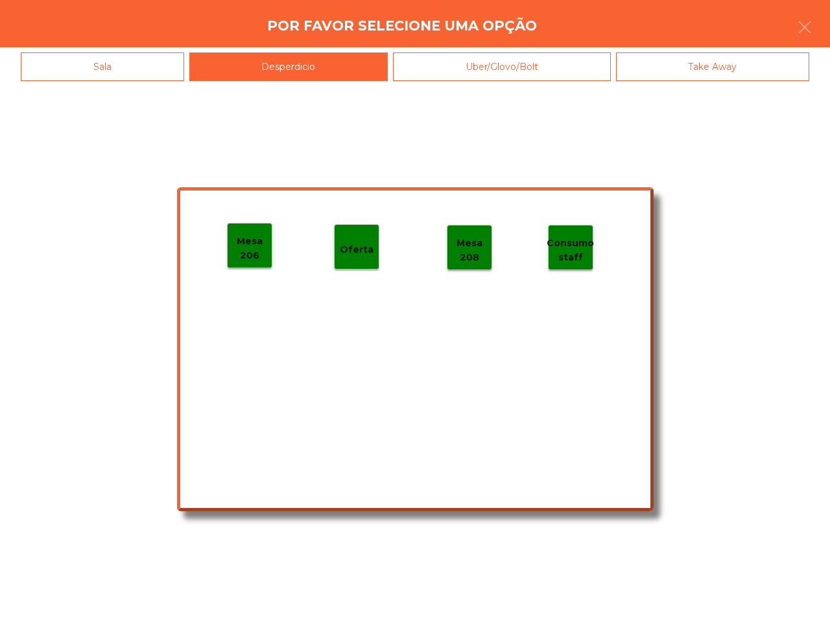
click at [257, 248] on p "Mesa 206" at bounding box center [250, 248] width 44 height 29
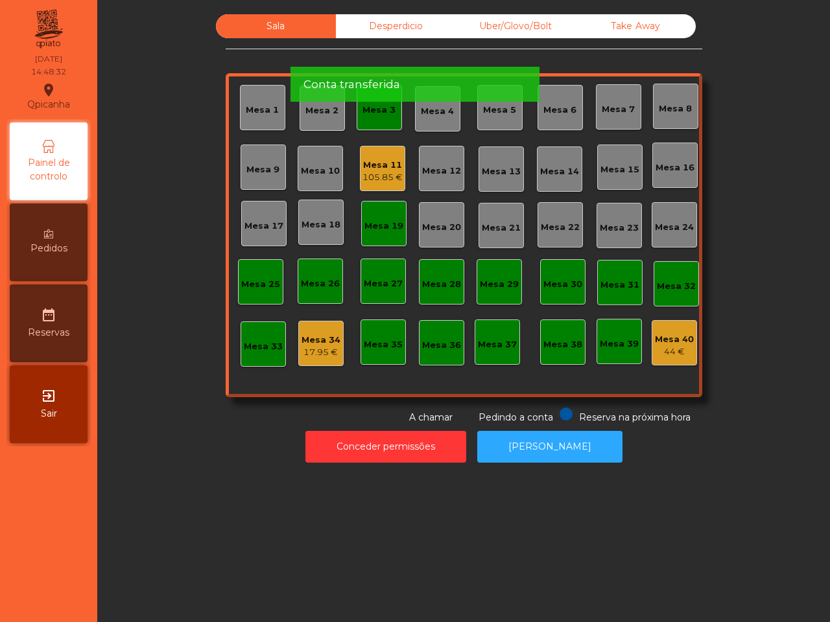
click at [384, 174] on div "105.85 €" at bounding box center [382, 177] width 40 height 13
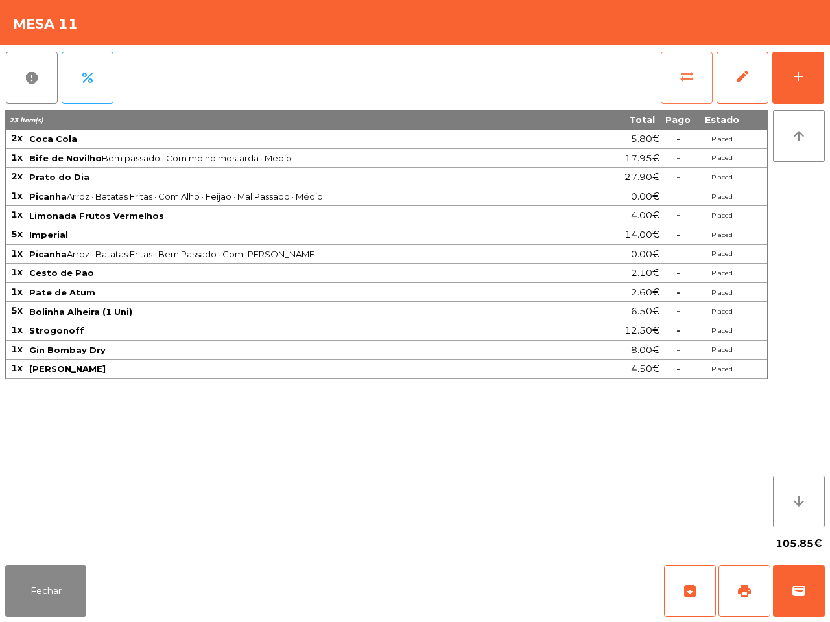
click at [681, 85] on button "sync_alt" at bounding box center [687, 78] width 52 height 52
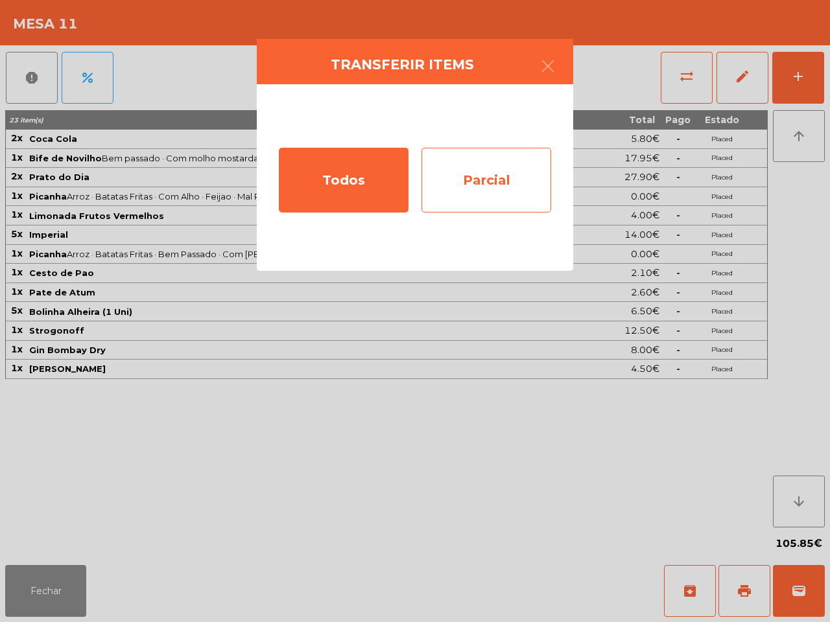
click at [512, 186] on div "Parcial" at bounding box center [486, 180] width 130 height 65
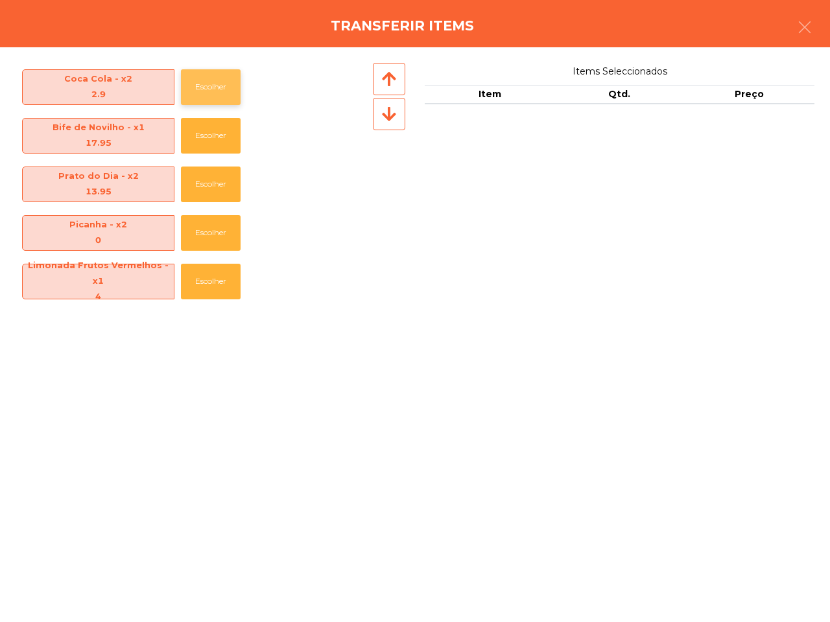
click at [219, 85] on button "Escolher" at bounding box center [211, 87] width 60 height 36
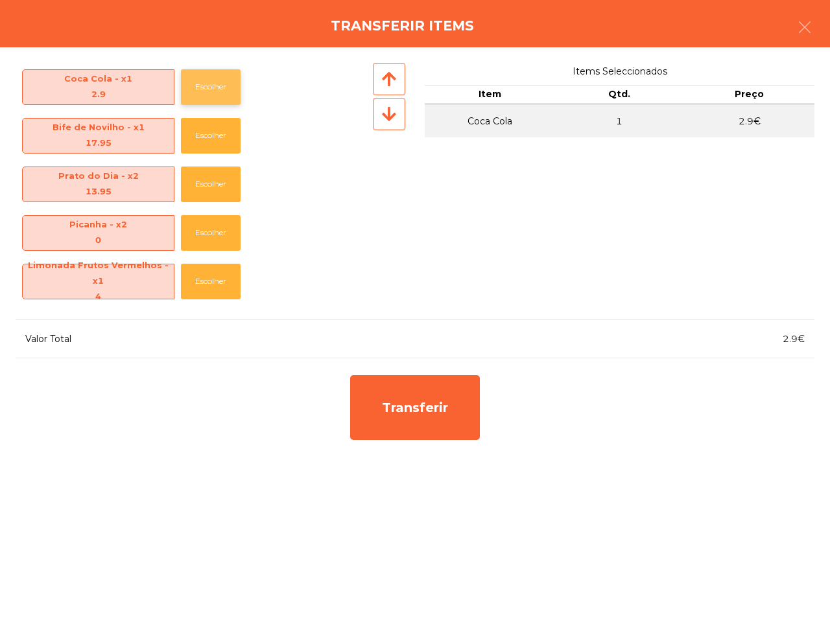
click at [219, 85] on button "Escolher" at bounding box center [211, 87] width 60 height 36
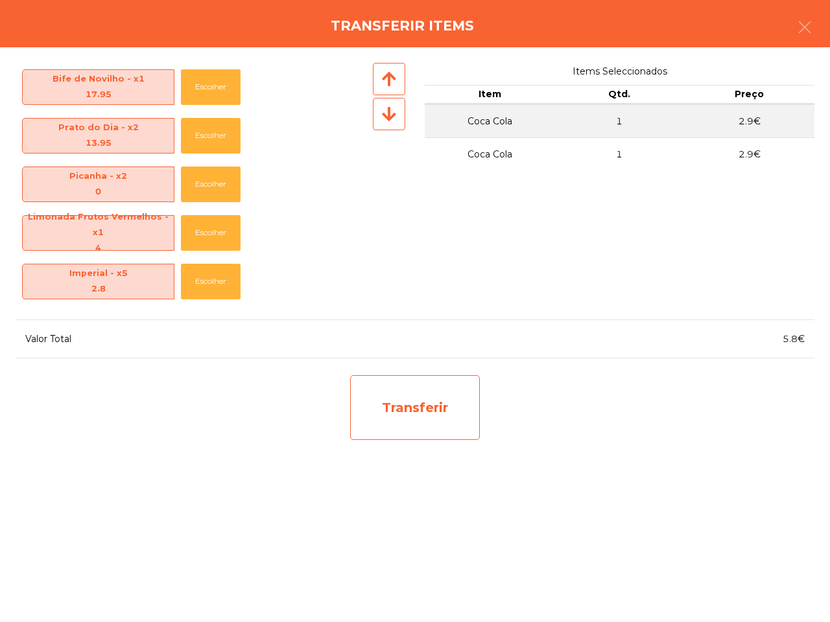
click at [384, 397] on div "Transferir" at bounding box center [415, 407] width 130 height 65
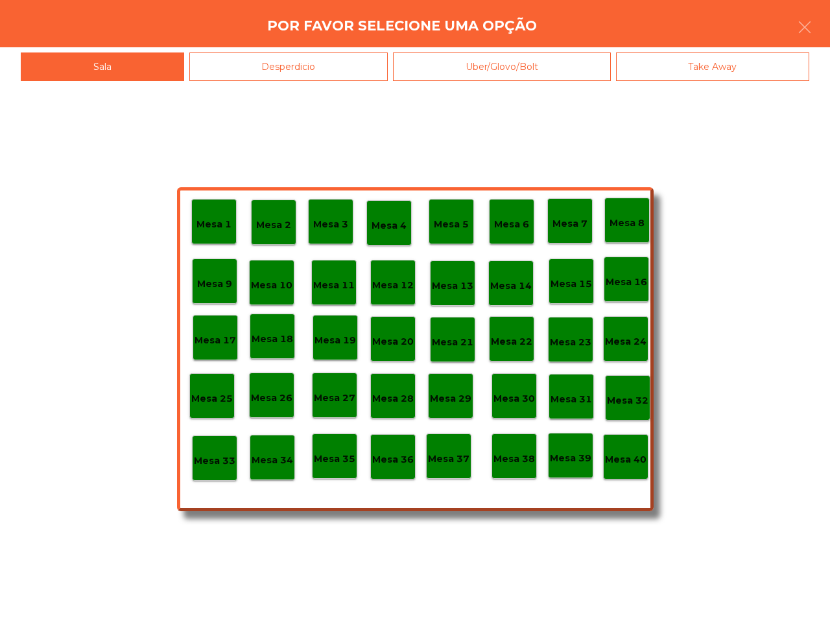
click at [270, 465] on p "Mesa 34" at bounding box center [272, 460] width 41 height 15
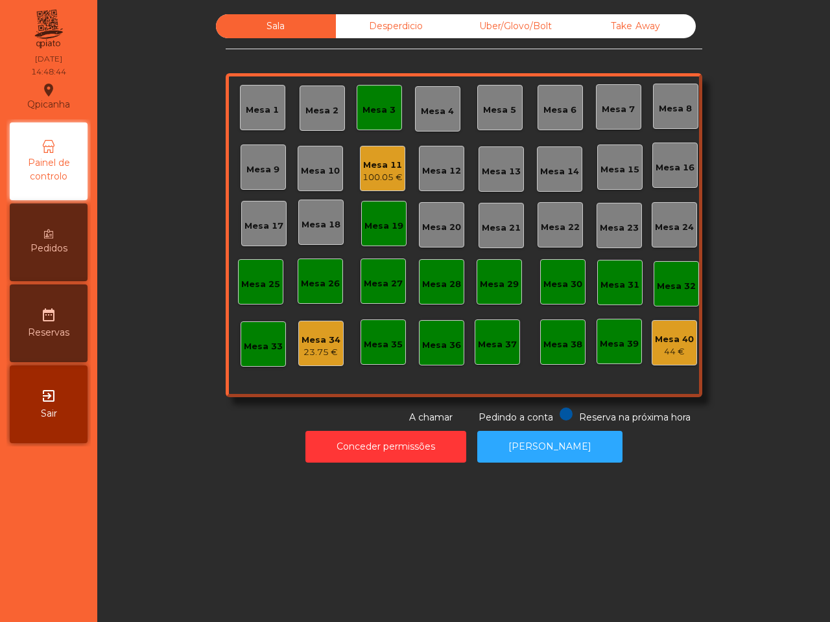
click at [366, 160] on div "Mesa 11" at bounding box center [382, 165] width 40 height 13
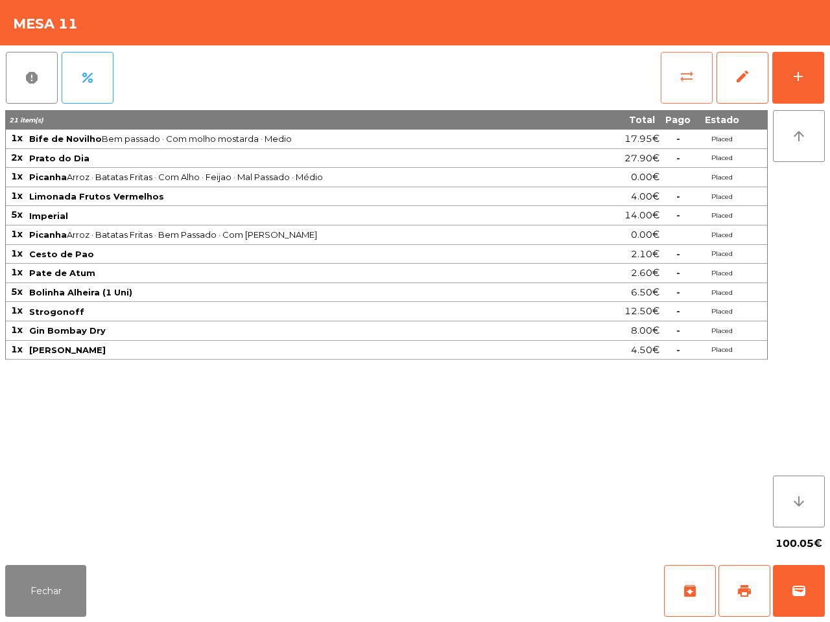
click at [672, 77] on button "sync_alt" at bounding box center [687, 78] width 52 height 52
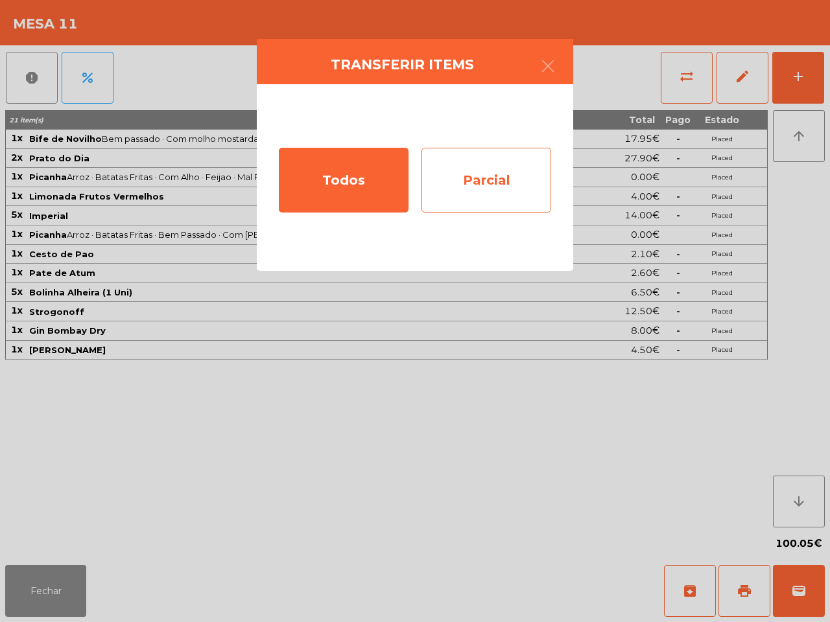
click at [467, 172] on div "Parcial" at bounding box center [486, 180] width 130 height 65
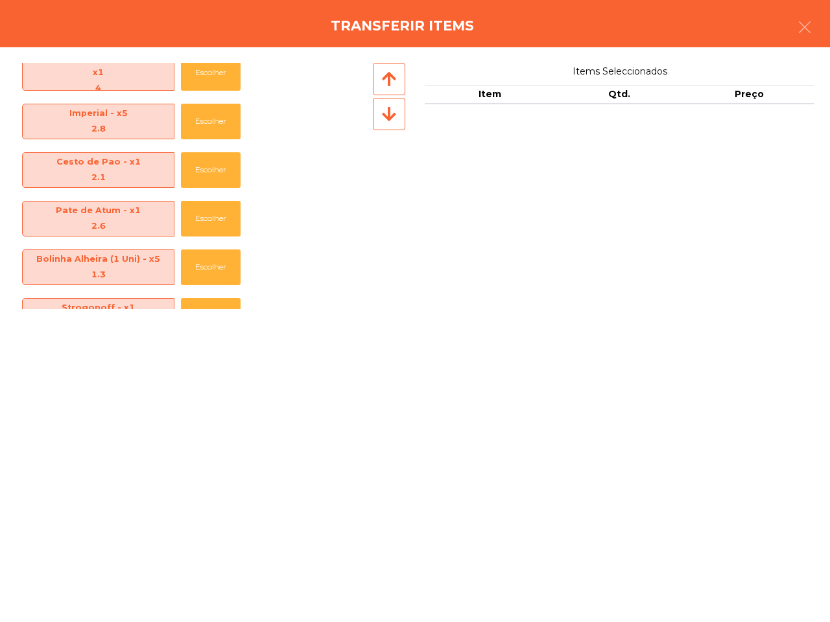
scroll to position [162, 0]
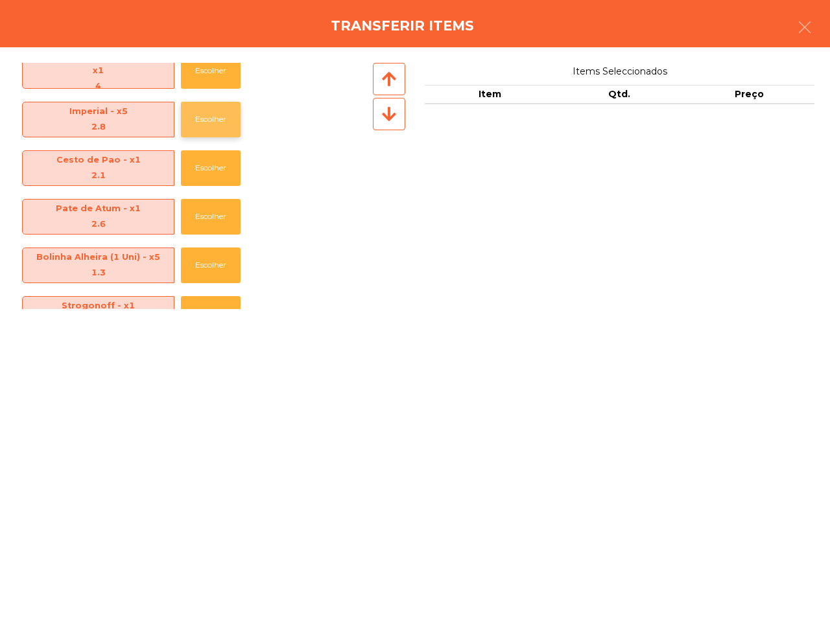
click at [220, 124] on button "Escolher" at bounding box center [211, 120] width 60 height 36
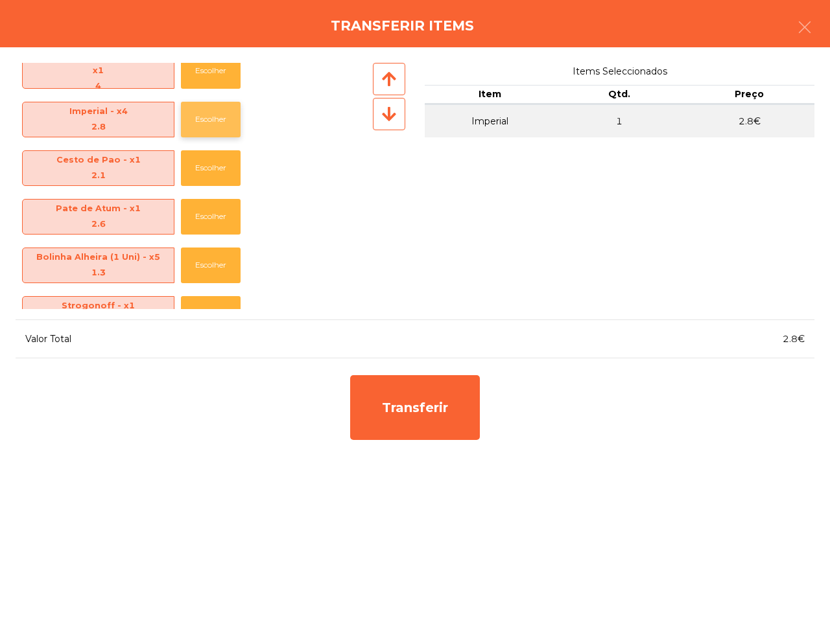
click at [229, 122] on button "Escolher" at bounding box center [211, 120] width 60 height 36
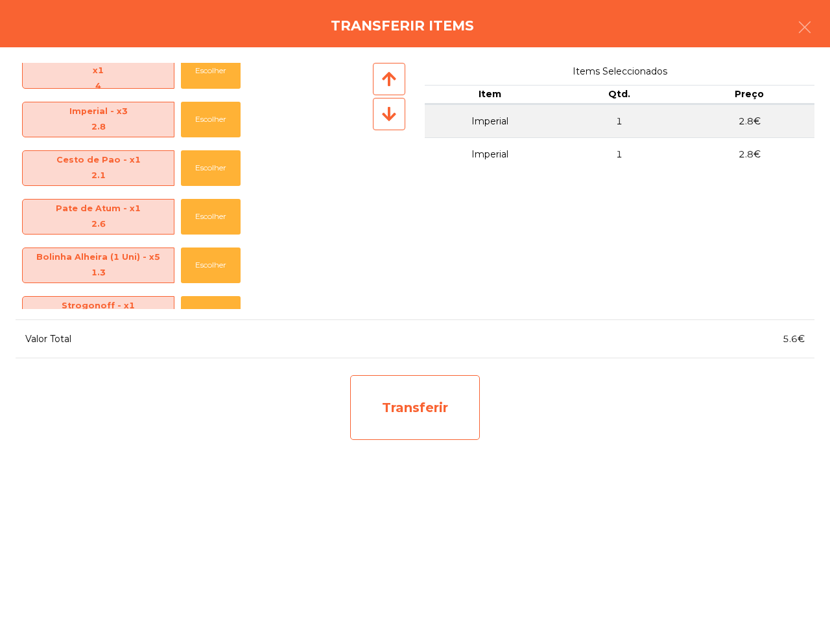
click at [388, 394] on div "Transferir" at bounding box center [415, 407] width 130 height 65
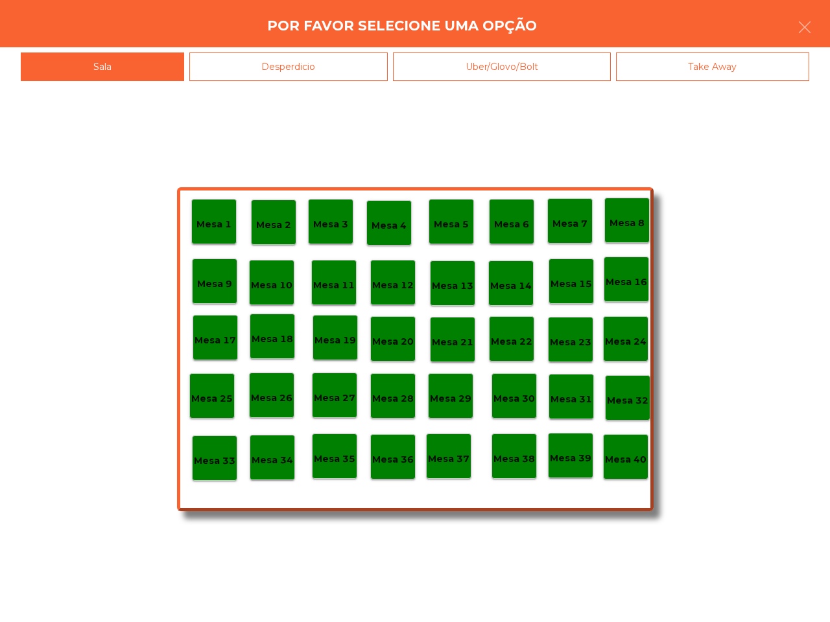
click at [276, 465] on p "Mesa 34" at bounding box center [272, 460] width 41 height 15
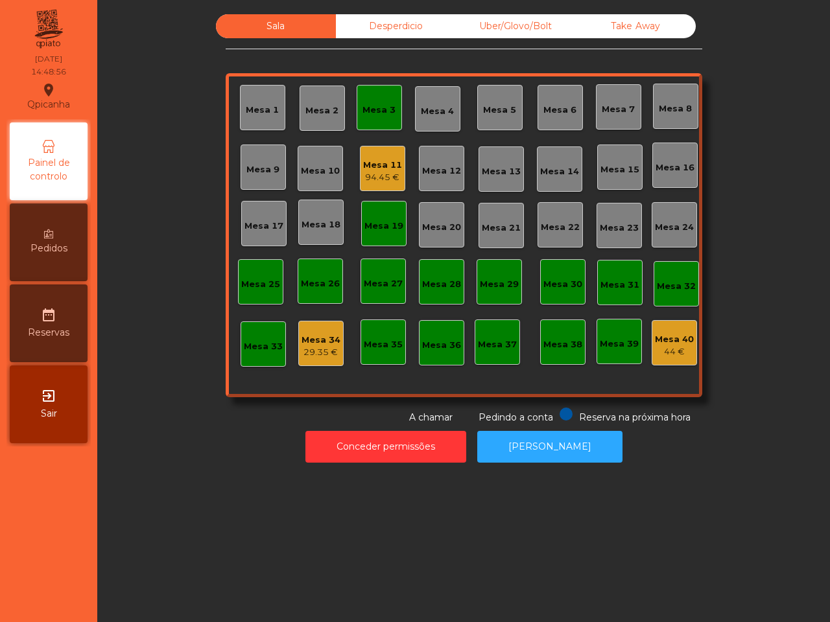
click at [370, 169] on div "Mesa 11" at bounding box center [382, 165] width 39 height 13
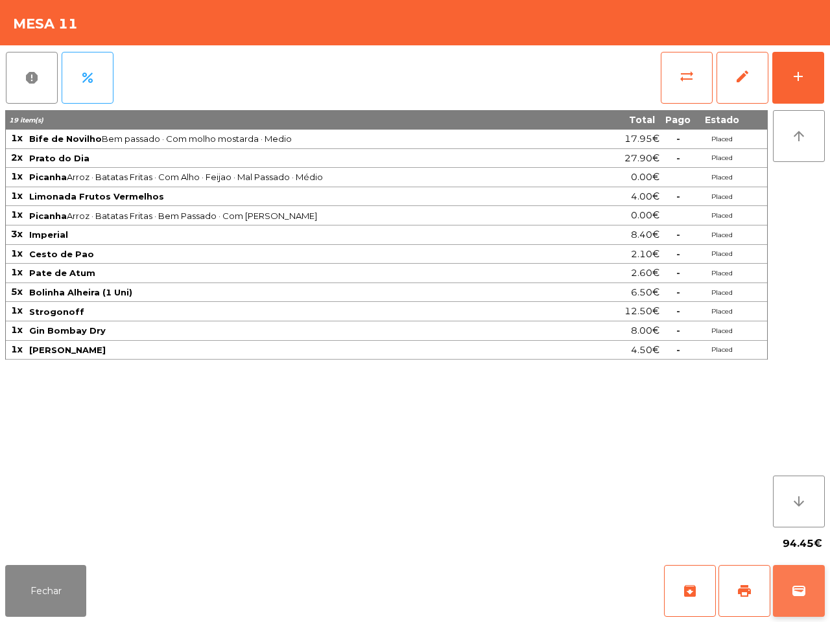
click at [795, 589] on span "wallet" at bounding box center [799, 591] width 16 height 16
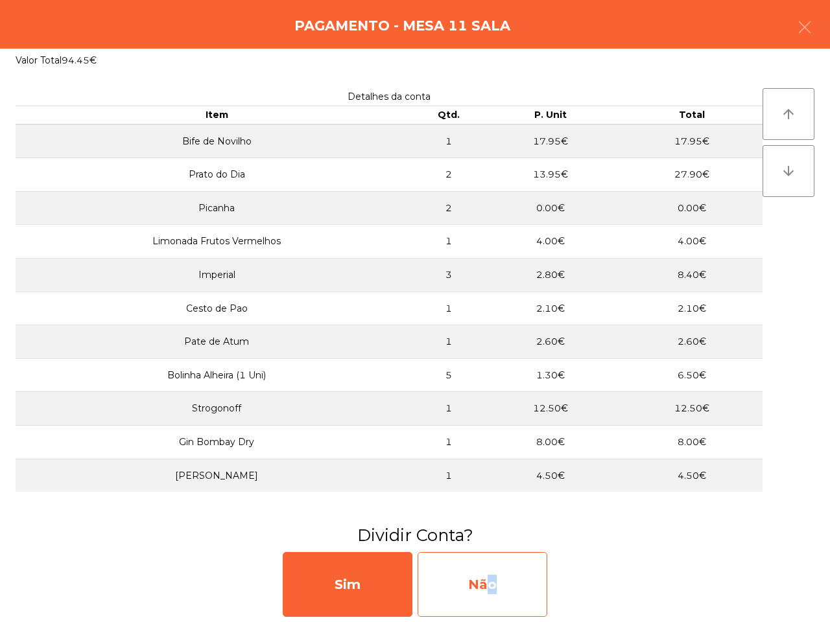
drag, startPoint x: 480, startPoint y: 577, endPoint x: 488, endPoint y: 585, distance: 10.6
click at [488, 585] on div "Não" at bounding box center [483, 584] width 130 height 65
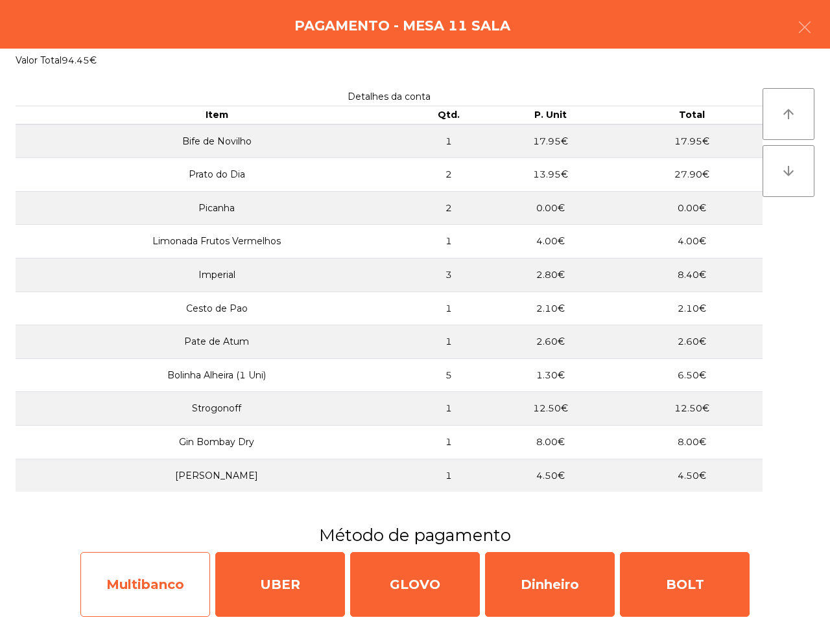
click at [159, 582] on div "Multibanco" at bounding box center [145, 584] width 130 height 65
select select "**"
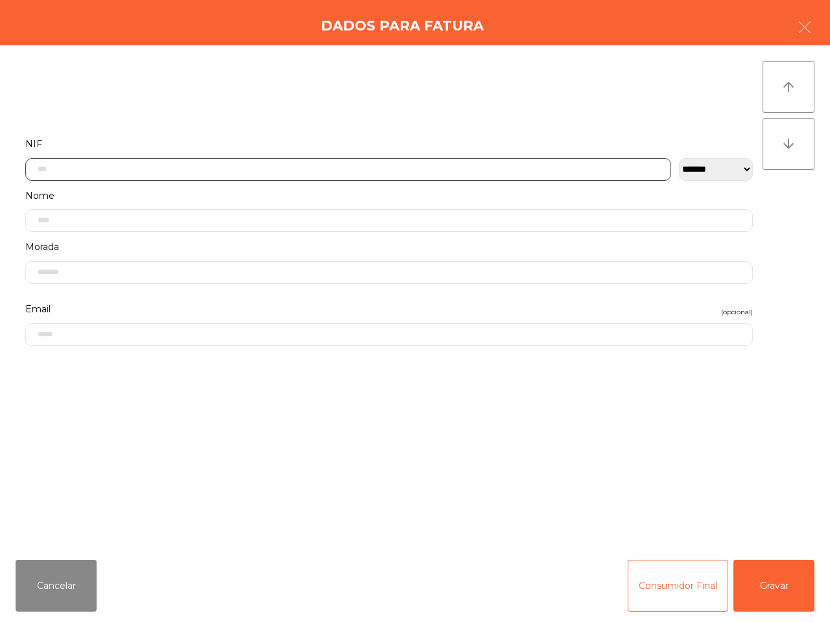
click at [94, 170] on input "text" at bounding box center [348, 169] width 646 height 23
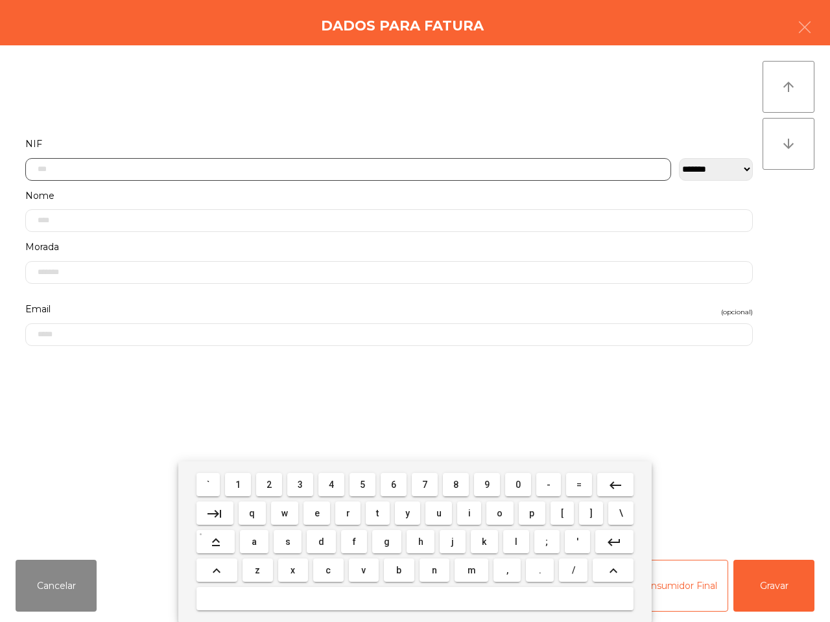
scroll to position [73, 0]
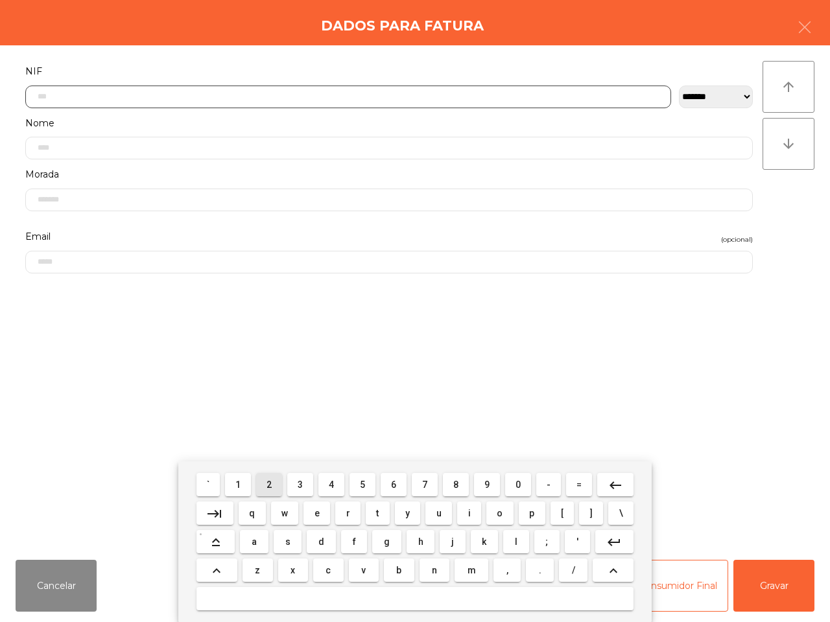
click at [266, 493] on button "2" at bounding box center [269, 484] width 26 height 23
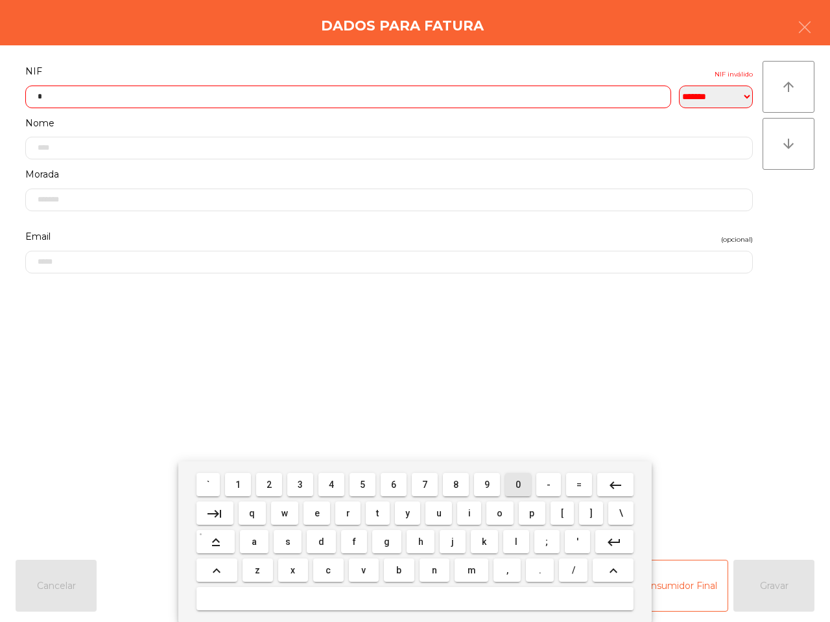
drag, startPoint x: 520, startPoint y: 491, endPoint x: 490, endPoint y: 484, distance: 30.7
click at [524, 496] on button "0" at bounding box center [518, 484] width 26 height 23
click at [362, 487] on span "5" at bounding box center [362, 485] width 5 height 10
drag, startPoint x: 515, startPoint y: 485, endPoint x: 487, endPoint y: 485, distance: 28.5
click at [519, 486] on span "0" at bounding box center [517, 485] width 5 height 10
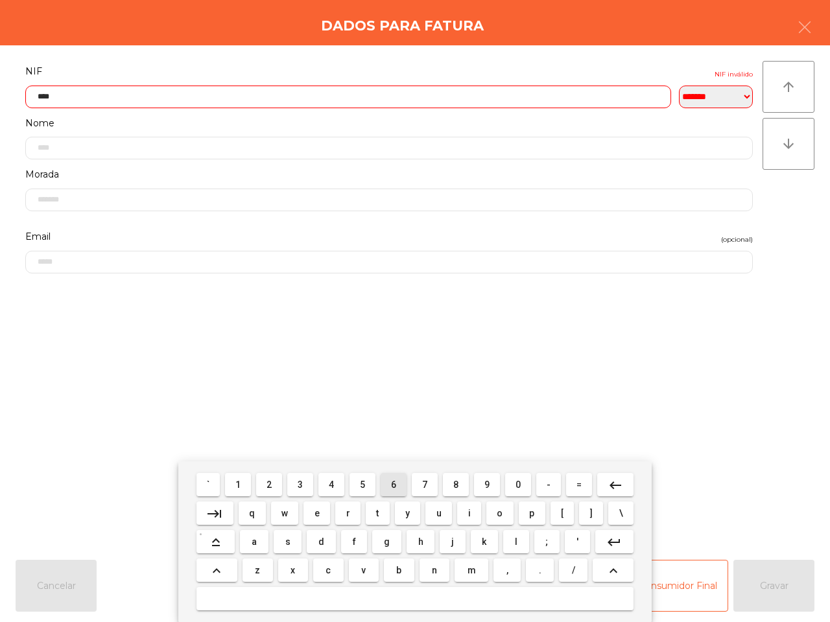
click at [396, 484] on button "6" at bounding box center [394, 484] width 26 height 23
click at [303, 487] on span "3" at bounding box center [300, 485] width 5 height 10
click at [299, 484] on span "3" at bounding box center [300, 485] width 5 height 10
drag, startPoint x: 507, startPoint y: 484, endPoint x: 497, endPoint y: 483, distance: 10.4
click at [510, 484] on button "0" at bounding box center [518, 484] width 26 height 23
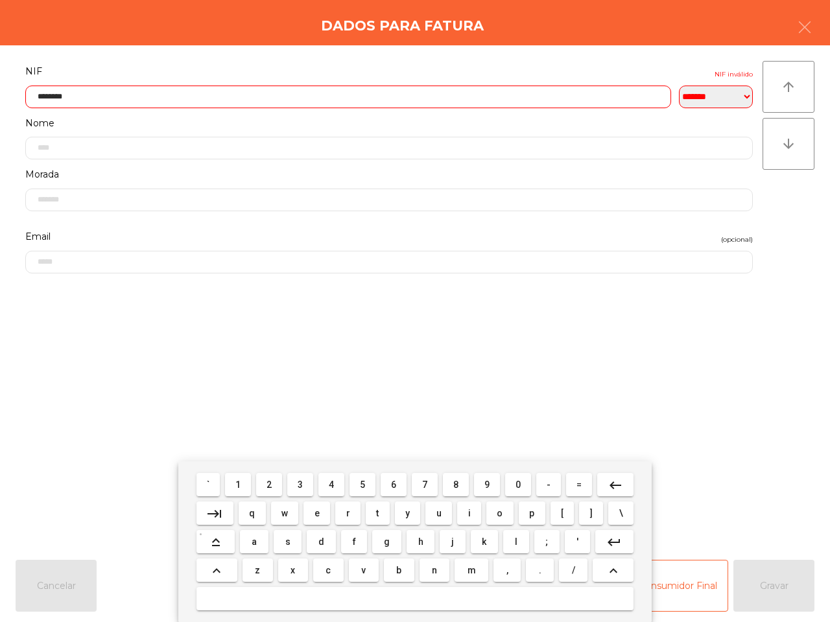
click at [391, 483] on span "6" at bounding box center [393, 485] width 5 height 10
type input "*********"
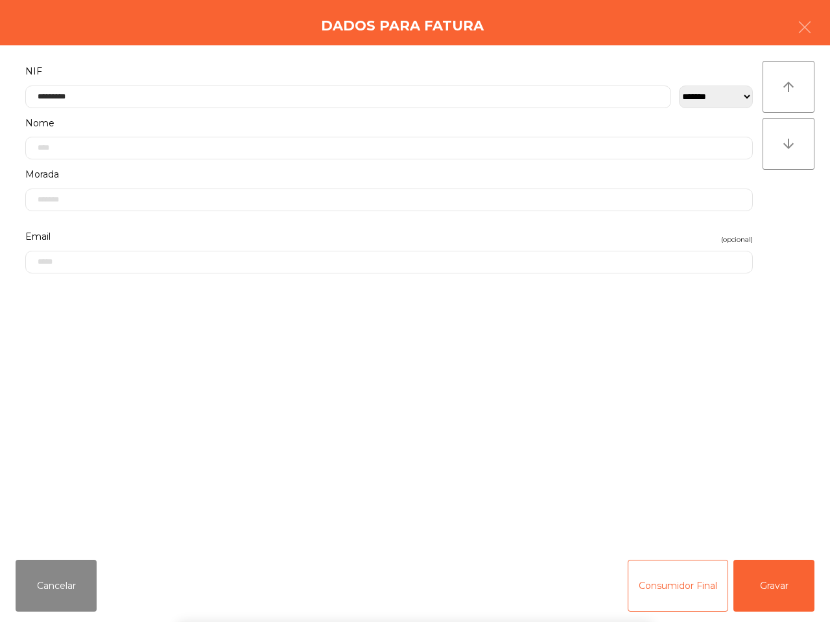
click at [775, 574] on div "` 1 2 3 4 5 6 7 8 9 0 - = keyboard_backspace keyboard_tab q w e r t y u i o p […" at bounding box center [415, 542] width 830 height 161
click at [772, 578] on button "Gravar" at bounding box center [773, 586] width 81 height 52
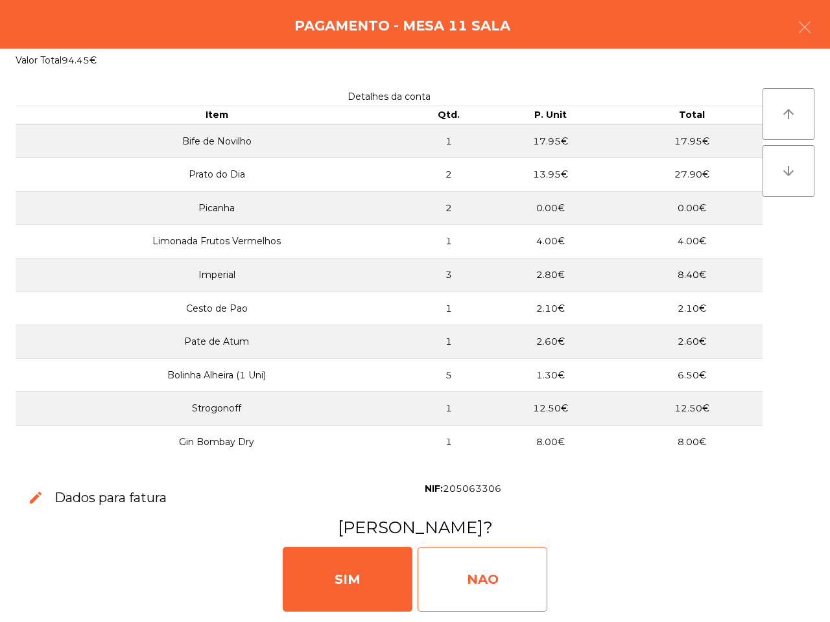
click at [459, 580] on div "NAO" at bounding box center [483, 579] width 130 height 65
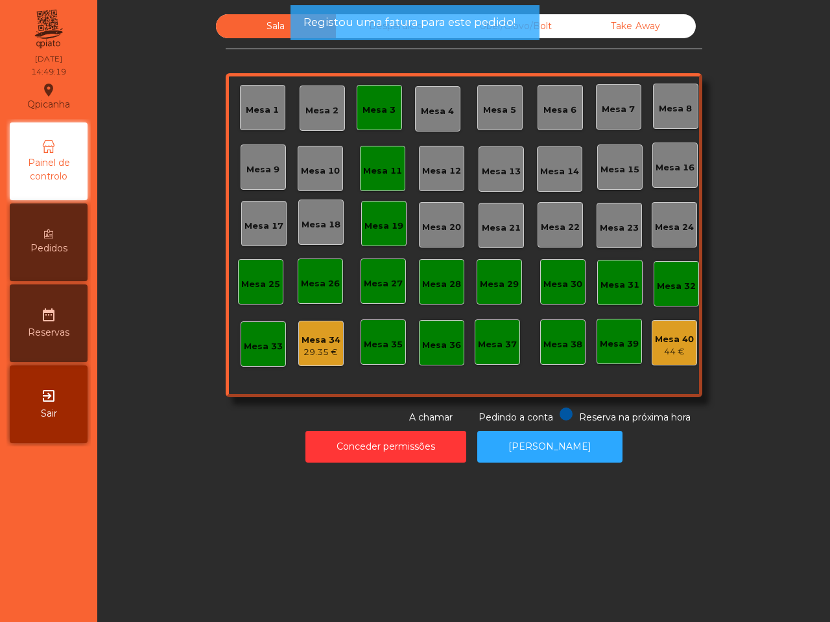
click at [323, 339] on div "Mesa 34" at bounding box center [320, 340] width 39 height 13
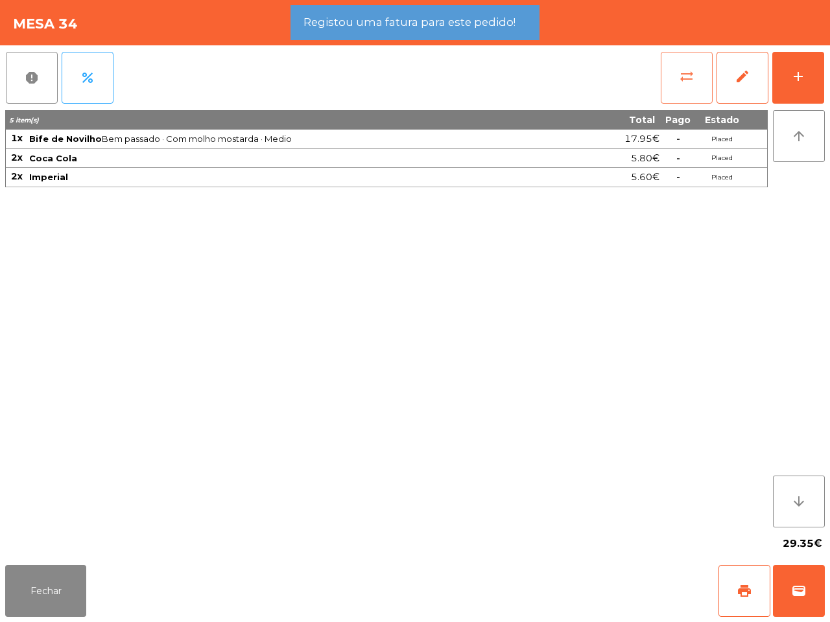
click at [685, 84] on button "sync_alt" at bounding box center [687, 78] width 52 height 52
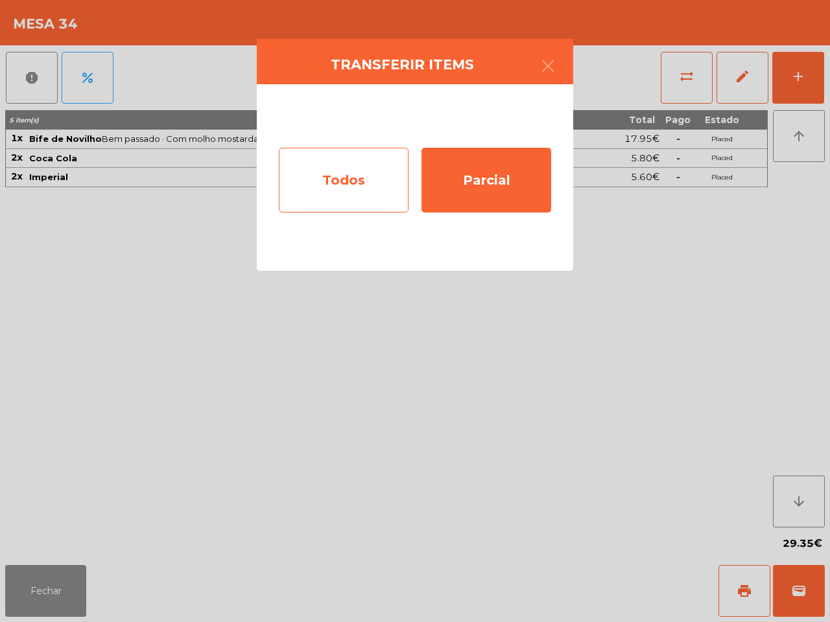
click at [373, 178] on div "Todos" at bounding box center [344, 180] width 130 height 65
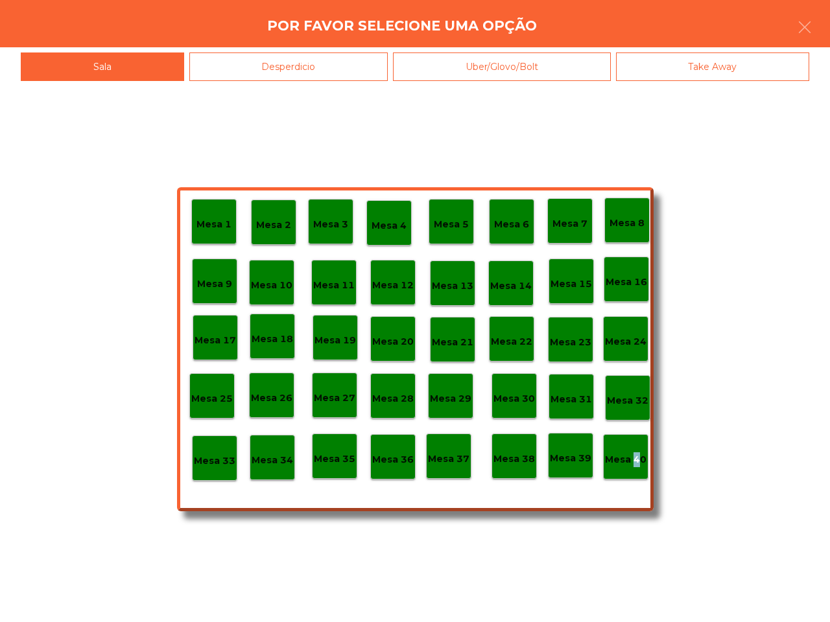
drag, startPoint x: 630, startPoint y: 456, endPoint x: 633, endPoint y: 462, distance: 7.0
click at [633, 462] on p "Mesa 40" at bounding box center [625, 460] width 41 height 15
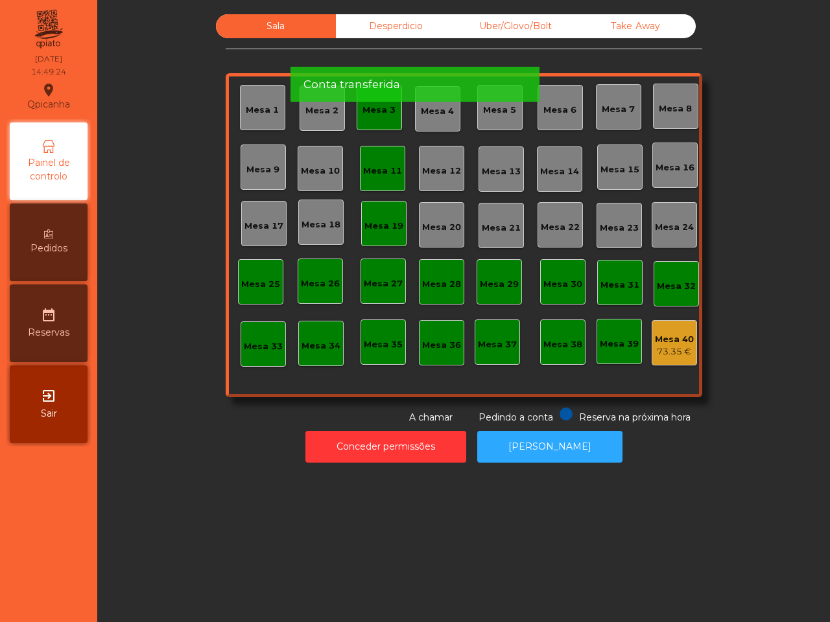
click at [397, 224] on div "Mesa 19" at bounding box center [383, 223] width 45 height 45
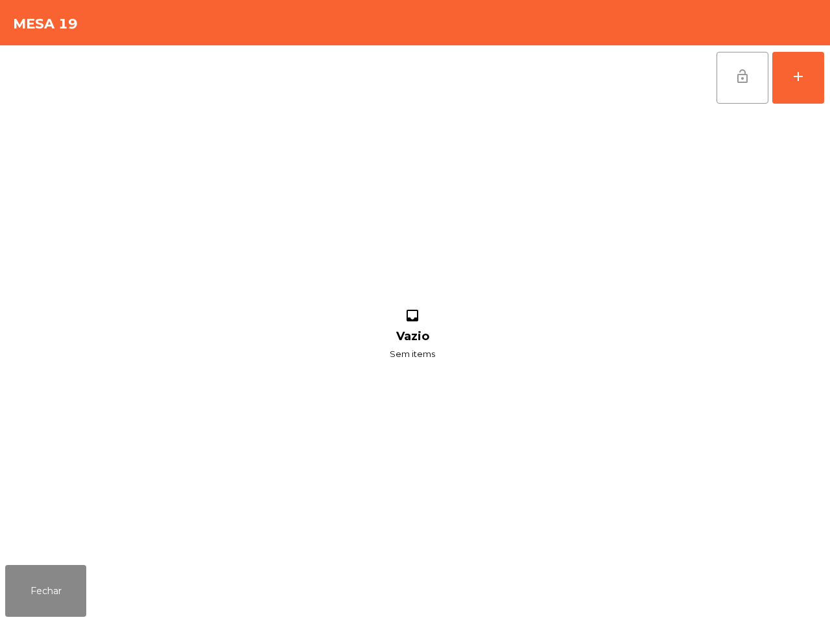
click at [747, 81] on span "lock_open" at bounding box center [743, 77] width 16 height 16
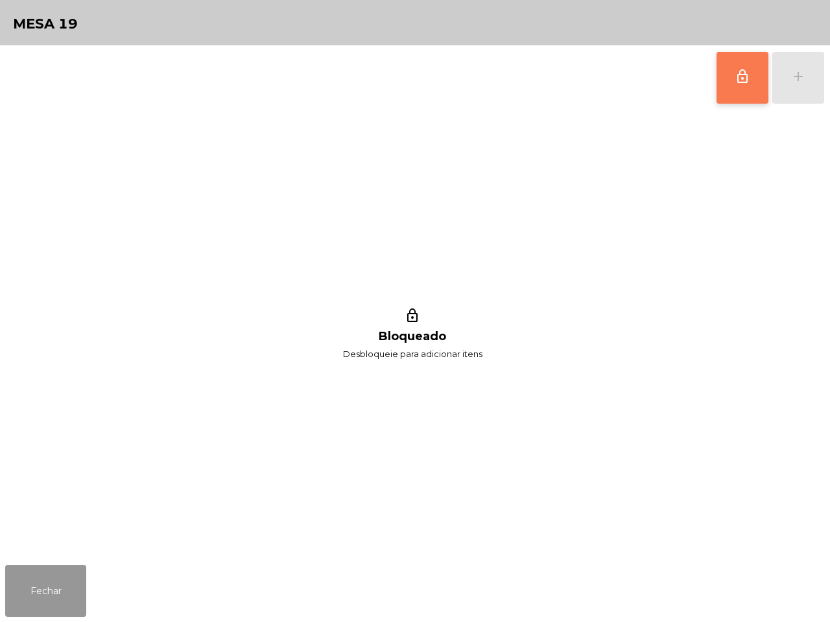
drag, startPoint x: 24, startPoint y: 574, endPoint x: 67, endPoint y: 493, distance: 91.1
click at [26, 572] on button "Fechar" at bounding box center [45, 591] width 81 height 52
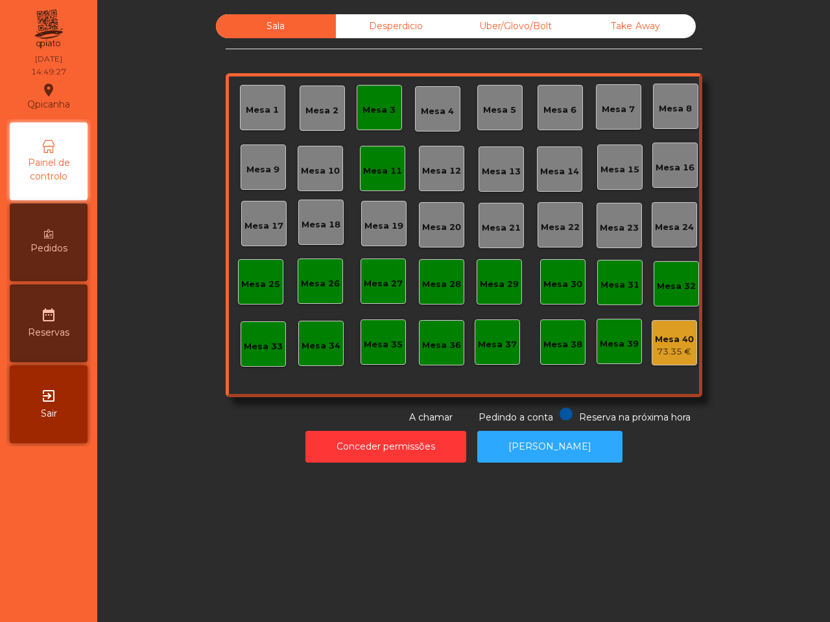
click at [370, 172] on div "Mesa 11" at bounding box center [382, 171] width 39 height 13
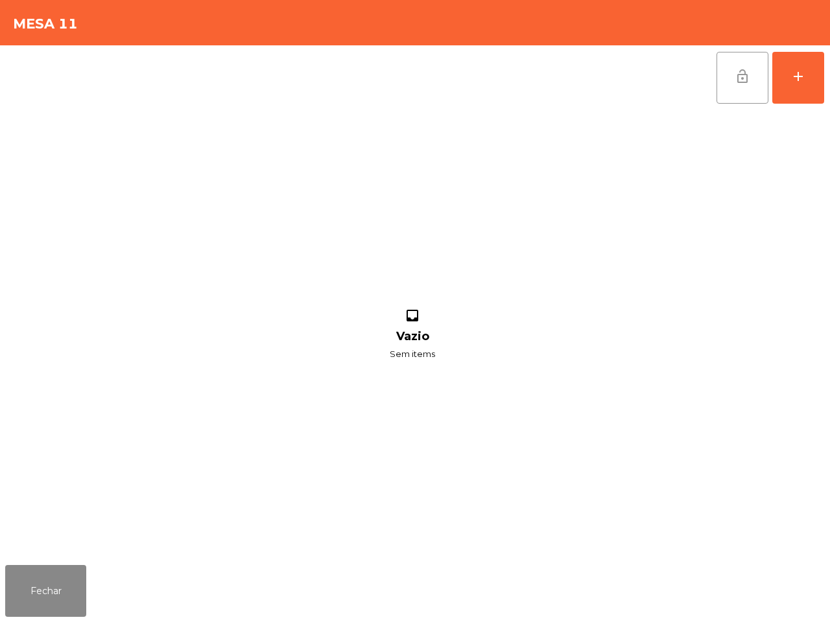
click at [736, 72] on span "lock_open" at bounding box center [743, 77] width 16 height 16
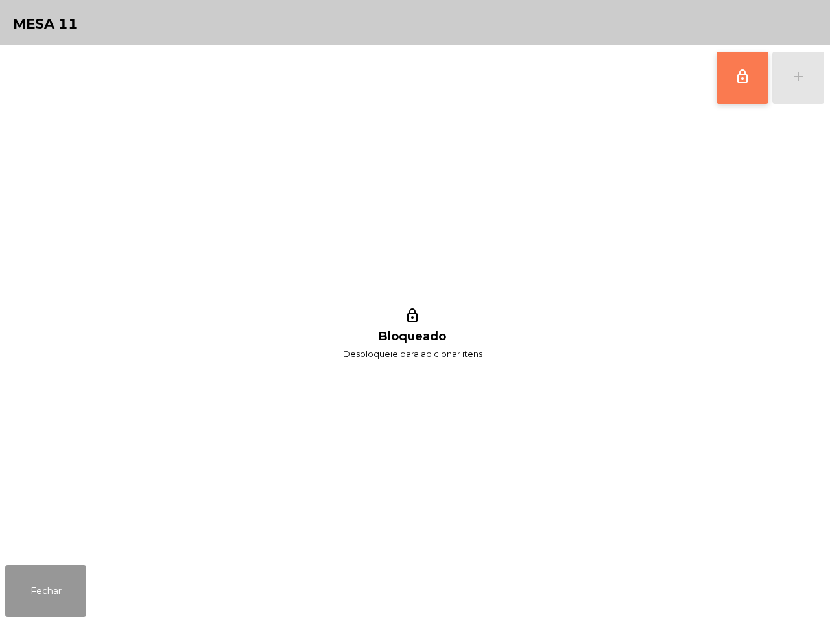
drag, startPoint x: 38, startPoint y: 594, endPoint x: 220, endPoint y: 348, distance: 306.3
click at [39, 587] on button "Fechar" at bounding box center [45, 591] width 81 height 52
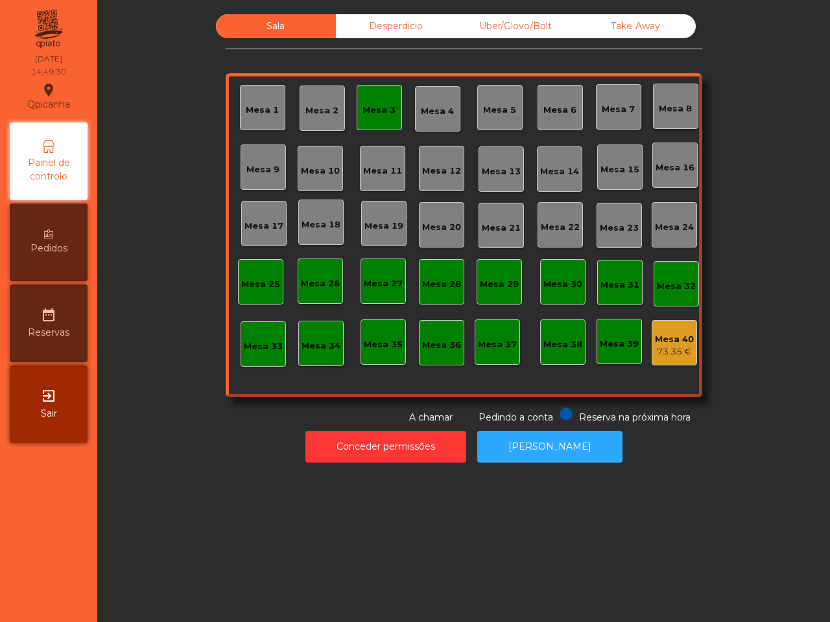
click at [379, 119] on div "Mesa 3" at bounding box center [379, 107] width 45 height 45
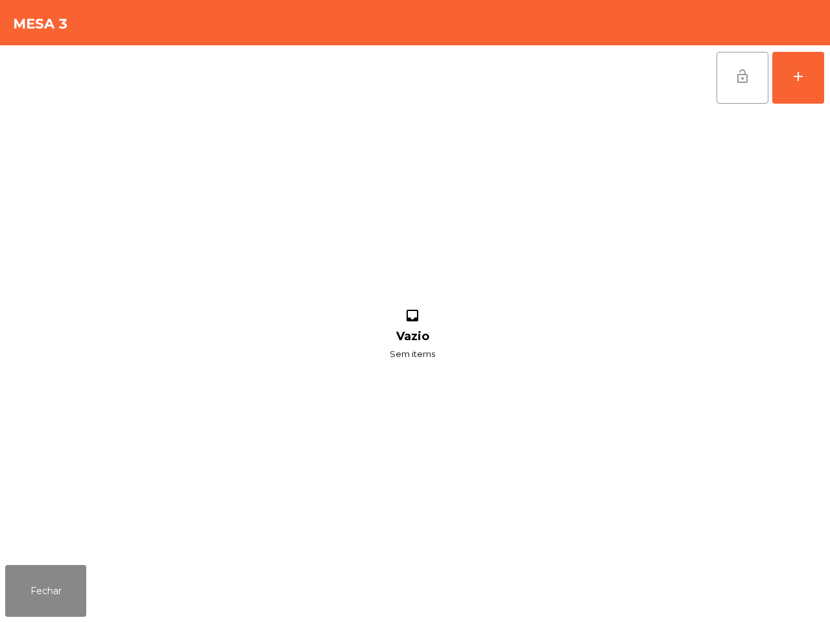
click at [751, 73] on button "lock_open" at bounding box center [742, 78] width 52 height 52
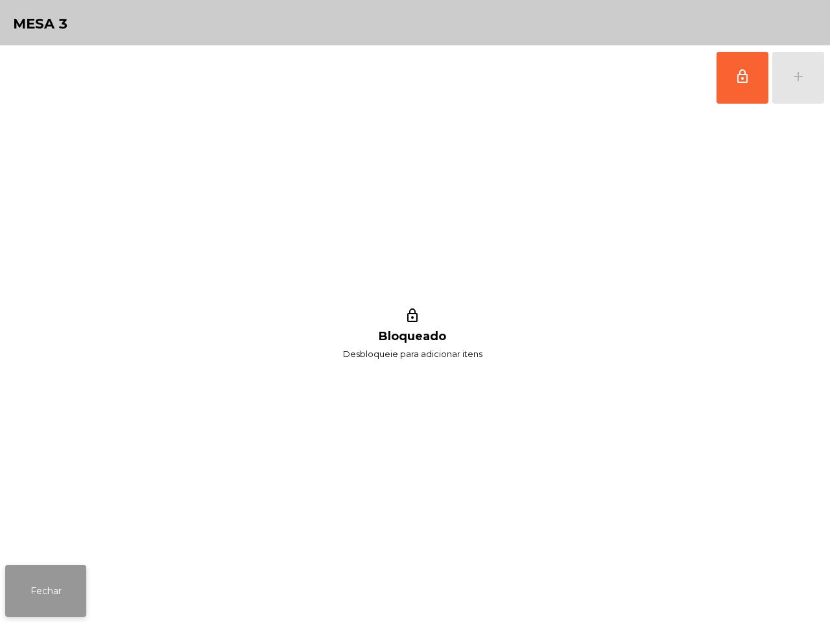
drag, startPoint x: 54, startPoint y: 600, endPoint x: 62, endPoint y: 604, distance: 8.7
click at [62, 604] on button "Fechar" at bounding box center [45, 591] width 81 height 52
